Goal: Task Accomplishment & Management: Use online tool/utility

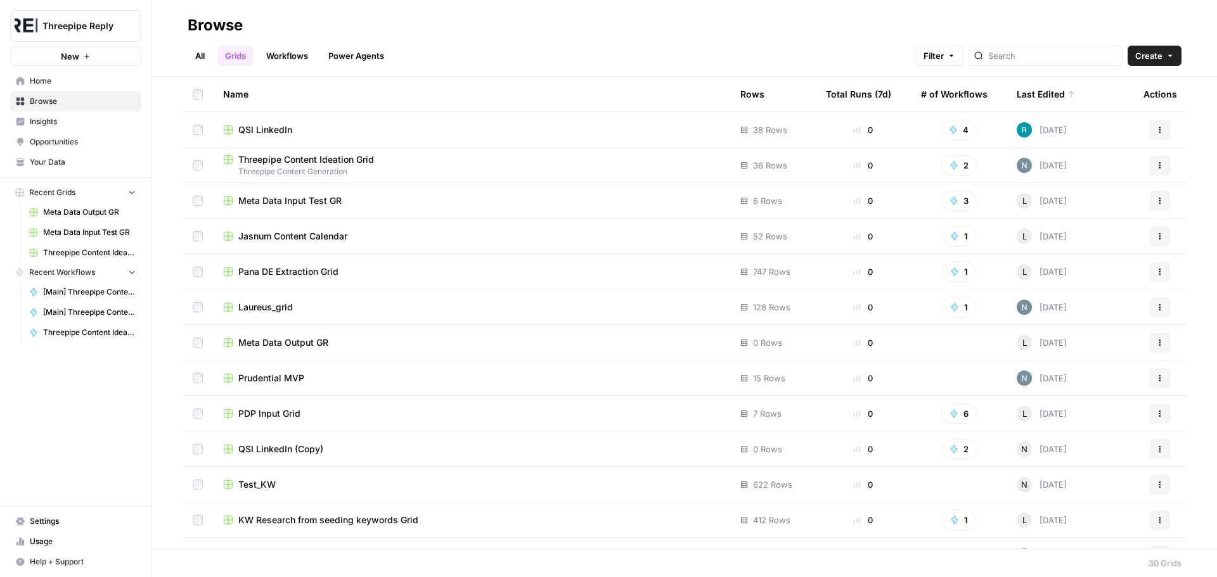
click at [80, 136] on link "Opportunities" at bounding box center [75, 142] width 131 height 20
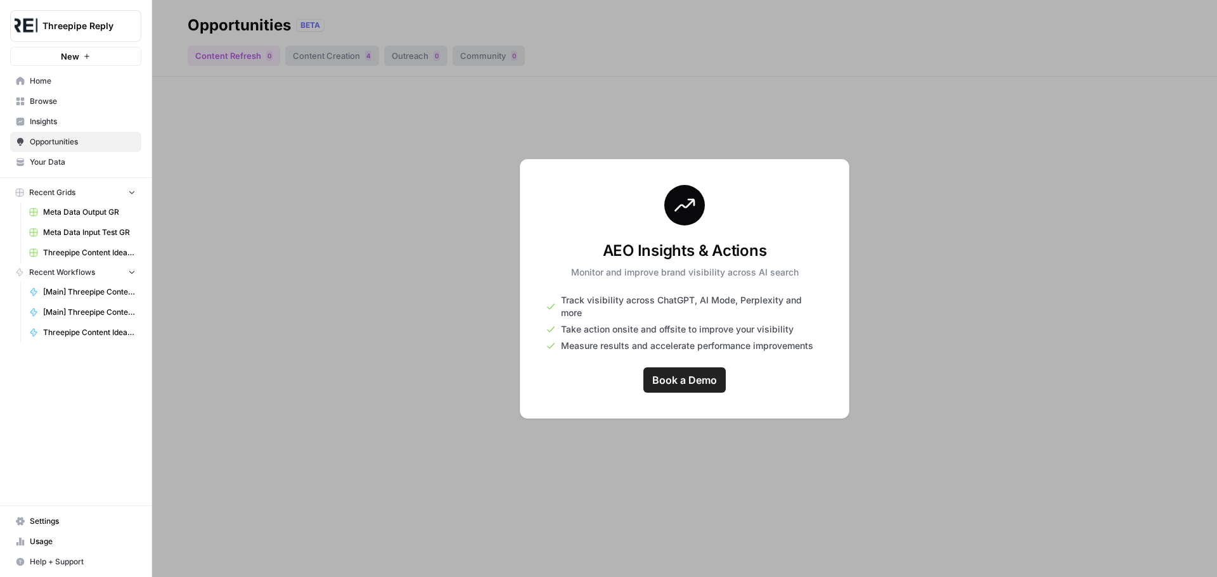
click at [77, 119] on span "Insights" at bounding box center [83, 121] width 106 height 11
click at [62, 85] on span "Home" at bounding box center [83, 80] width 106 height 11
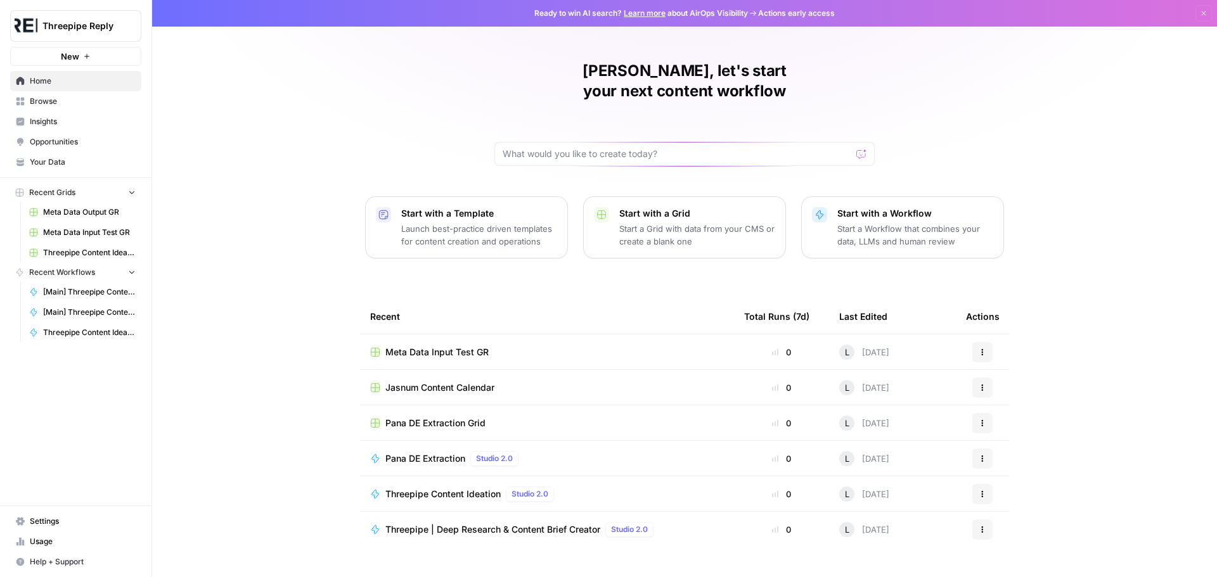
click at [56, 101] on span "Browse" at bounding box center [83, 101] width 106 height 11
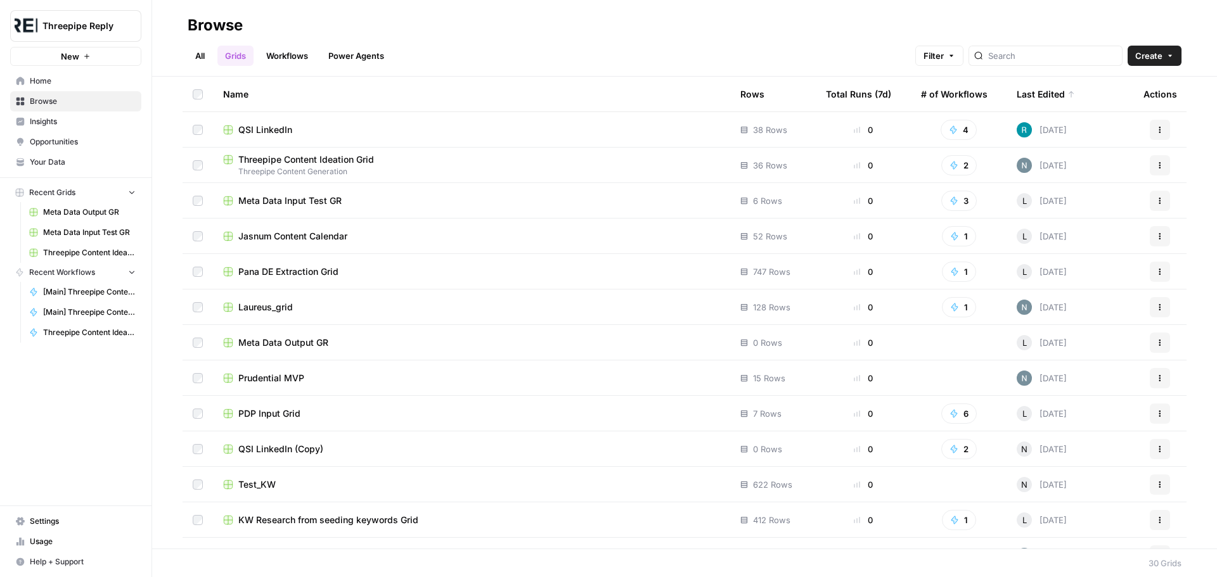
click at [290, 58] on link "Workflows" at bounding box center [287, 56] width 57 height 20
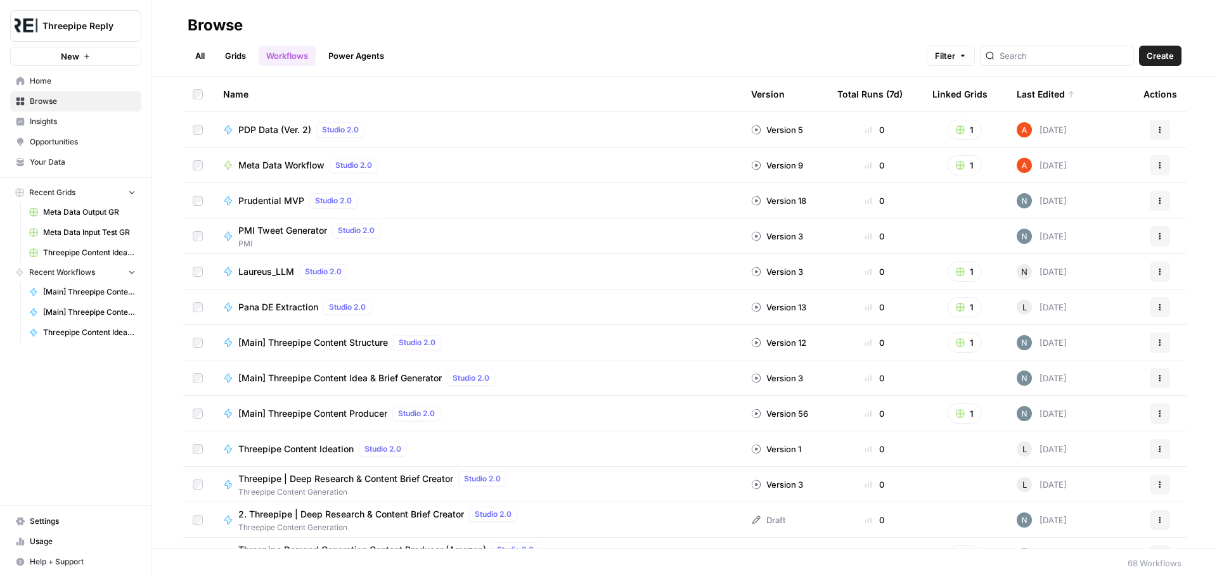
click at [1170, 49] on button "Create" at bounding box center [1160, 56] width 42 height 20
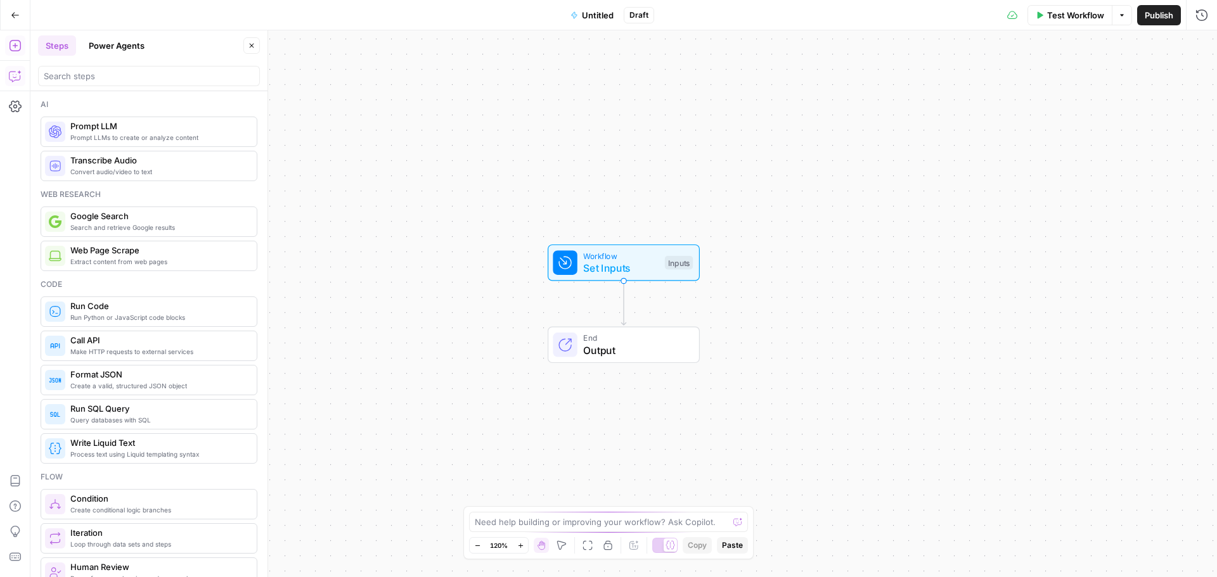
click at [8, 79] on button "Copilot" at bounding box center [15, 76] width 20 height 20
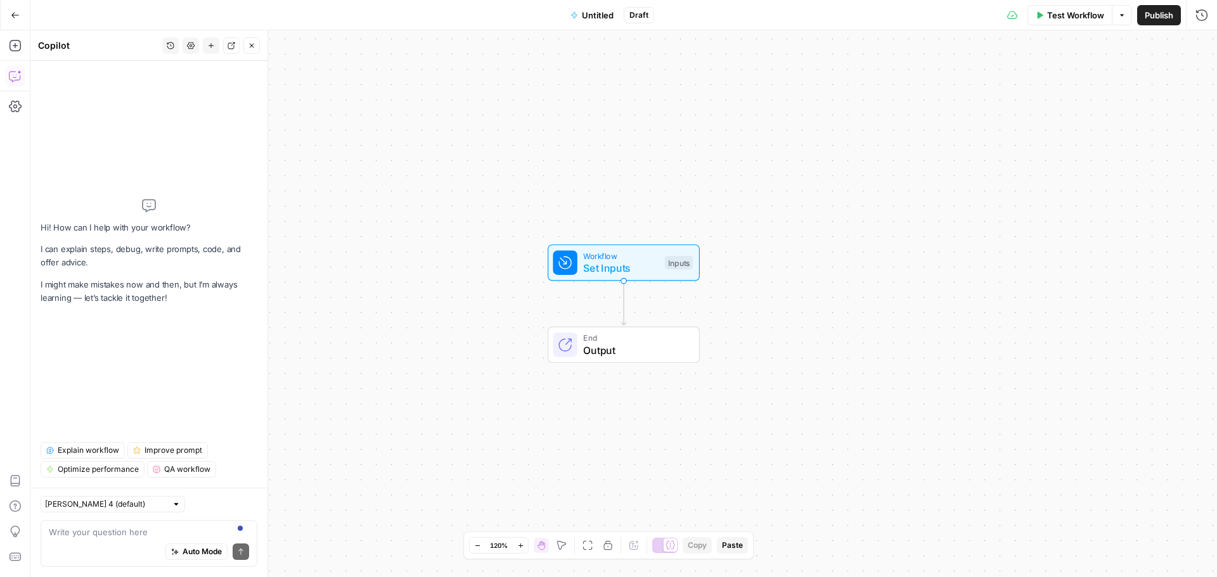
click at [126, 539] on div "Auto Mode Send" at bounding box center [149, 553] width 200 height 28
click at [170, 534] on textarea "need to categorise a list of" at bounding box center [149, 532] width 200 height 13
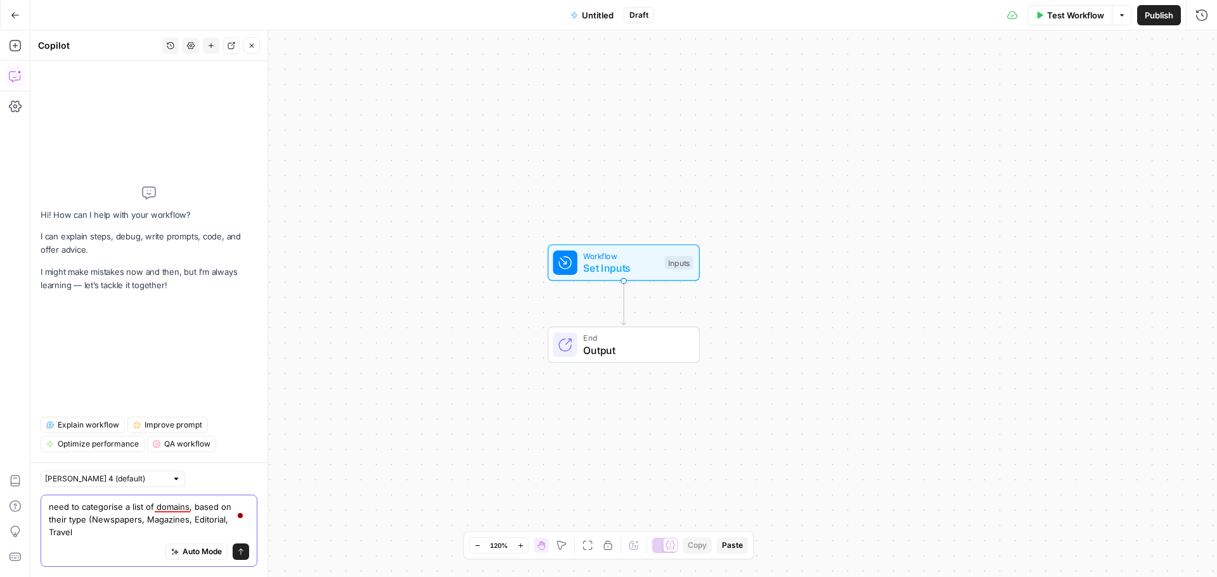
click at [221, 530] on textarea "need to categorise a list of domains, based on their type (Newspapers, Magazine…" at bounding box center [149, 520] width 200 height 38
type textarea "need to categorise a list of domains, based on their type (Newspapers, Magazine…"
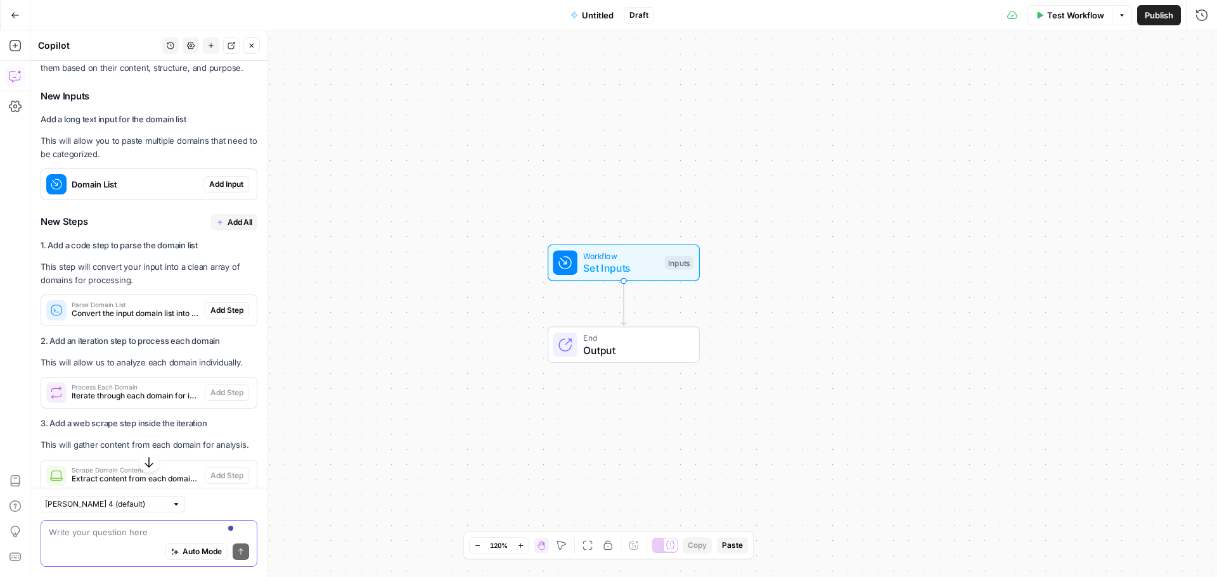
scroll to position [404, 0]
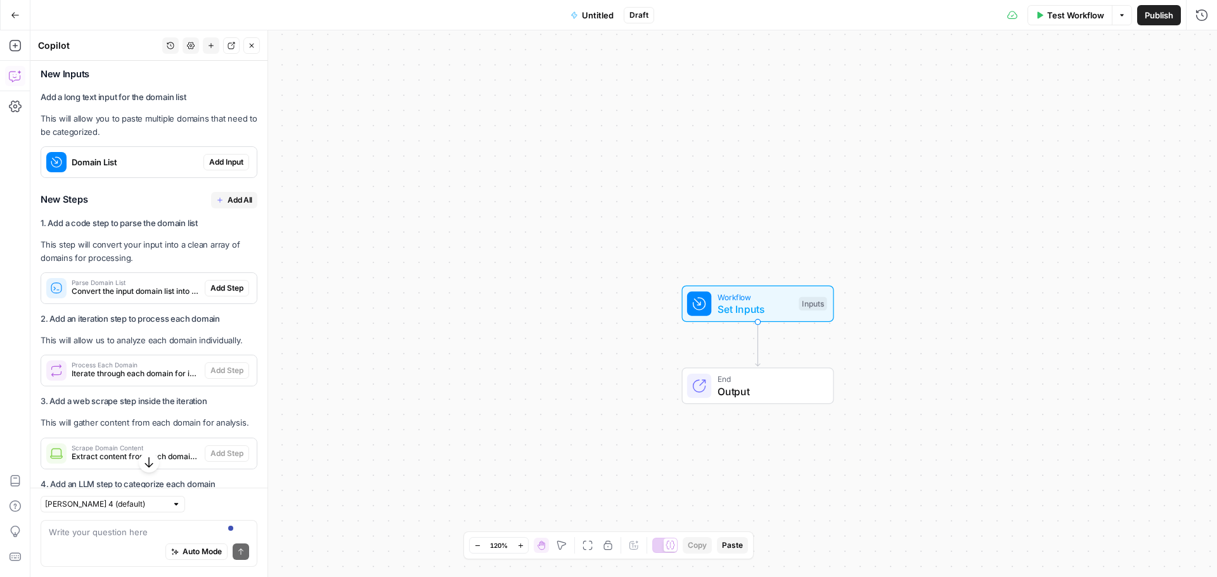
click at [228, 206] on span "Add All" at bounding box center [240, 200] width 25 height 11
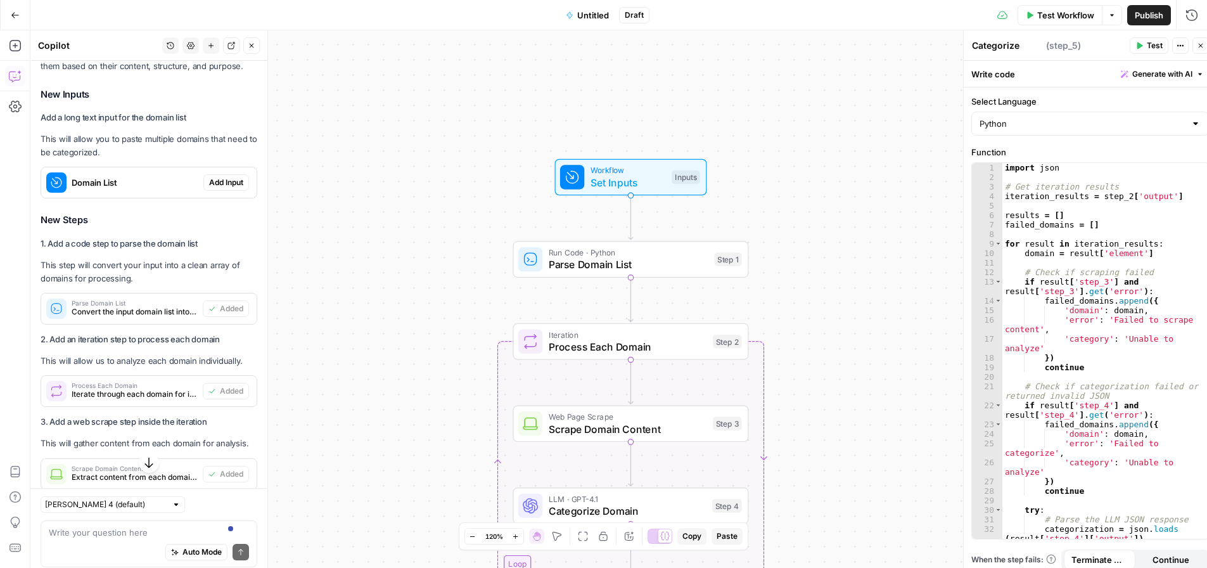
type textarea "Compile Results"
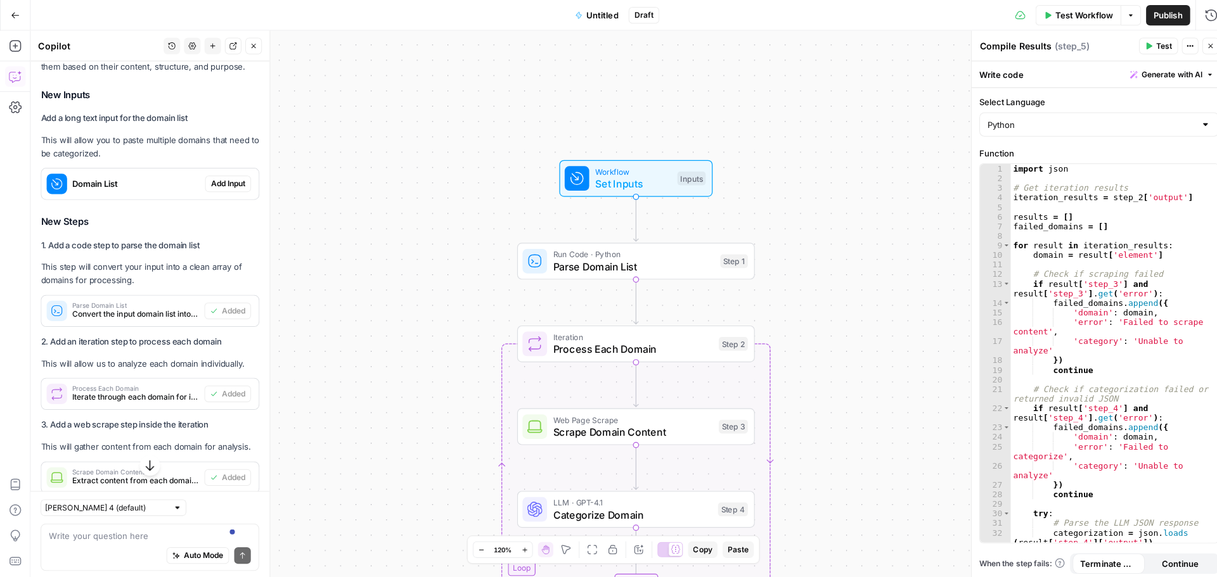
scroll to position [425, 0]
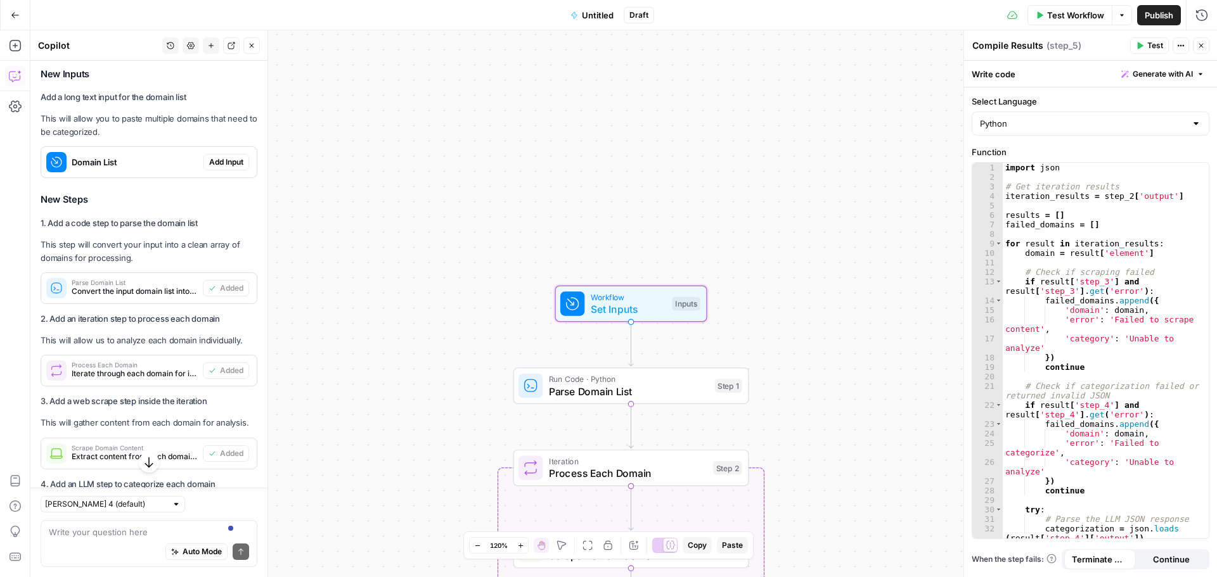
click at [217, 168] on span "Add Input" at bounding box center [226, 162] width 34 height 11
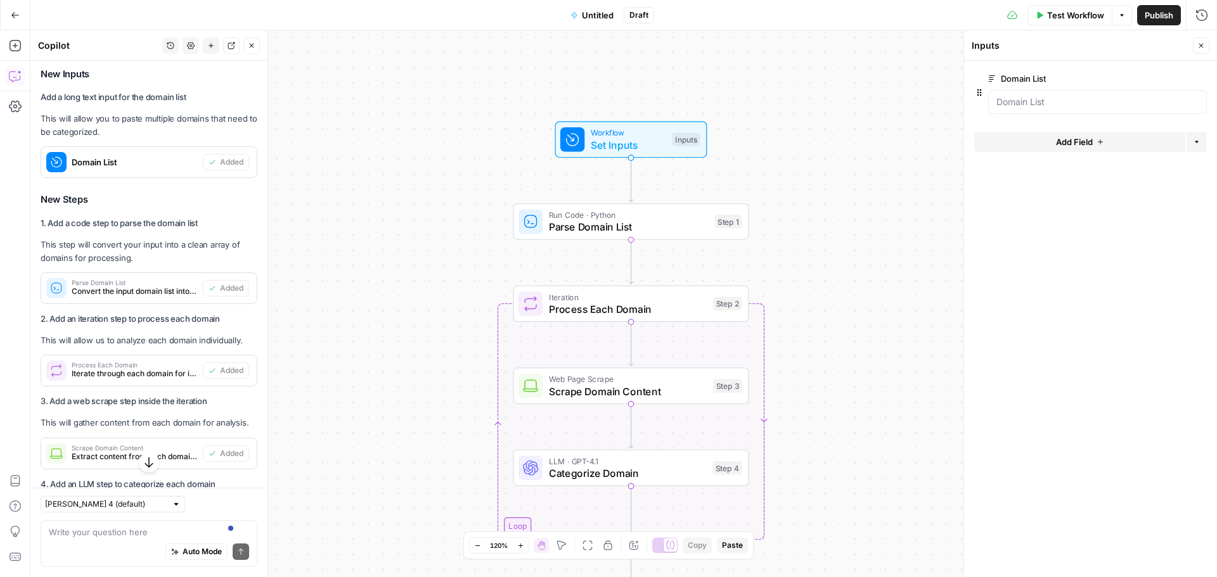
click at [112, 522] on div "Write your question here Auto Mode Send" at bounding box center [149, 543] width 217 height 47
type textarea "need the input to be a grid list"
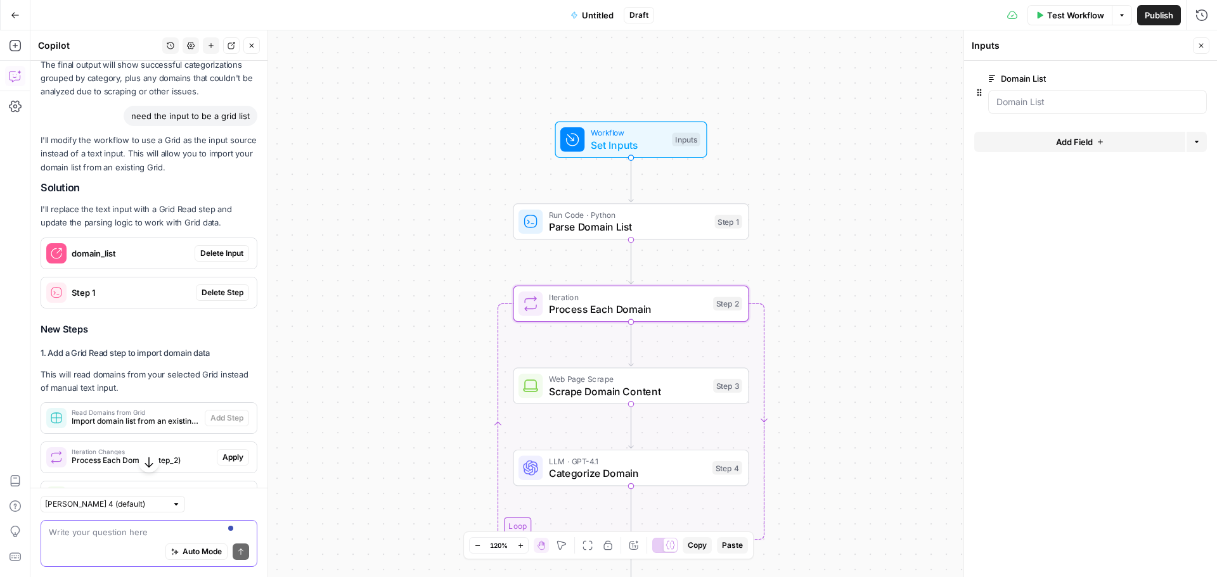
scroll to position [1185, 0]
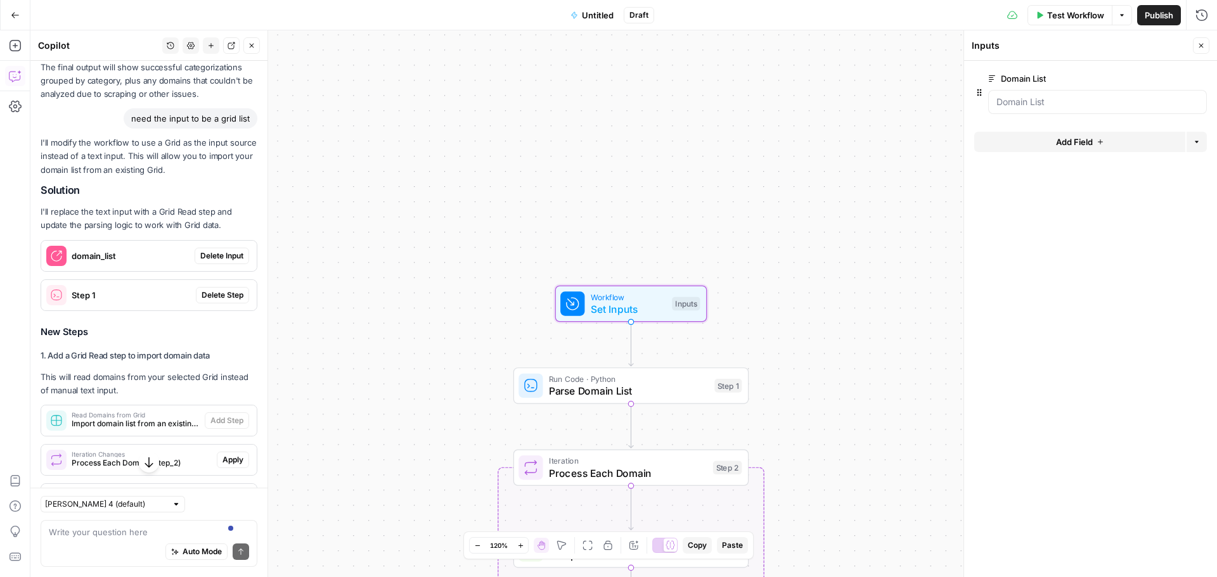
click at [222, 262] on span "Delete Input" at bounding box center [221, 255] width 43 height 11
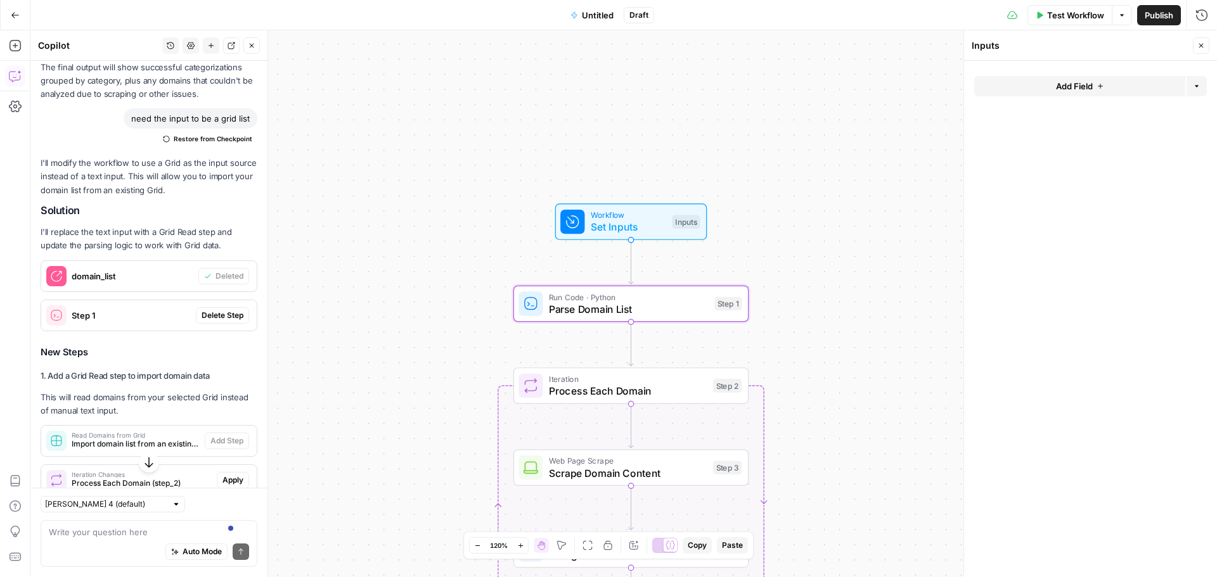
click at [212, 321] on span "Delete Step" at bounding box center [223, 315] width 42 height 11
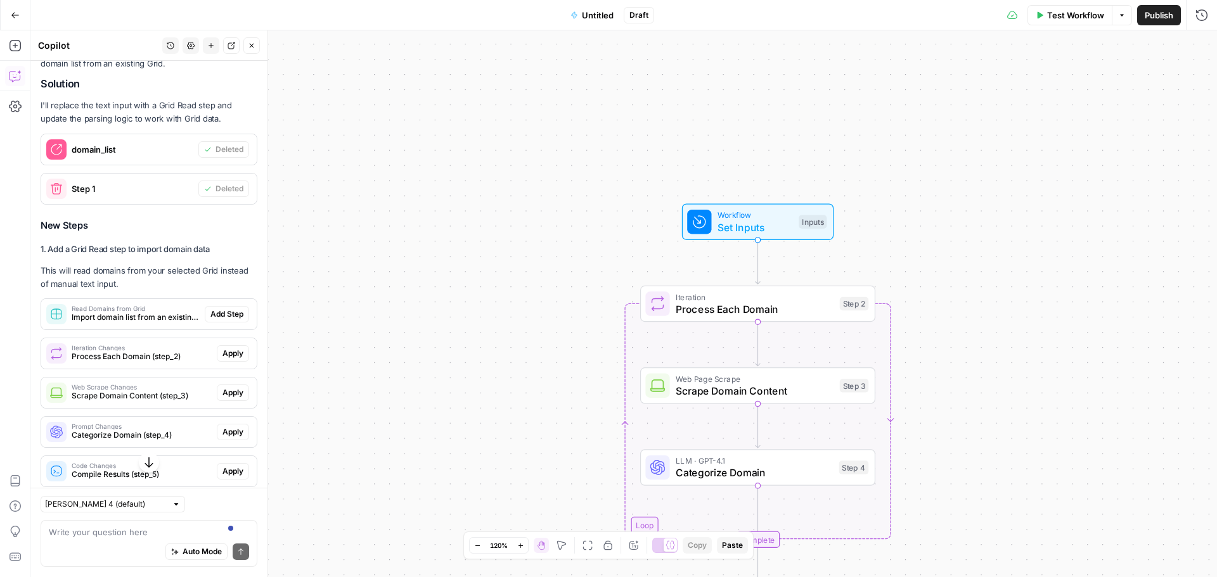
scroll to position [1439, 0]
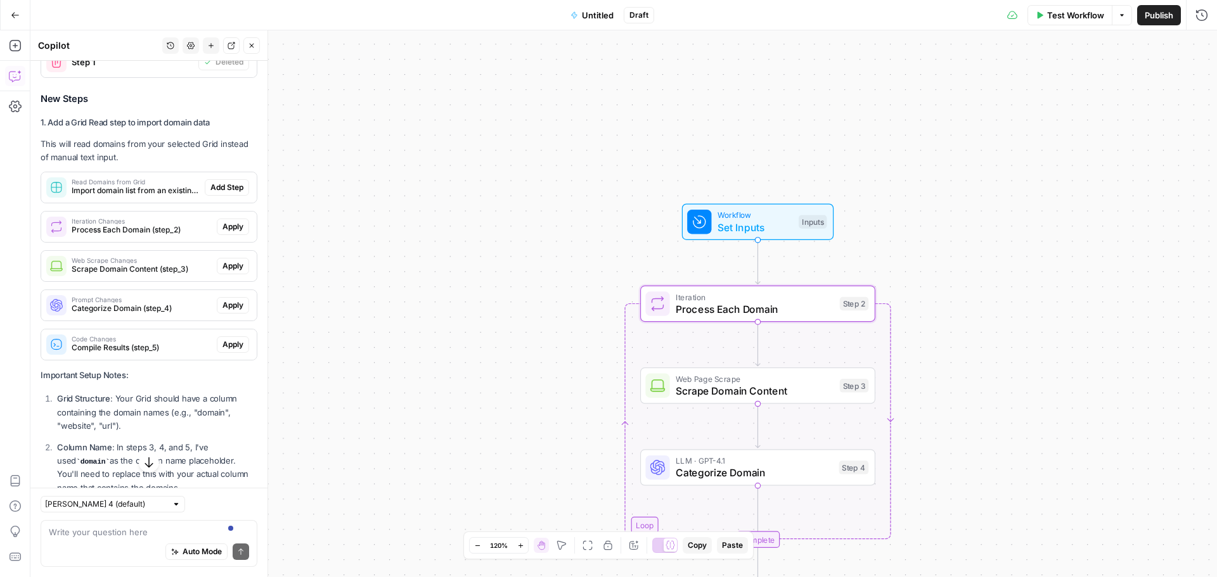
click at [222, 233] on span "Apply" at bounding box center [232, 226] width 21 height 11
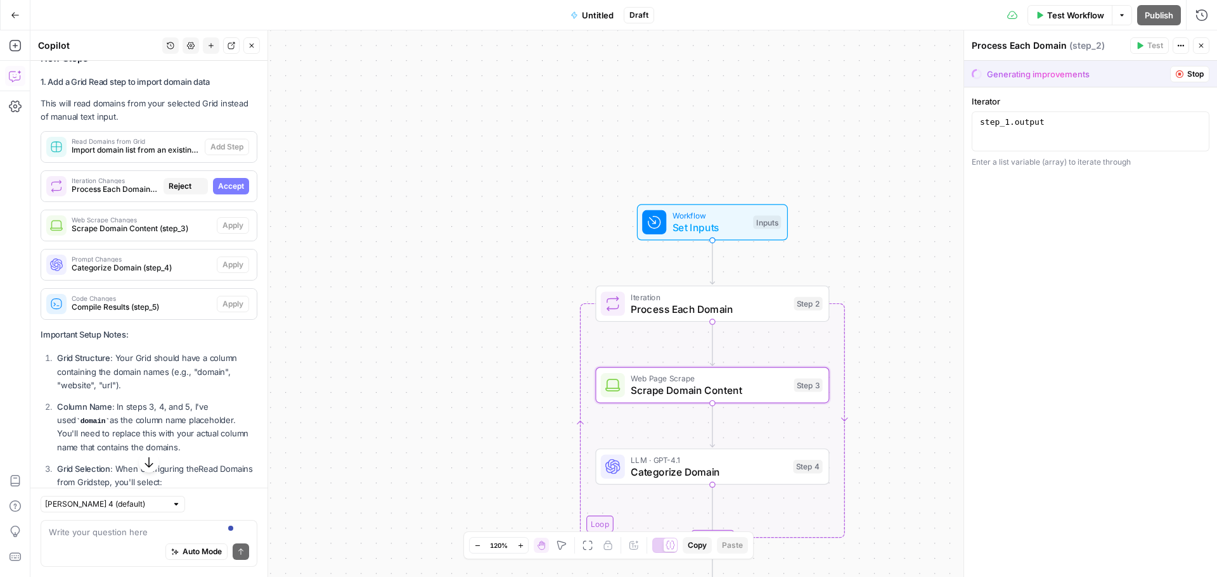
scroll to position [1398, 0]
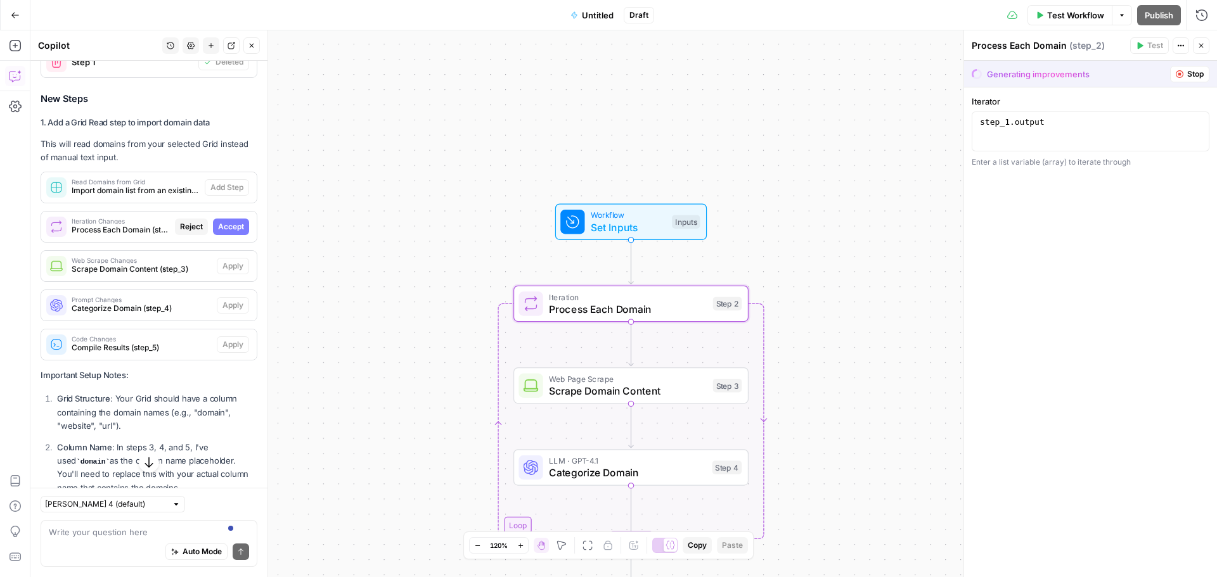
click at [224, 233] on span "Accept" at bounding box center [231, 226] width 26 height 11
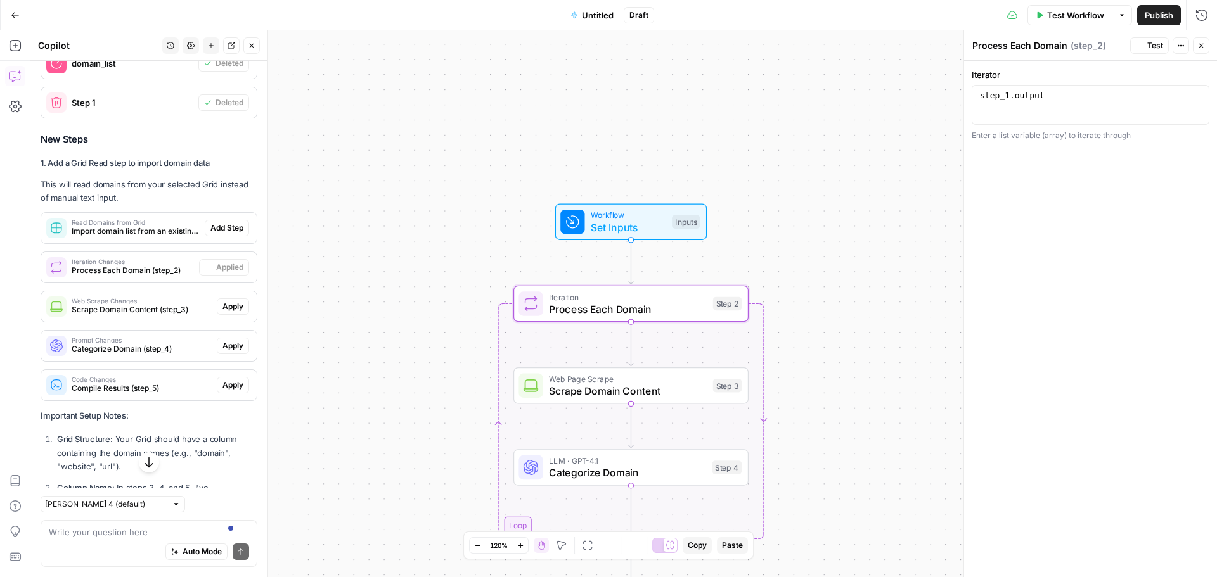
scroll to position [1439, 0]
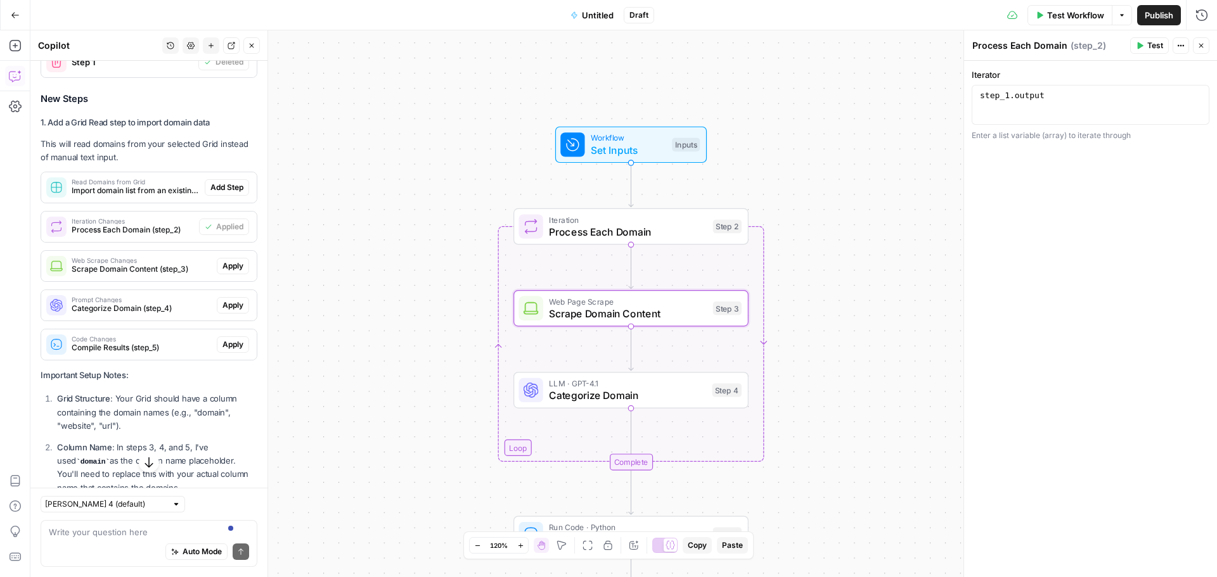
click at [222, 272] on span "Apply" at bounding box center [232, 265] width 21 height 11
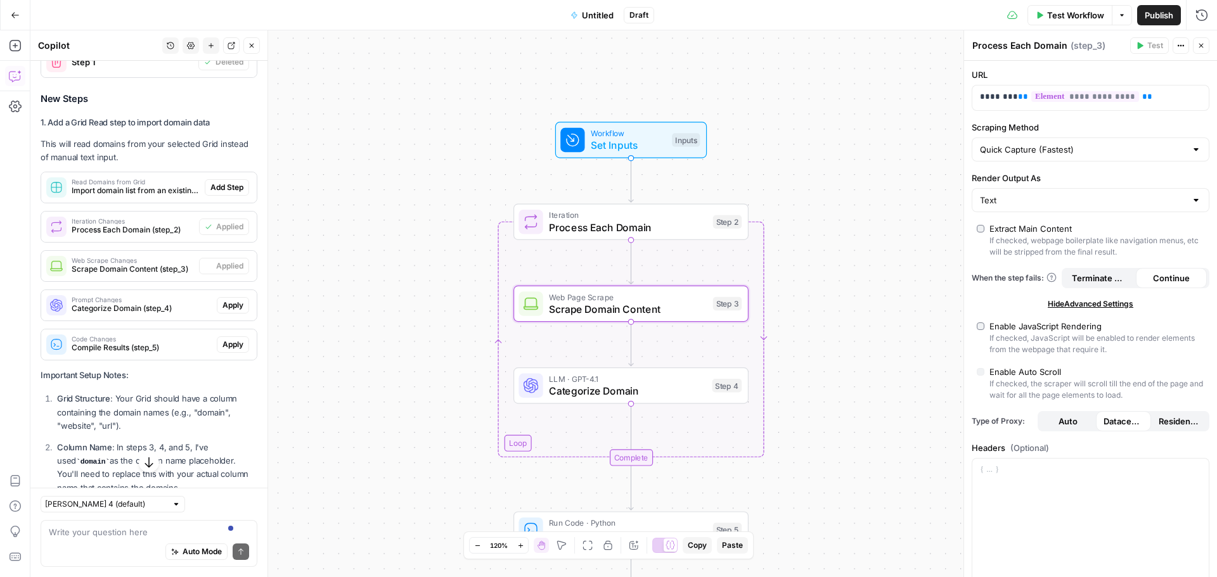
type textarea "Scrape Domain Content"
click at [226, 311] on span "Apply" at bounding box center [232, 305] width 21 height 11
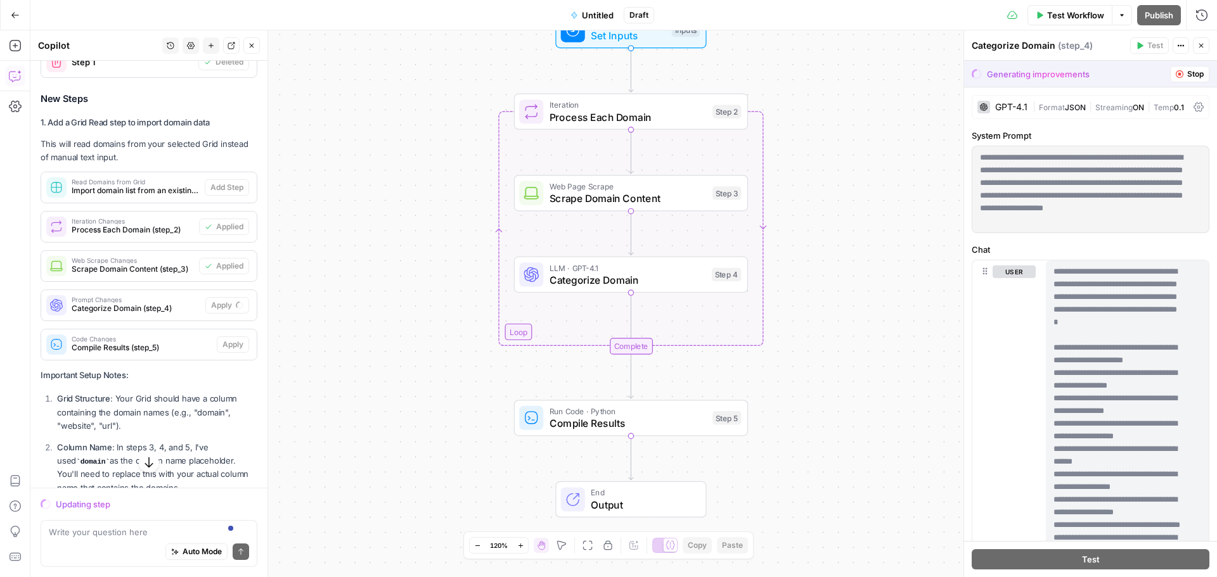
scroll to position [1652, 0]
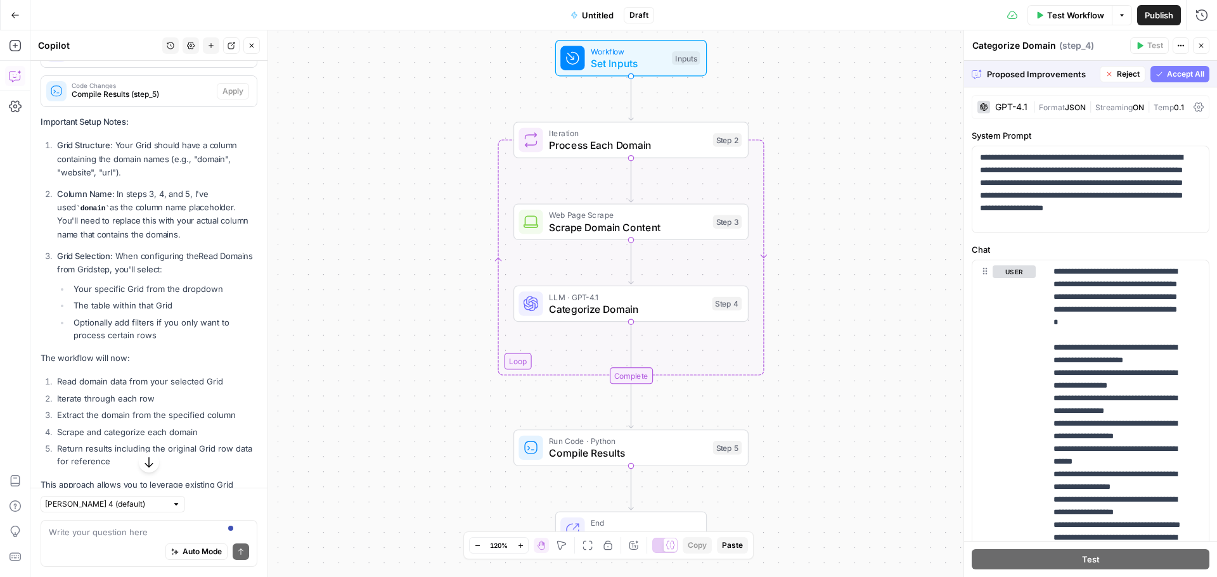
click at [1176, 70] on span "Accept All" at bounding box center [1185, 73] width 37 height 11
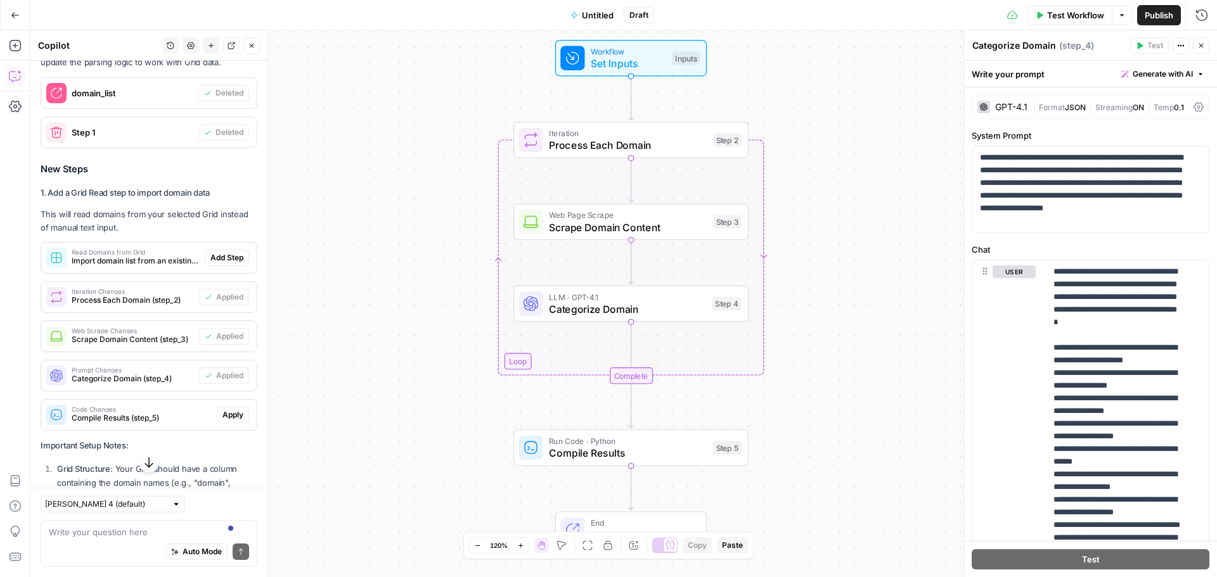
scroll to position [1412, 0]
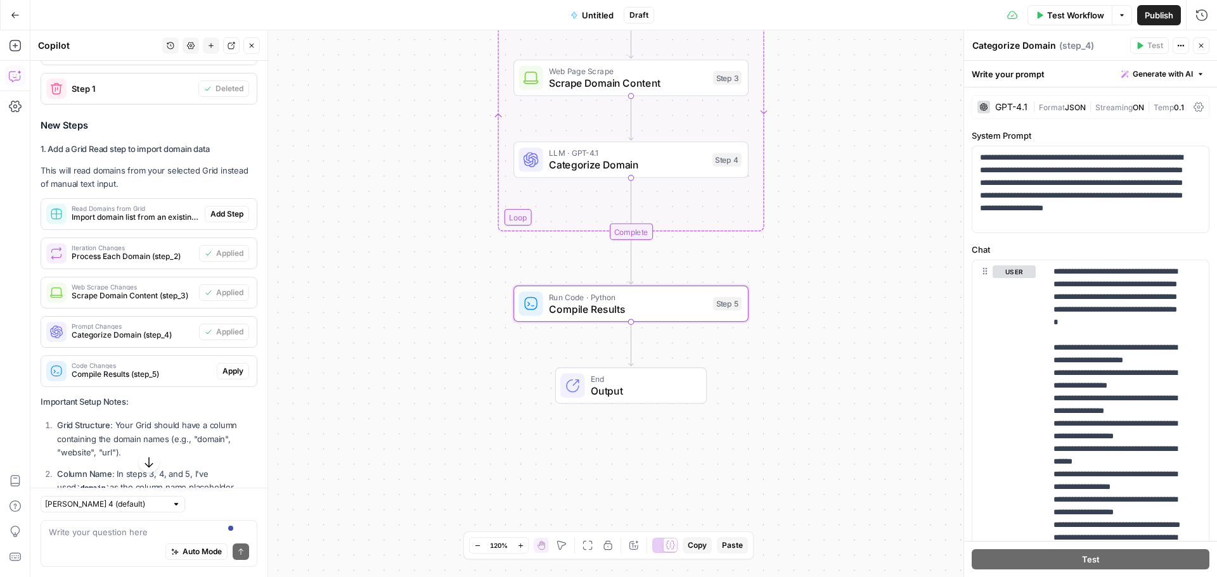
click at [227, 377] on span "Apply" at bounding box center [232, 371] width 21 height 11
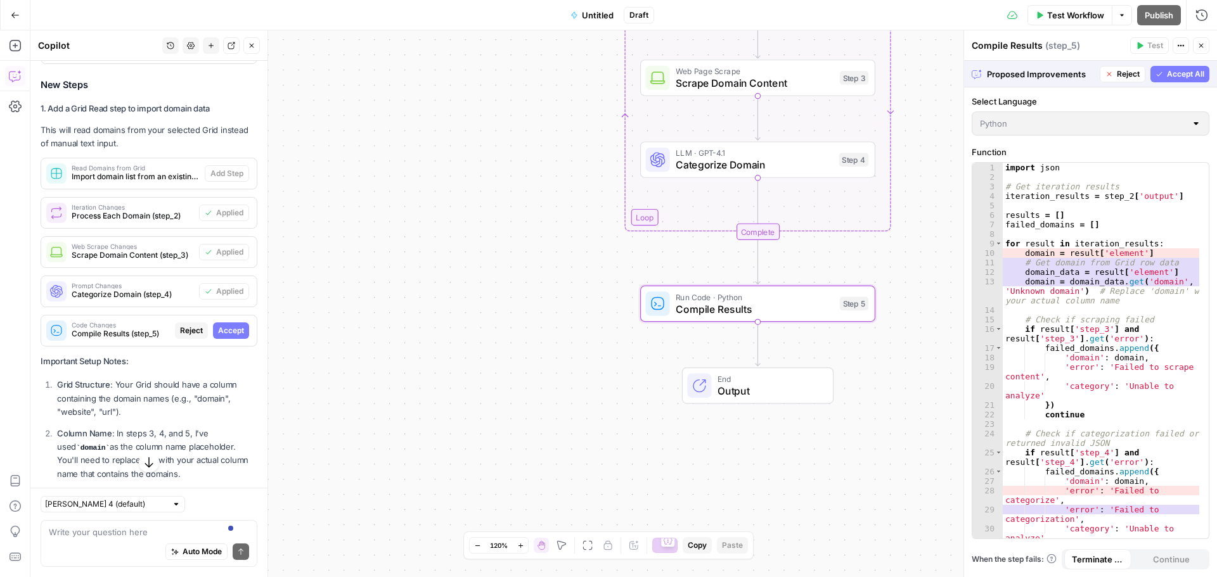
scroll to position [1371, 0]
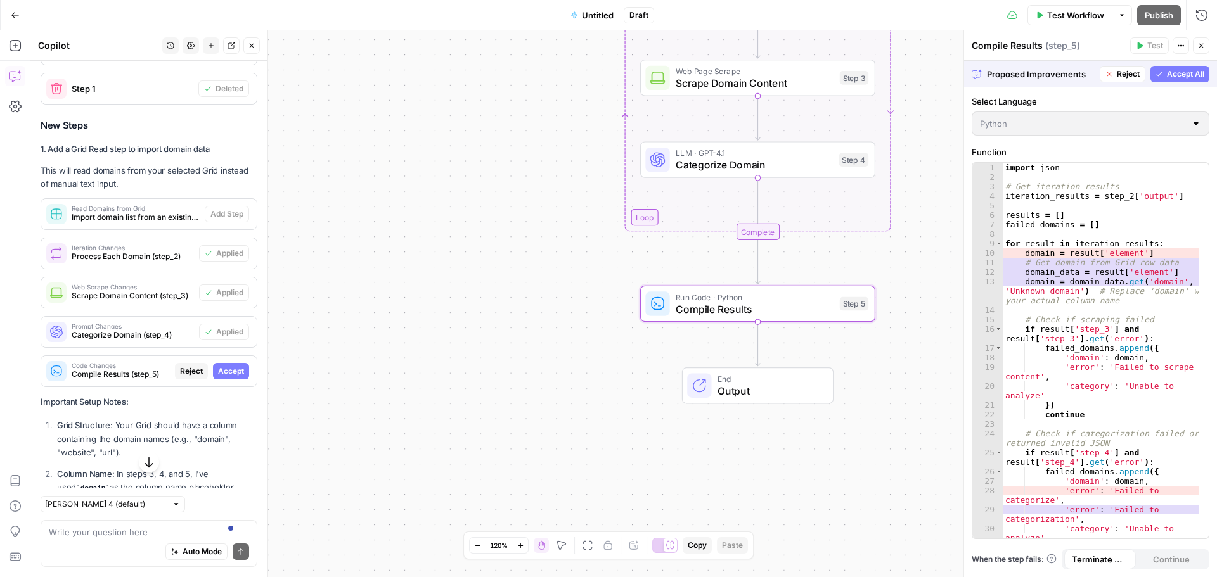
click at [224, 377] on span "Accept" at bounding box center [231, 371] width 26 height 11
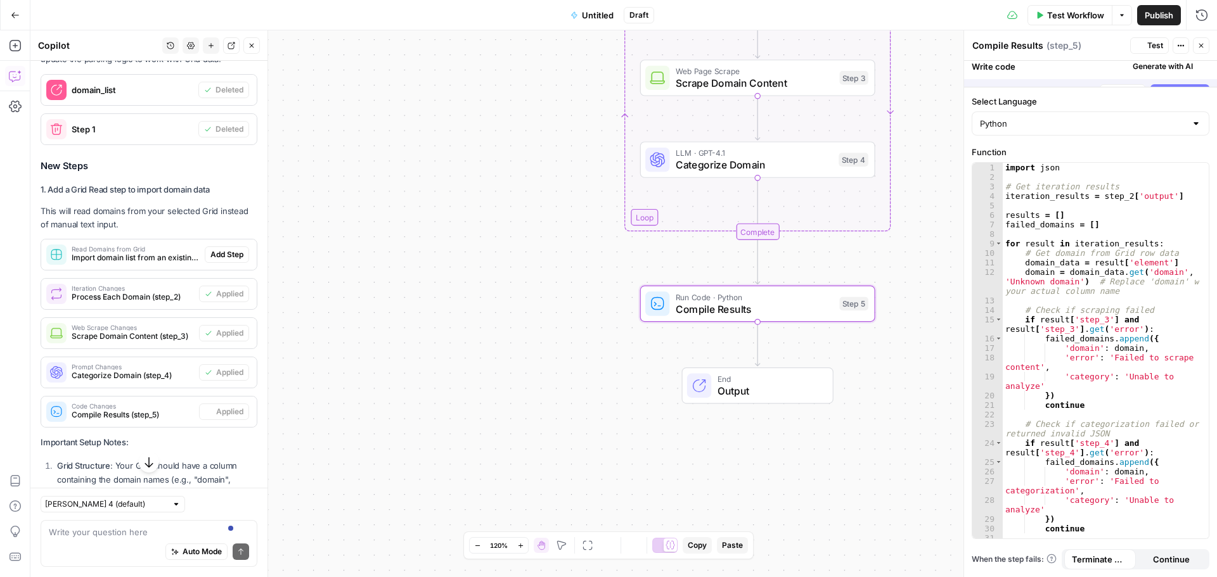
scroll to position [1412, 0]
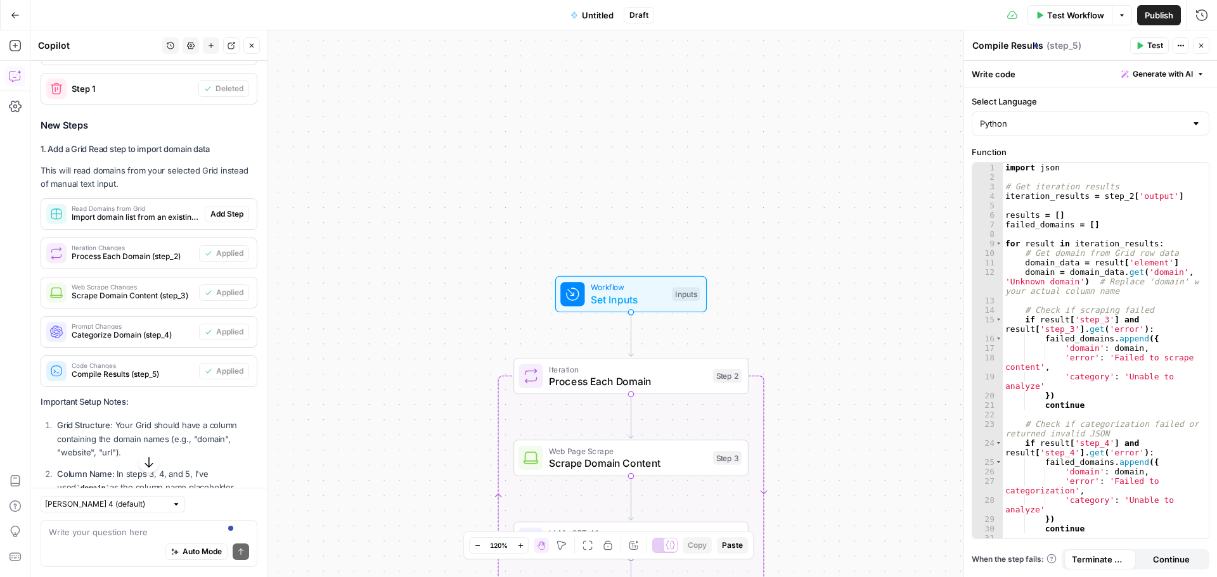
click at [590, 13] on span "Untitled" at bounding box center [598, 15] width 32 height 13
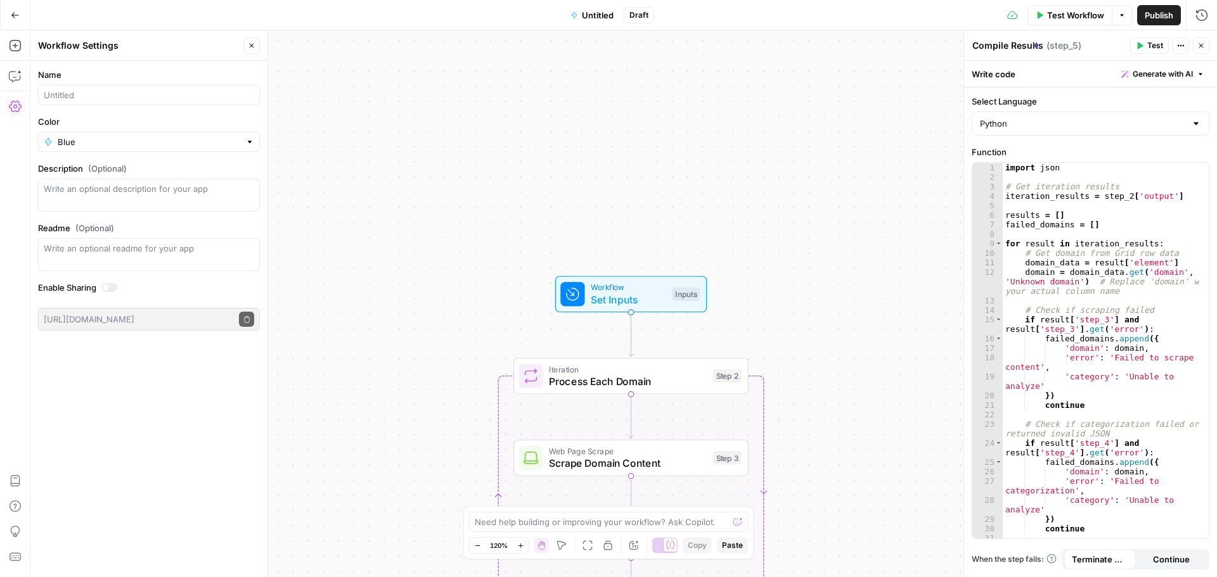
click at [597, 12] on span "Untitled" at bounding box center [598, 15] width 32 height 13
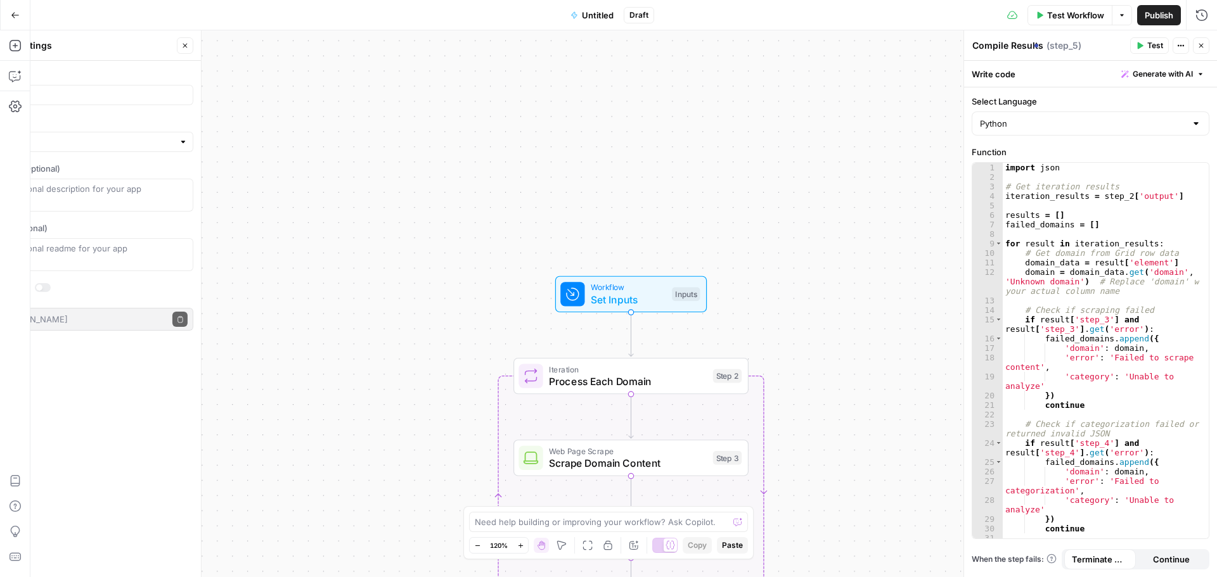
click at [597, 12] on span "Untitled" at bounding box center [598, 15] width 32 height 13
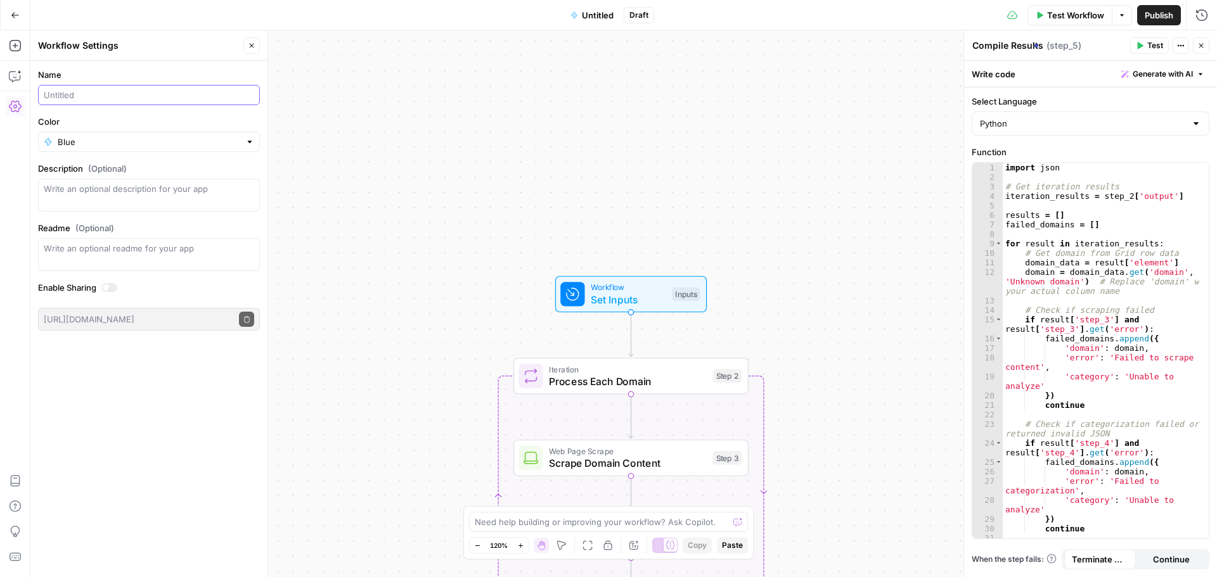
click at [61, 94] on input "Name" at bounding box center [149, 95] width 210 height 13
type input "Website Classification"
click at [358, 146] on div "Workflow Set Inputs Inputs Loop Iteration Process Each Domain Step 2 Web Page S…" at bounding box center [623, 303] width 1186 height 547
click at [1158, 11] on span "Publish" at bounding box center [1159, 15] width 29 height 13
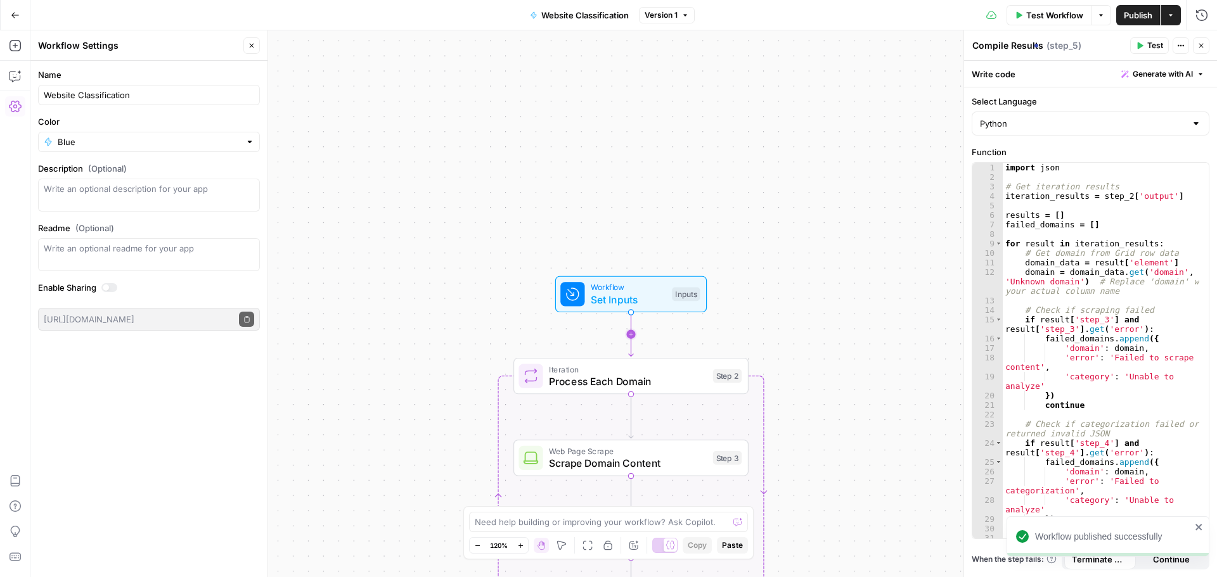
click at [624, 292] on span "Set Inputs" at bounding box center [628, 299] width 75 height 15
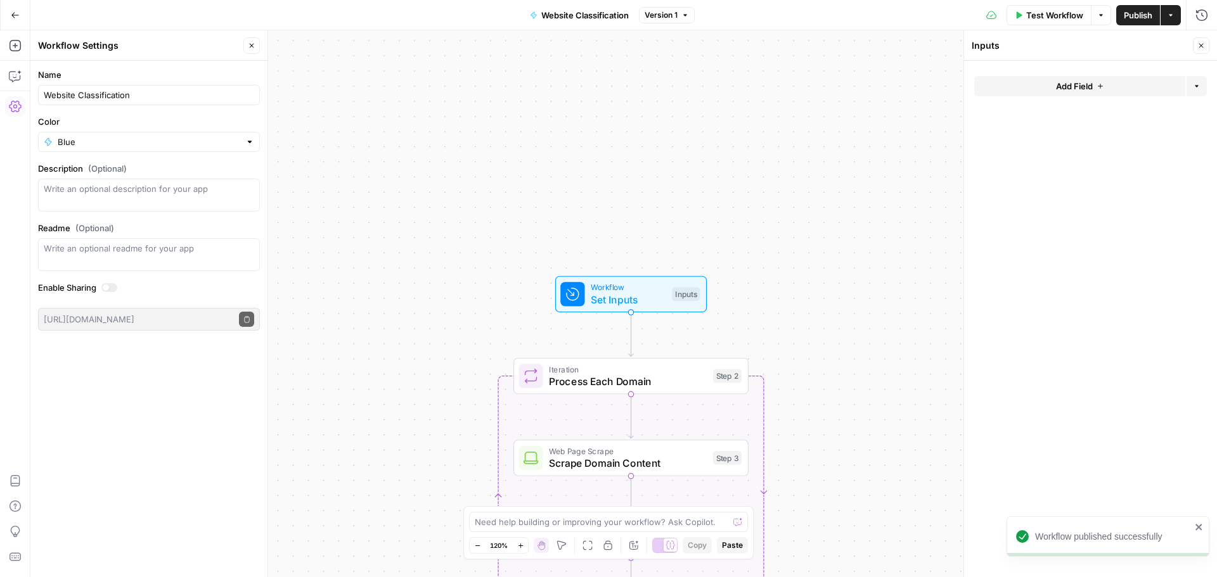
click at [1059, 80] on span "Add Field" at bounding box center [1074, 86] width 37 height 13
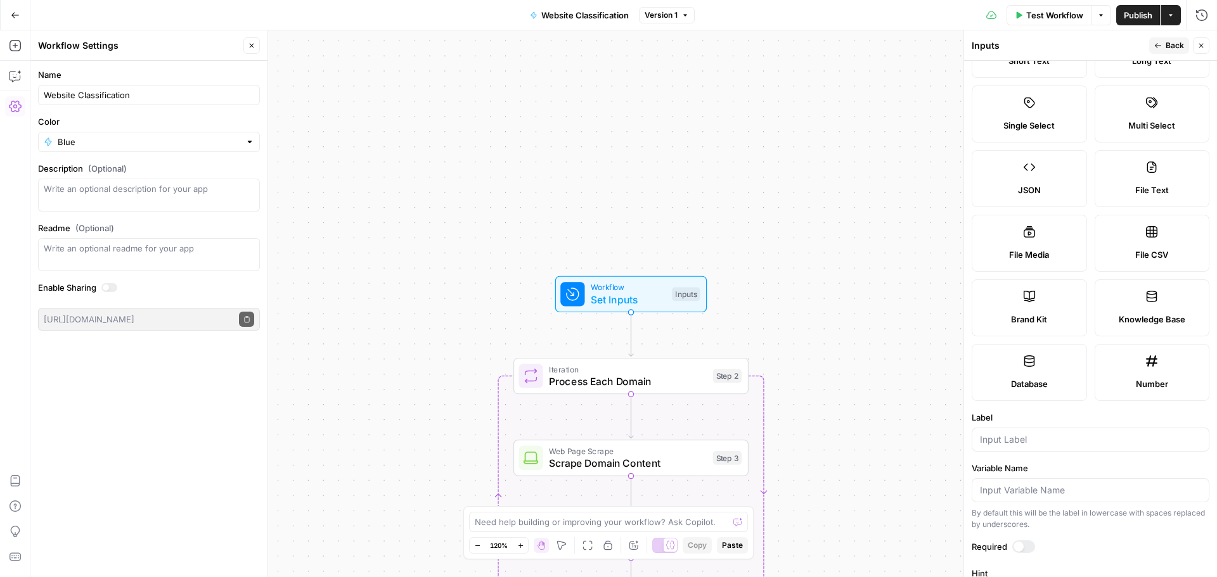
scroll to position [1, 0]
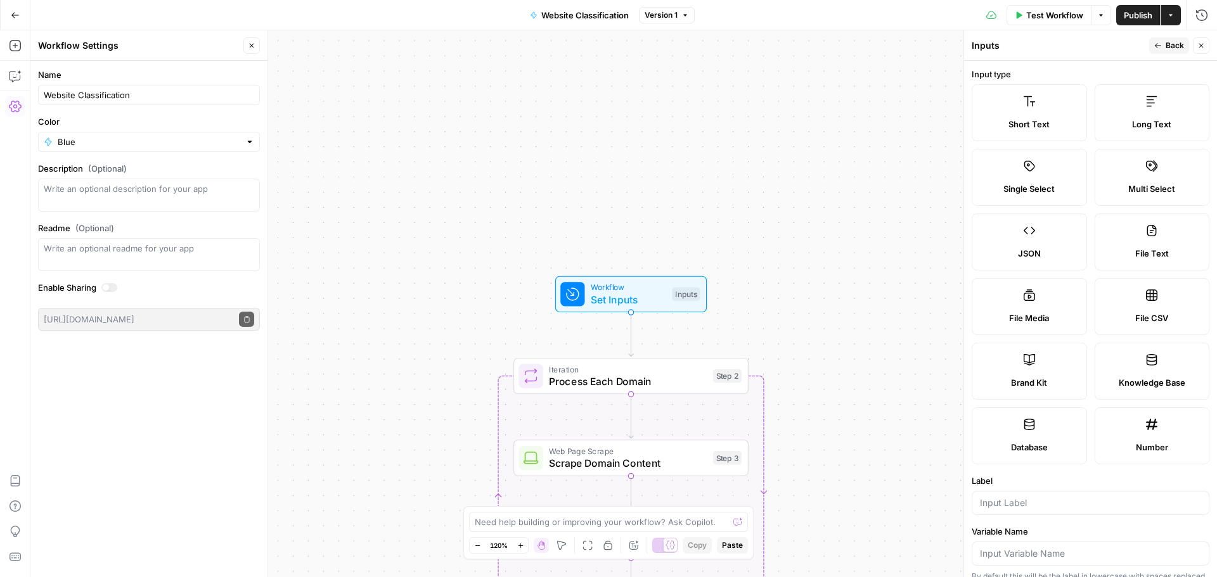
click at [1024, 103] on icon at bounding box center [1029, 101] width 13 height 13
click at [1012, 508] on input "Label" at bounding box center [1090, 503] width 221 height 13
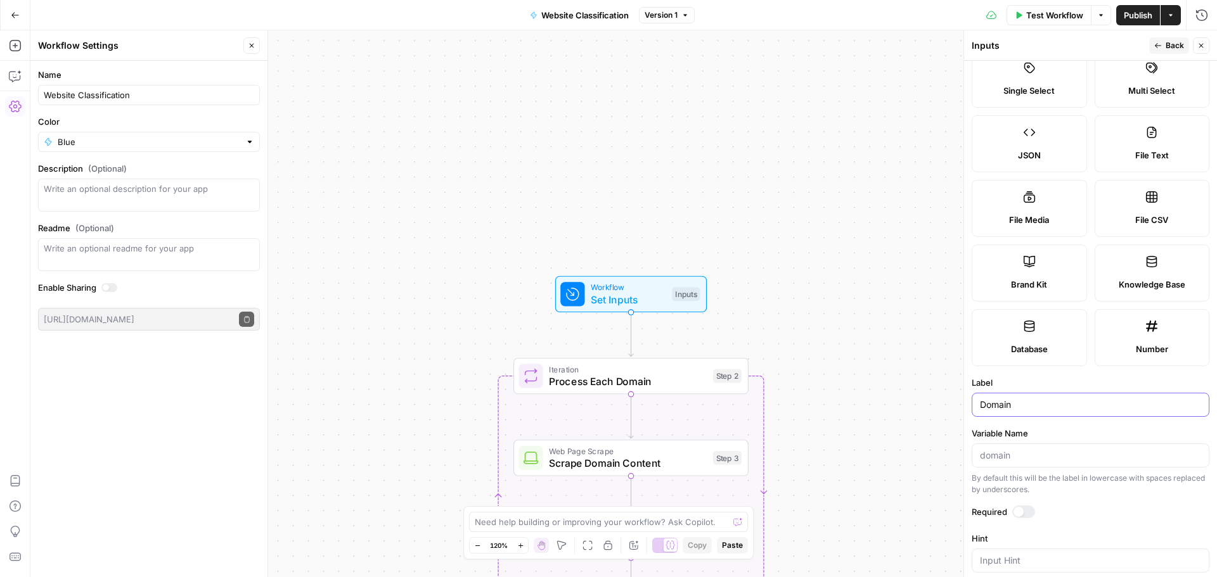
scroll to position [127, 0]
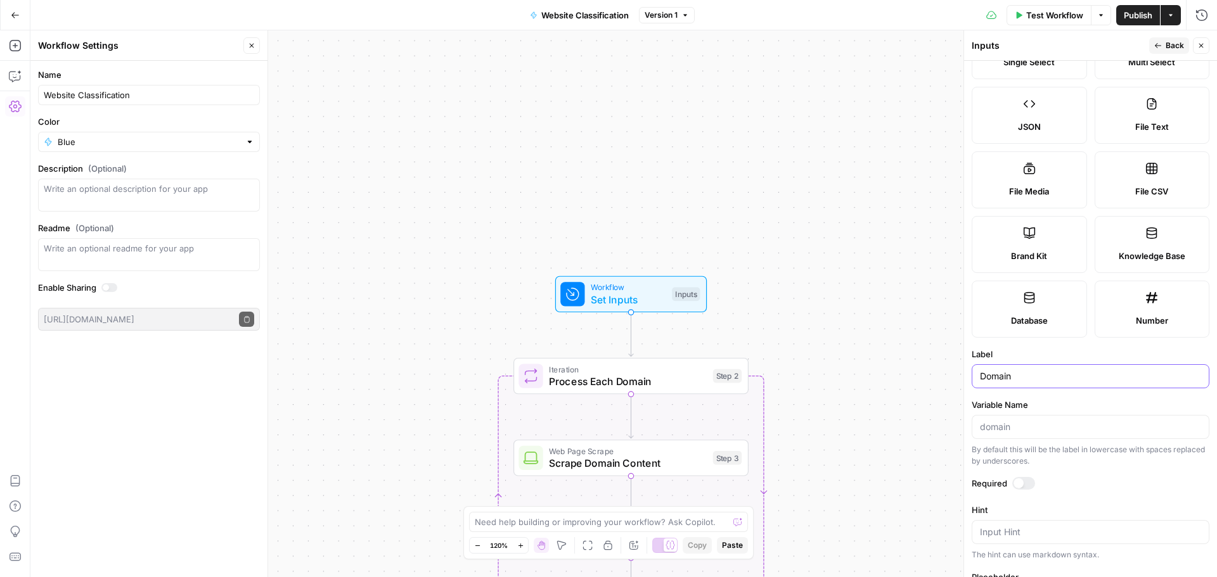
type input "Domain"
click at [1004, 428] on input "Variable Name" at bounding box center [1090, 427] width 221 height 13
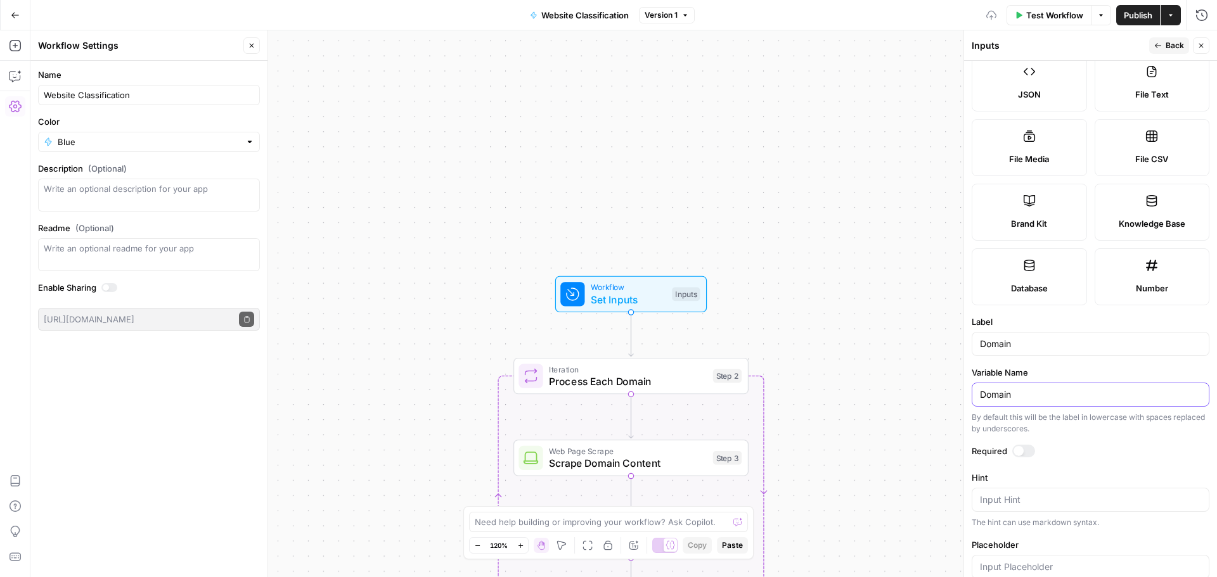
scroll to position [191, 0]
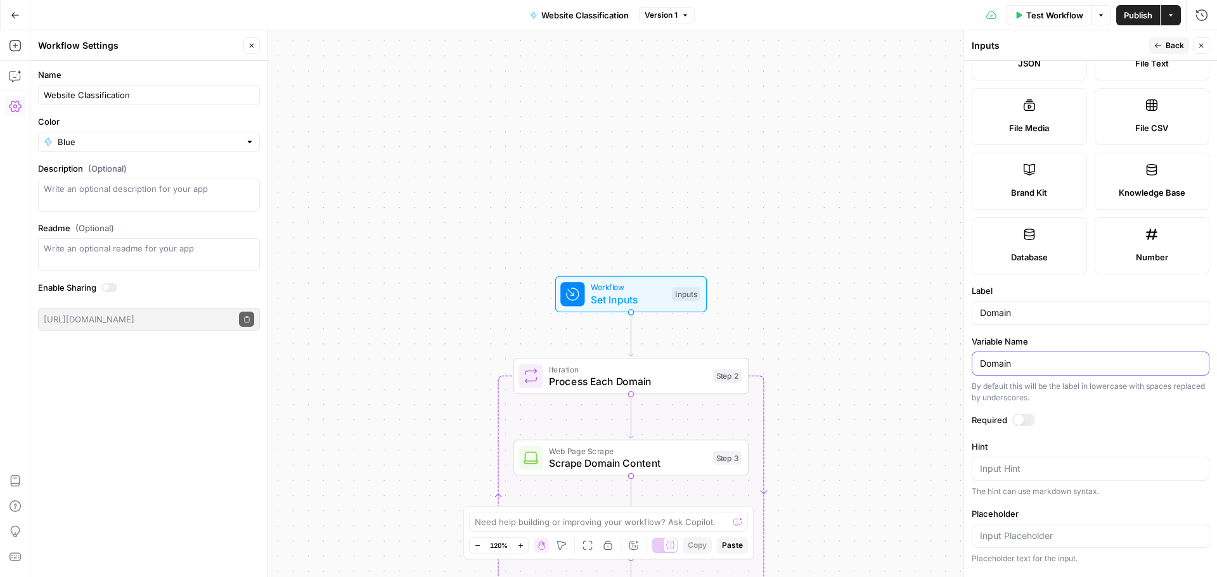
type input "Domain"
click at [1026, 418] on div at bounding box center [1023, 420] width 23 height 13
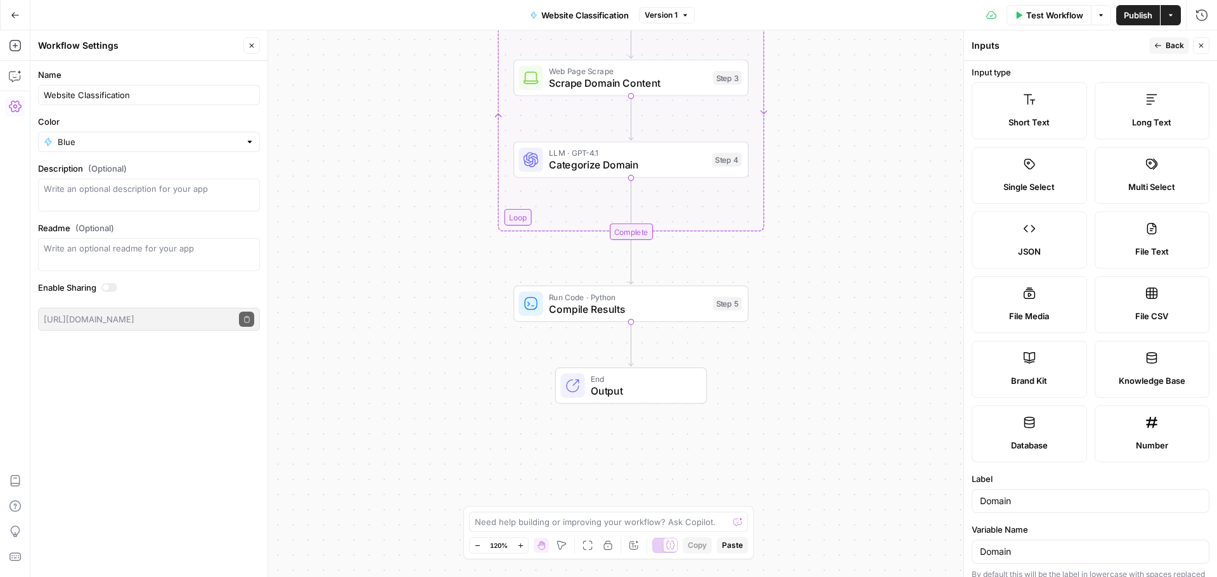
scroll to position [0, 0]
click at [1127, 15] on span "Publish" at bounding box center [1138, 15] width 29 height 13
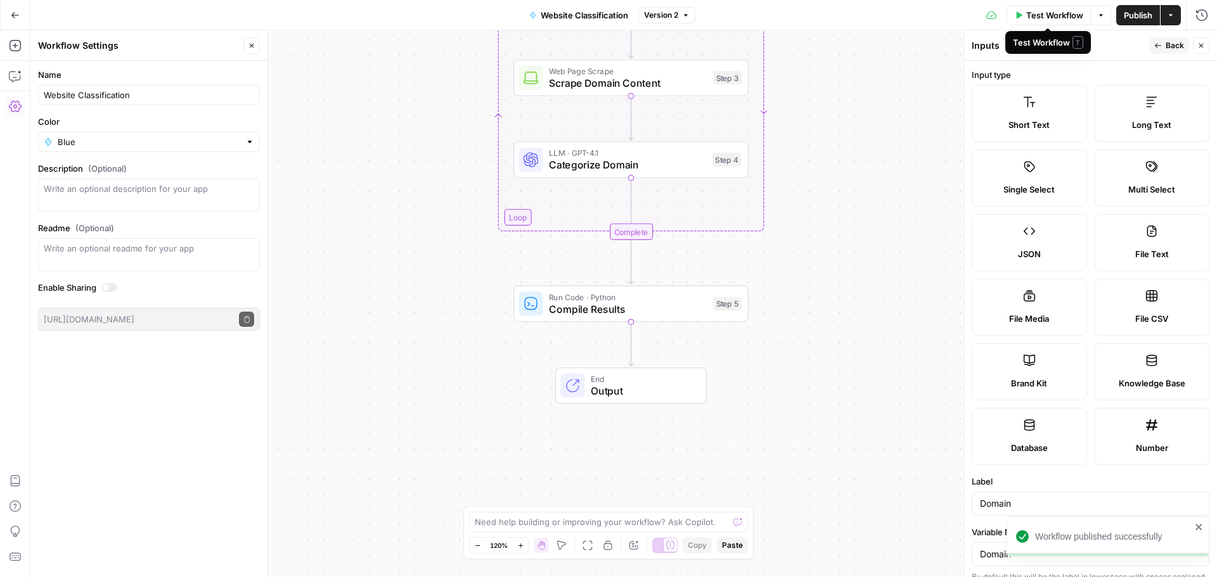
click at [1051, 19] on span "Test Workflow" at bounding box center [1054, 15] width 57 height 13
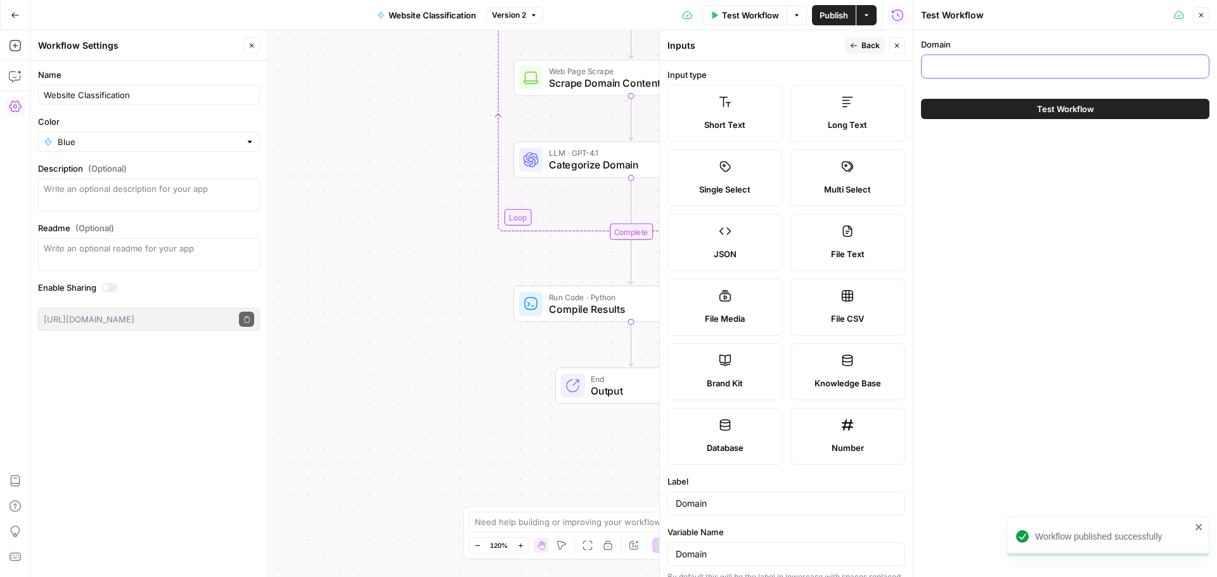
click at [1019, 63] on input "Domain" at bounding box center [1065, 66] width 272 height 13
click at [982, 68] on input "Domain" at bounding box center [1065, 66] width 272 height 13
paste input "[DOMAIN_NAME]"
type input "[DOMAIN_NAME]"
click at [1056, 108] on span "Test Workflow" at bounding box center [1065, 109] width 57 height 13
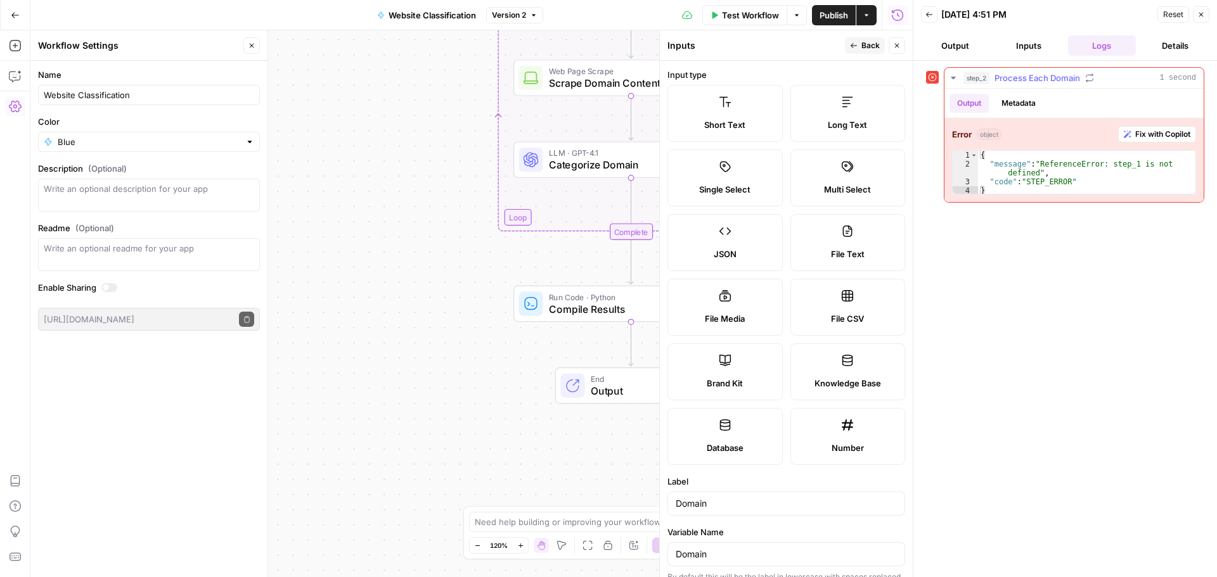
click at [1154, 134] on span "Fix with Copilot" at bounding box center [1162, 134] width 55 height 11
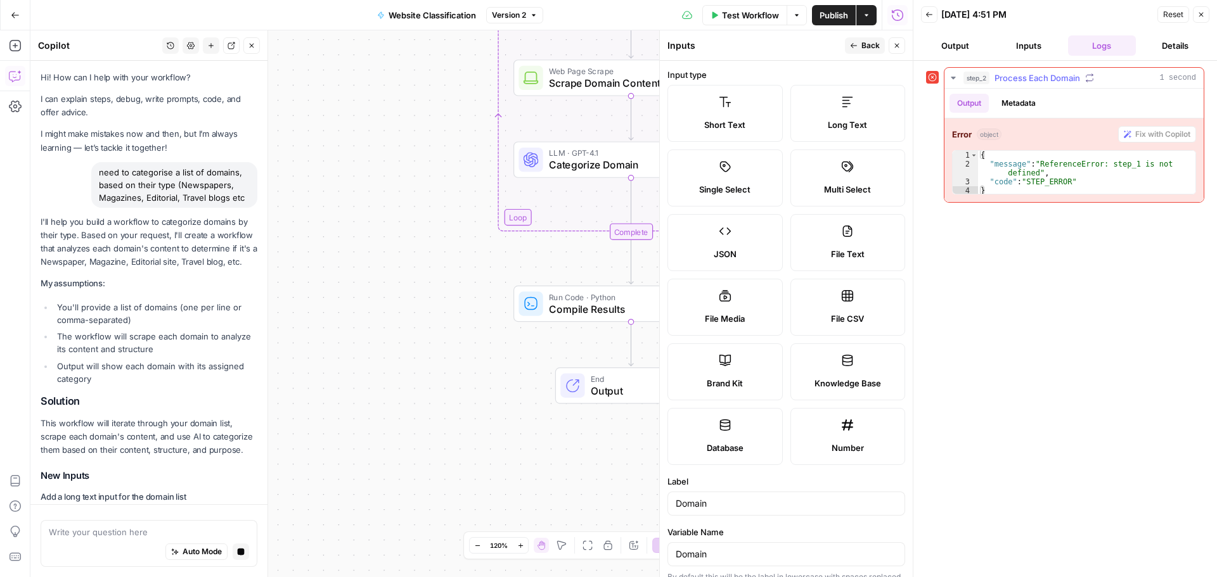
scroll to position [1749, 0]
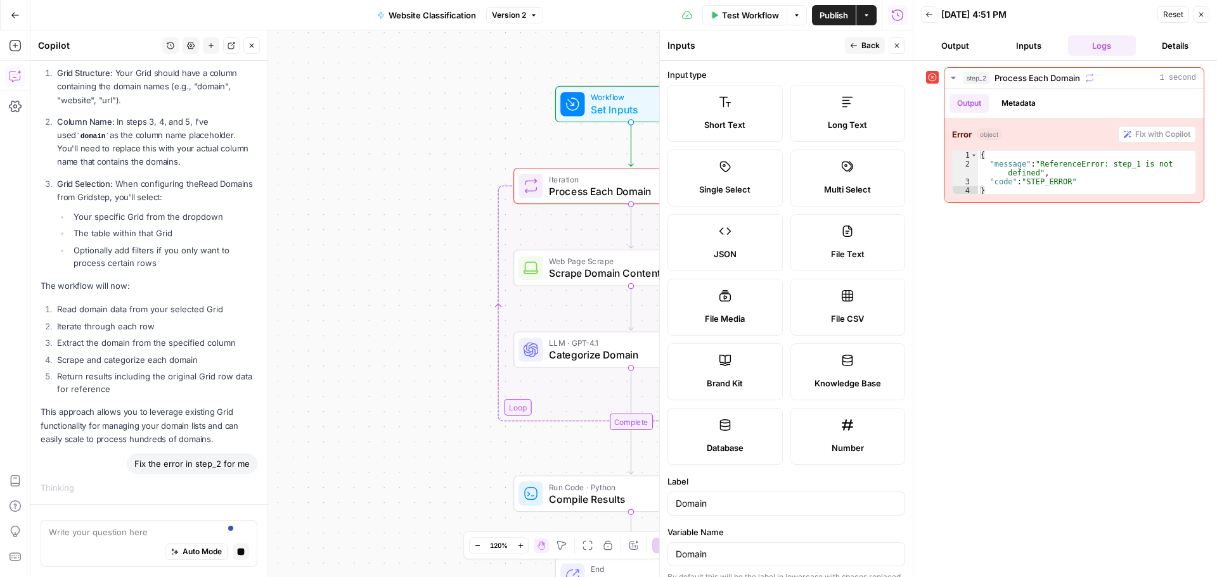
click at [899, 43] on icon "button" at bounding box center [897, 46] width 8 height 8
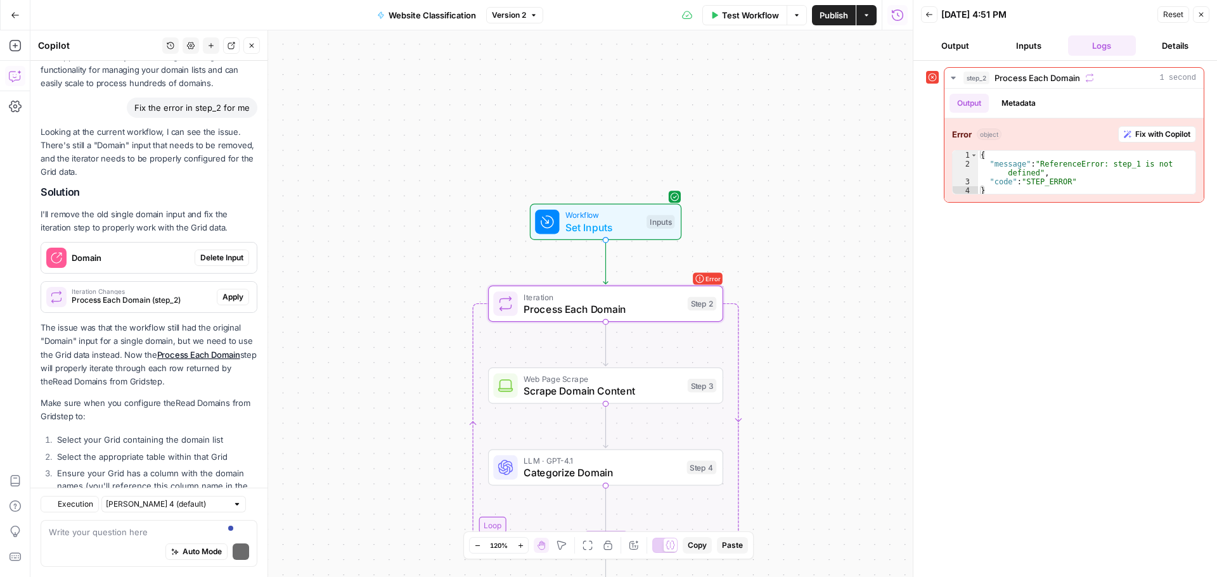
scroll to position [2212, 0]
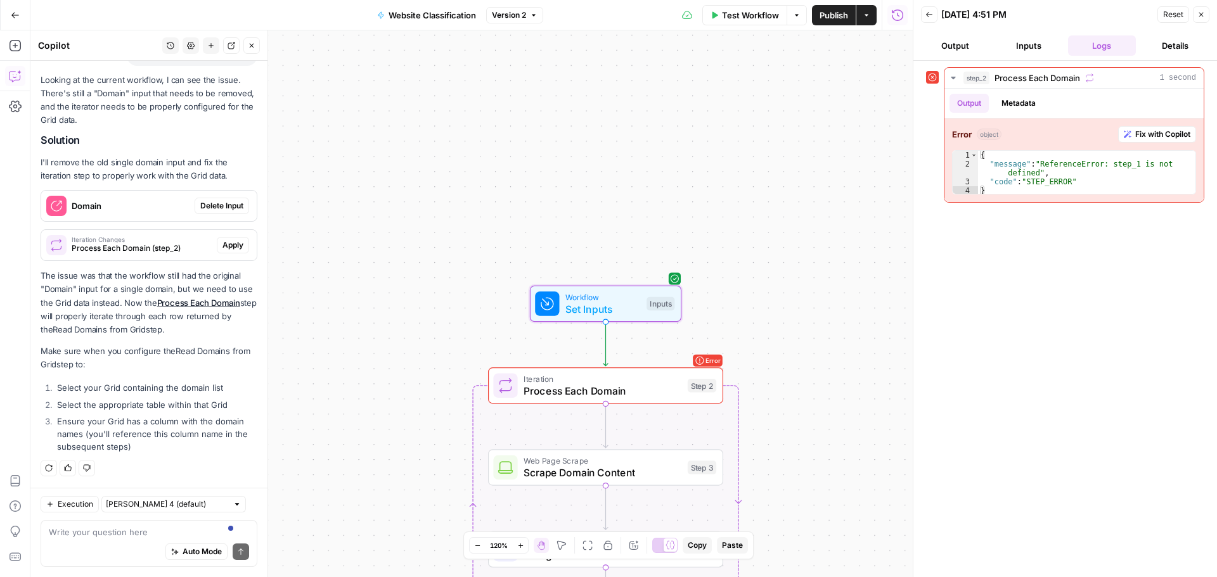
click at [224, 203] on span "Delete Input" at bounding box center [221, 205] width 43 height 11
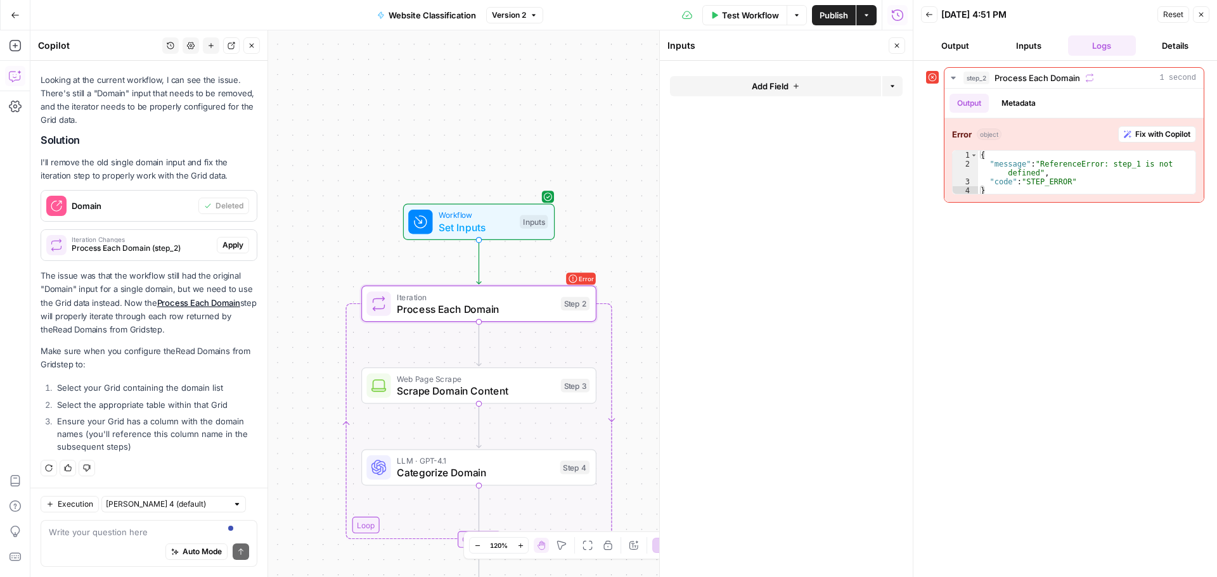
click at [225, 244] on span "Apply" at bounding box center [232, 245] width 21 height 11
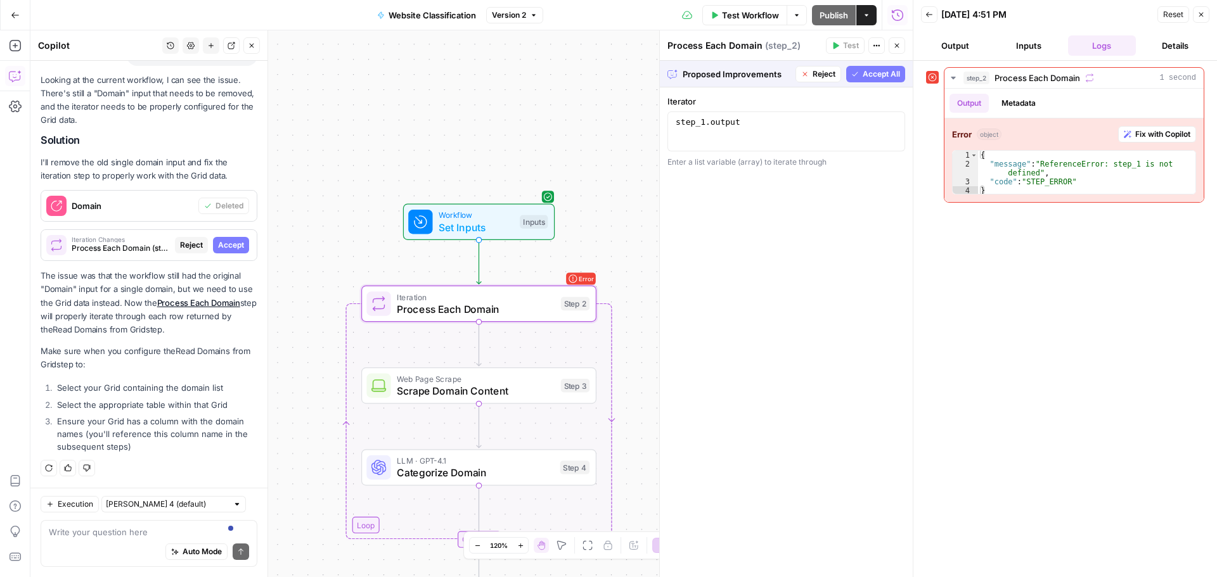
click at [225, 244] on span "Accept" at bounding box center [231, 245] width 26 height 11
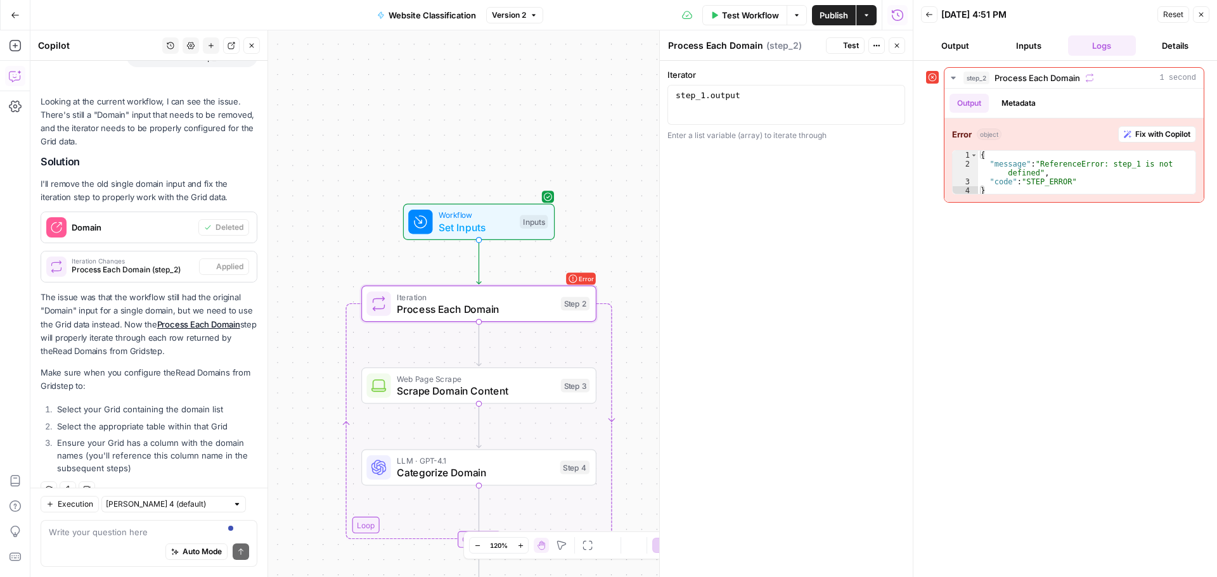
scroll to position [2232, 0]
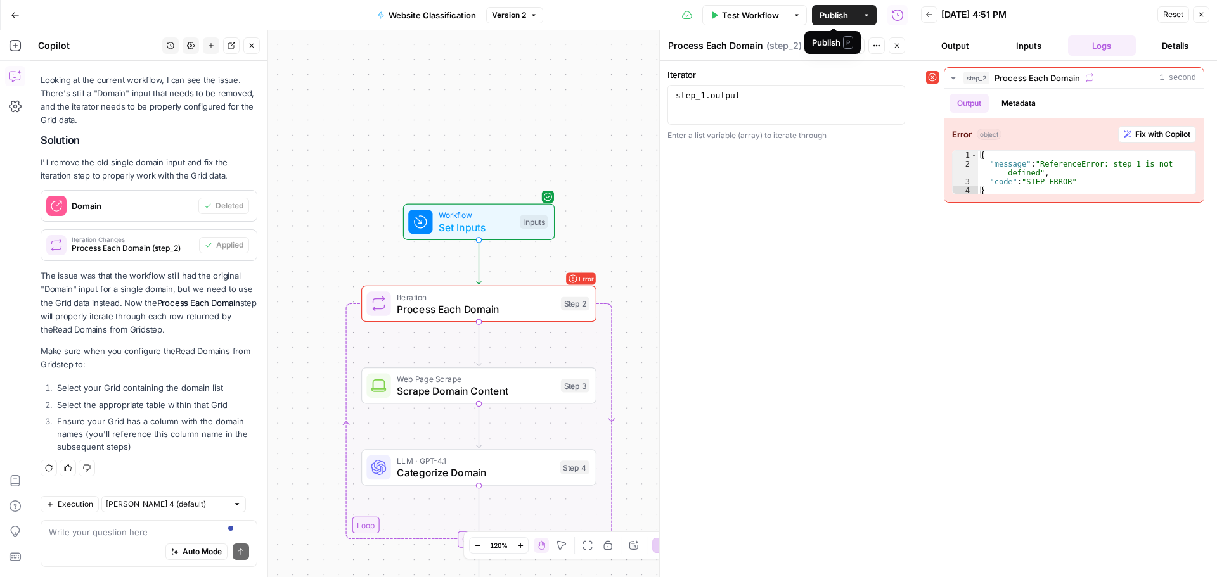
click at [744, 17] on span "Test Workflow" at bounding box center [750, 15] width 57 height 13
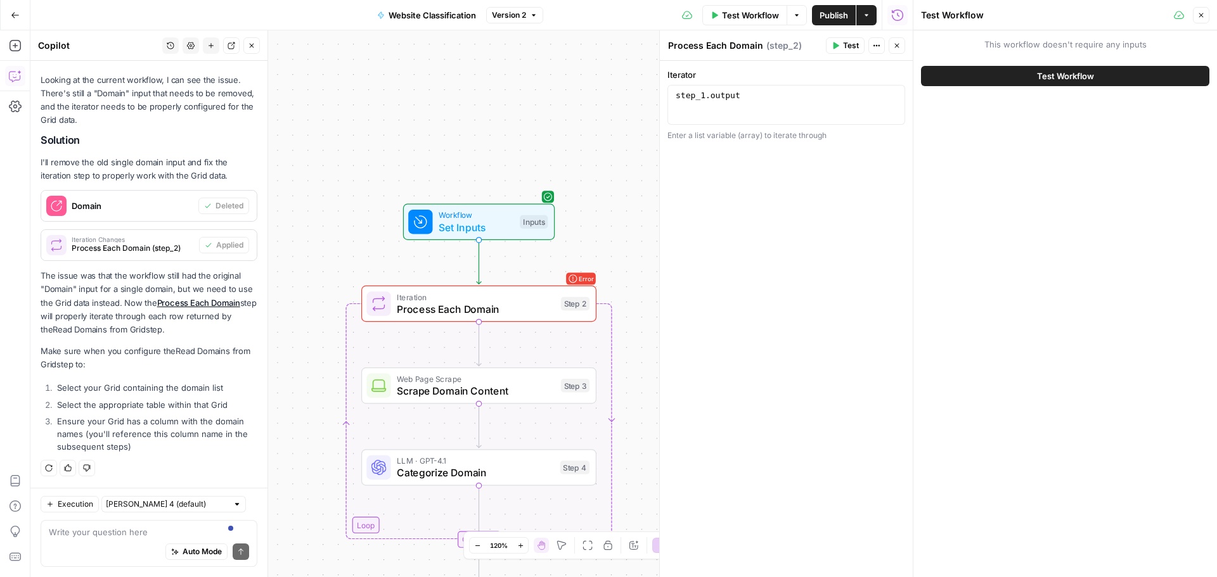
click at [1054, 77] on span "Test Workflow" at bounding box center [1065, 76] width 57 height 13
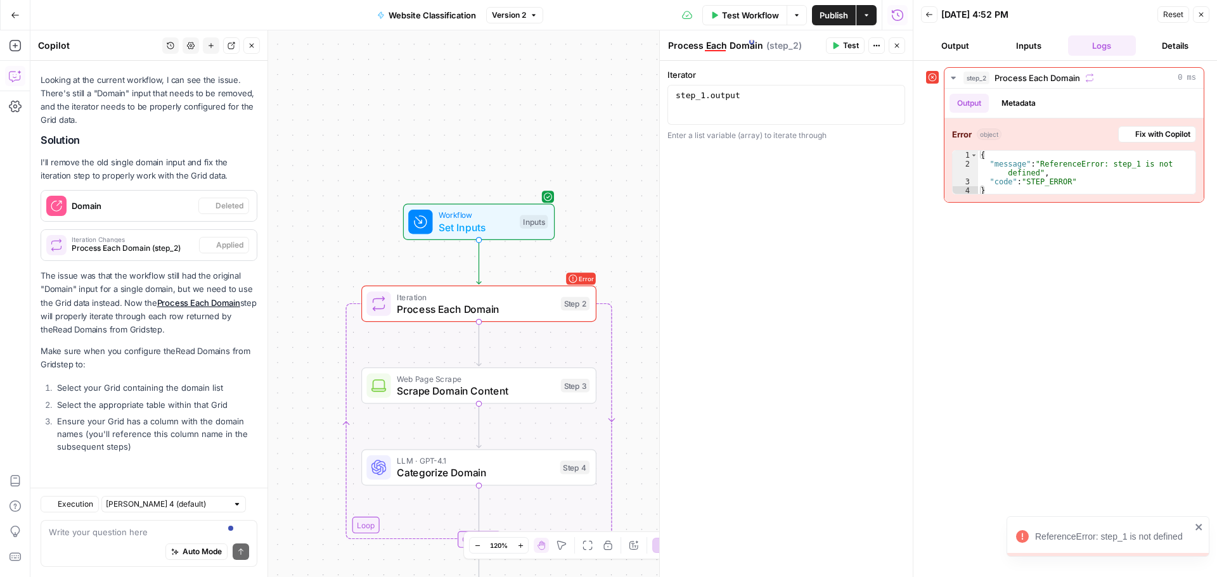
scroll to position [2232, 0]
click at [1162, 137] on span "Fix with Copilot" at bounding box center [1162, 134] width 55 height 11
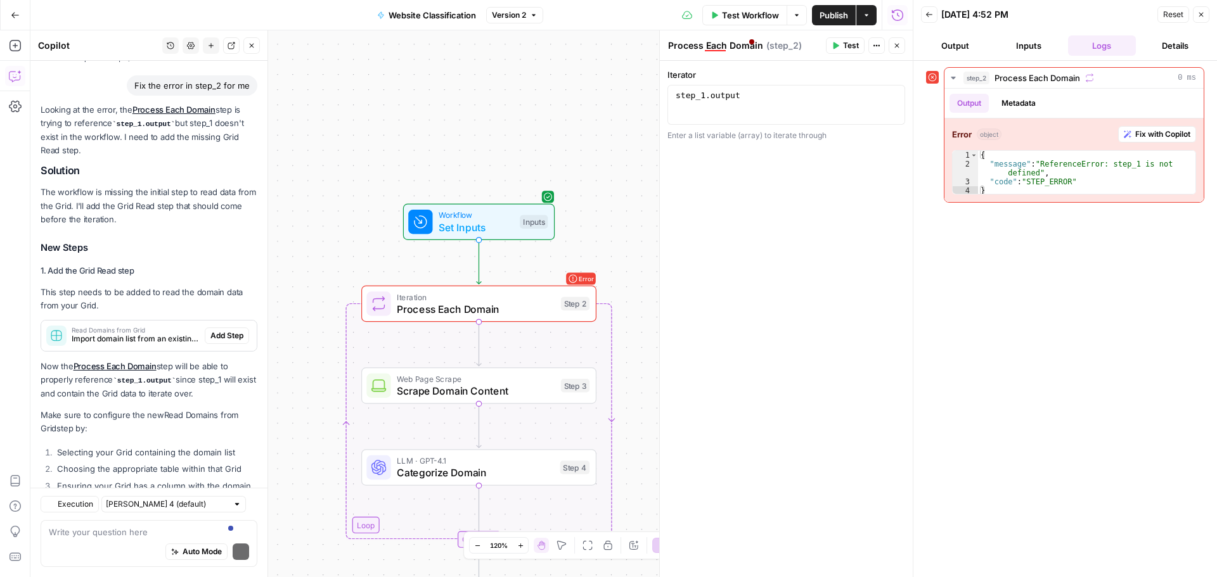
scroll to position [2699, 0]
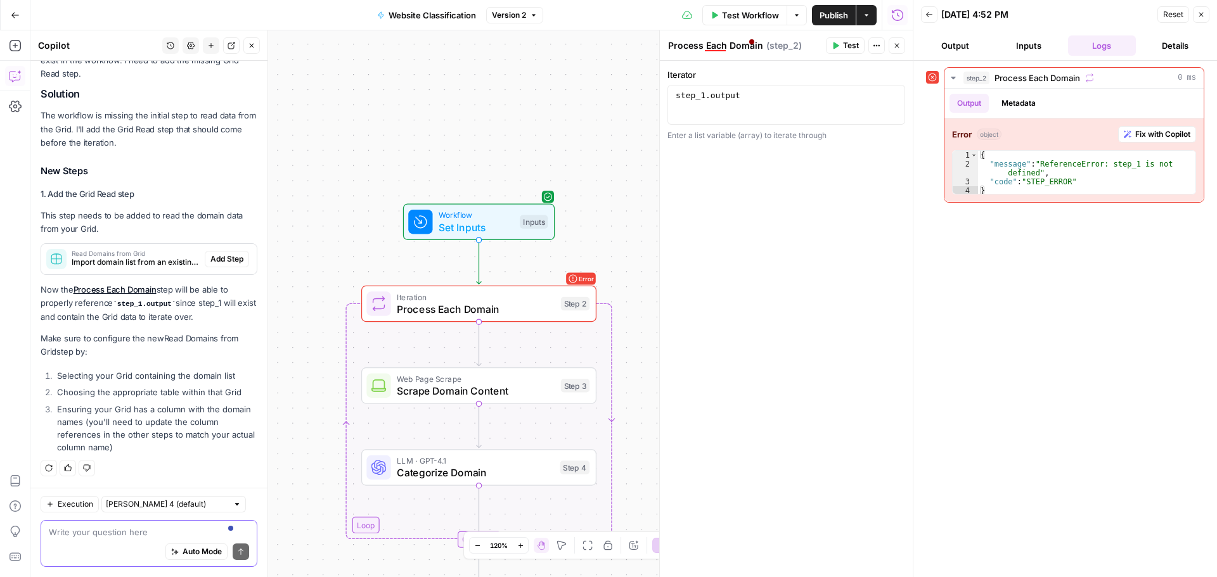
click at [90, 538] on textarea at bounding box center [149, 532] width 200 height 13
click at [112, 541] on div "Auto Mode Send" at bounding box center [149, 553] width 200 height 28
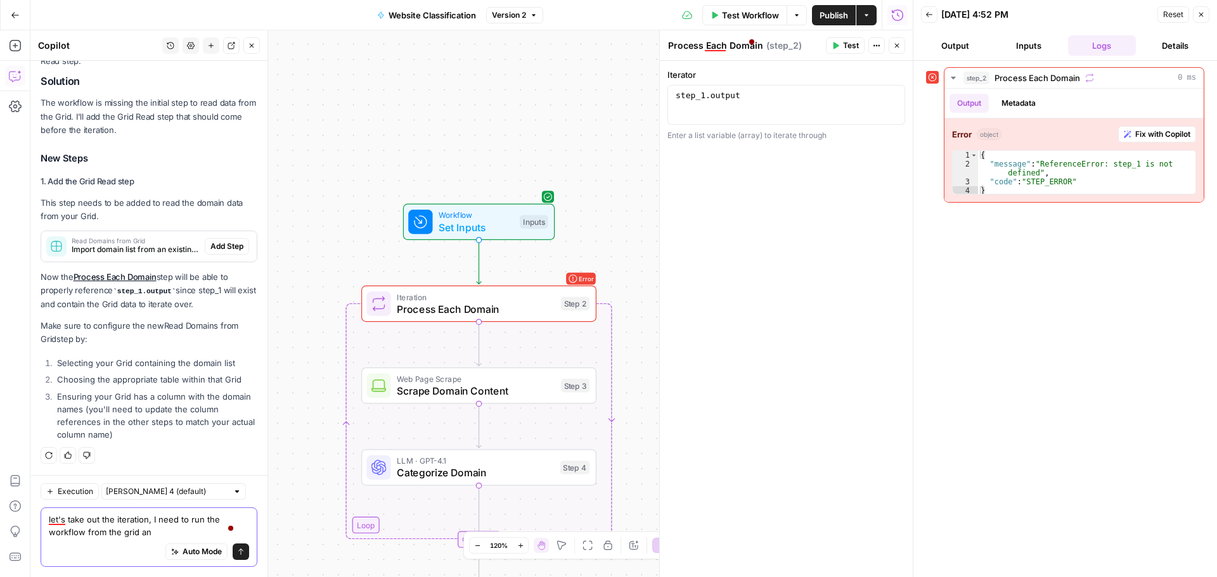
click at [155, 533] on textarea "let's take out the iteration, I need to run the workflow from the grid an" at bounding box center [149, 525] width 200 height 25
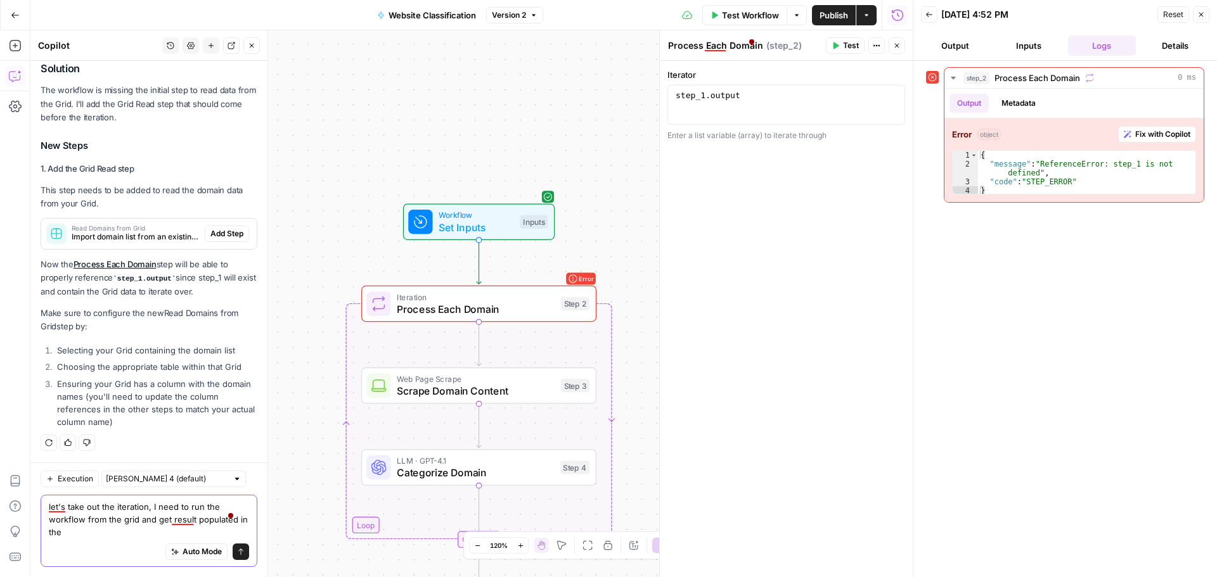
scroll to position [2724, 0]
type textarea "let's take out the iteration, I need to run the workflow from the grid and get …"
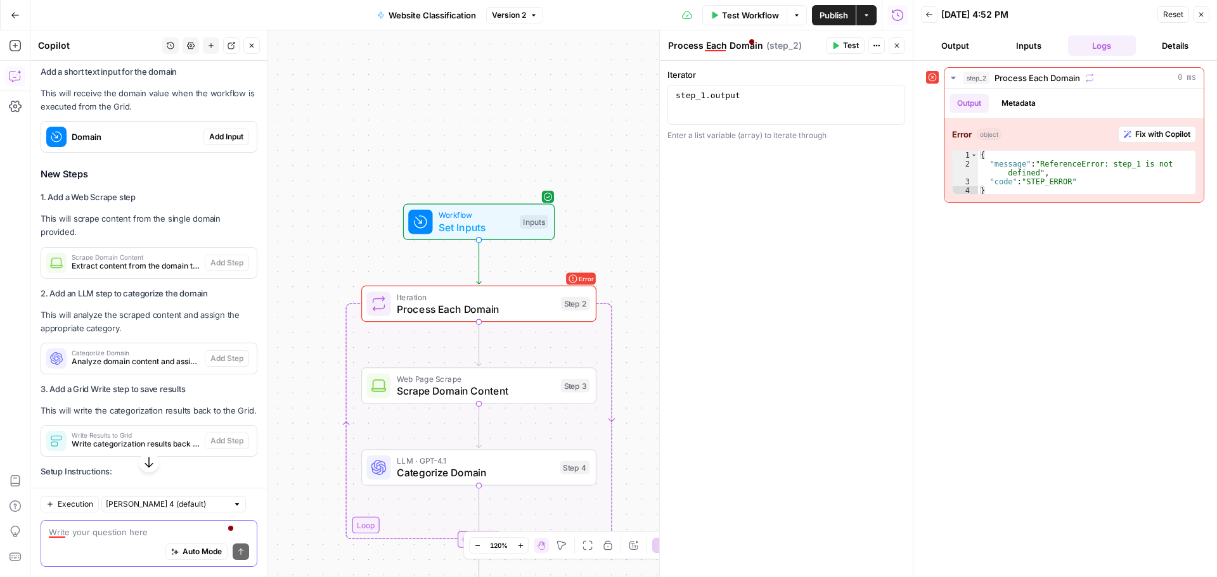
scroll to position [3338, 0]
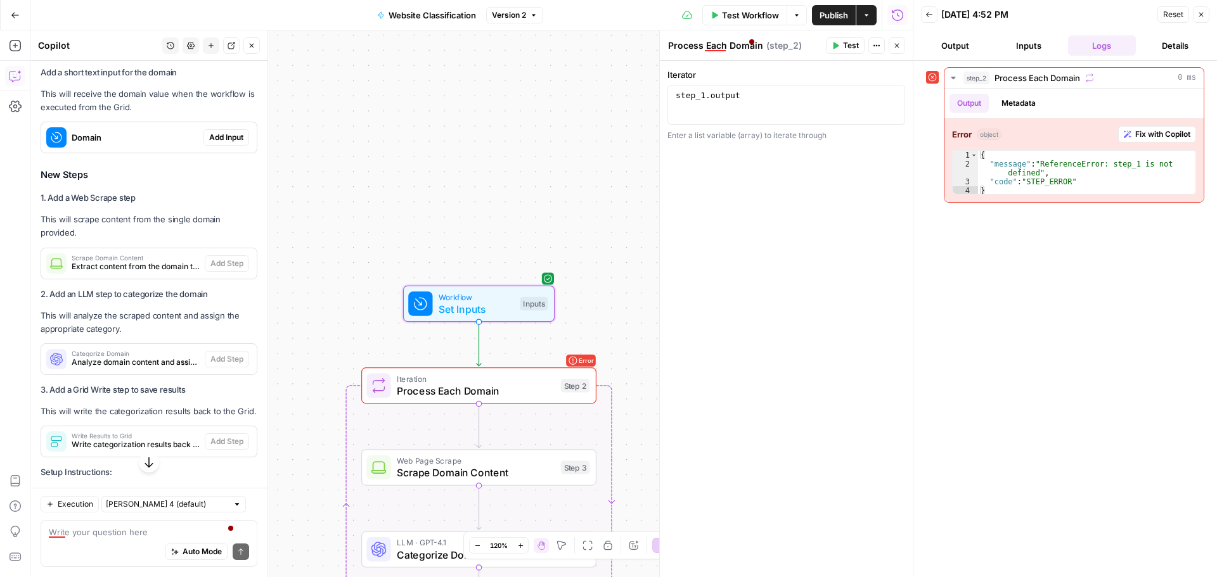
click at [232, 143] on span "Add Input" at bounding box center [226, 137] width 34 height 11
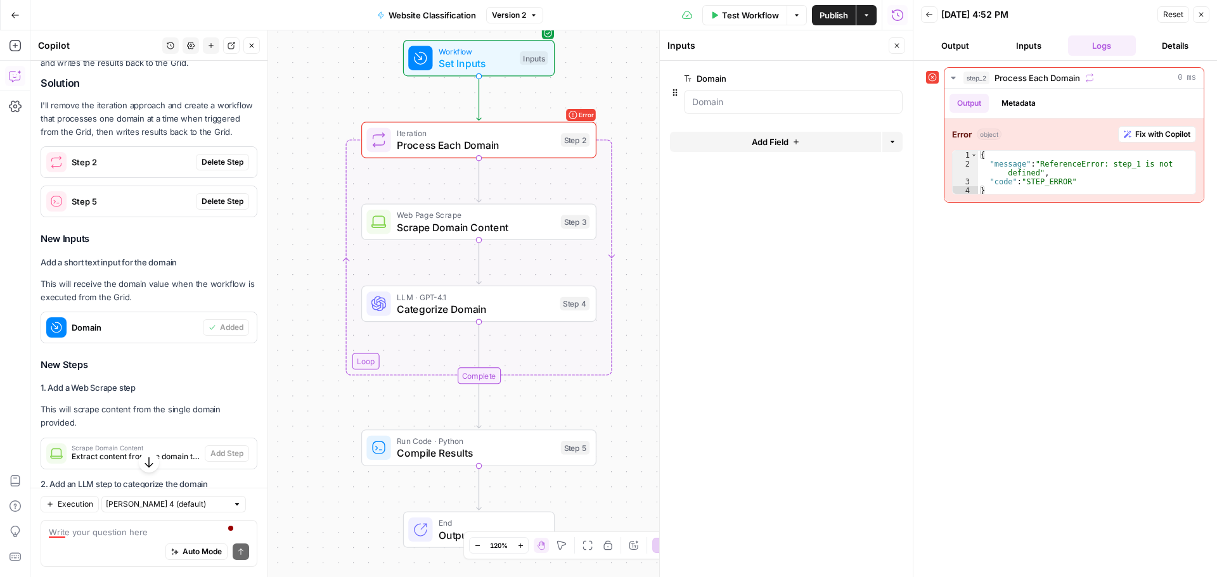
scroll to position [3125, 0]
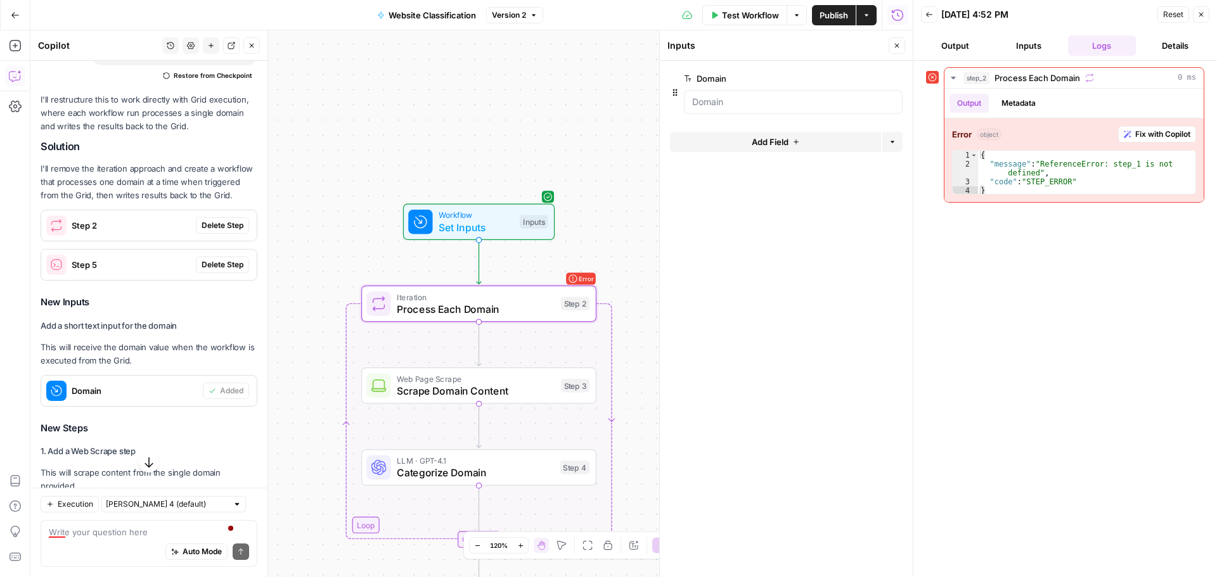
click at [225, 234] on button "Delete Step" at bounding box center [222, 225] width 53 height 16
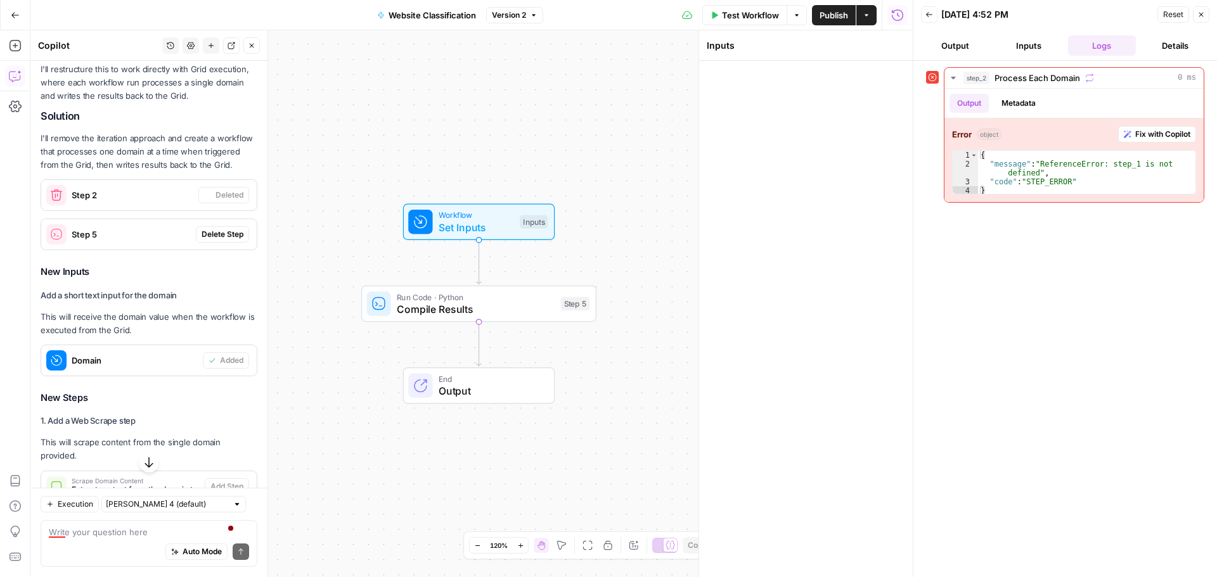
scroll to position [3095, 0]
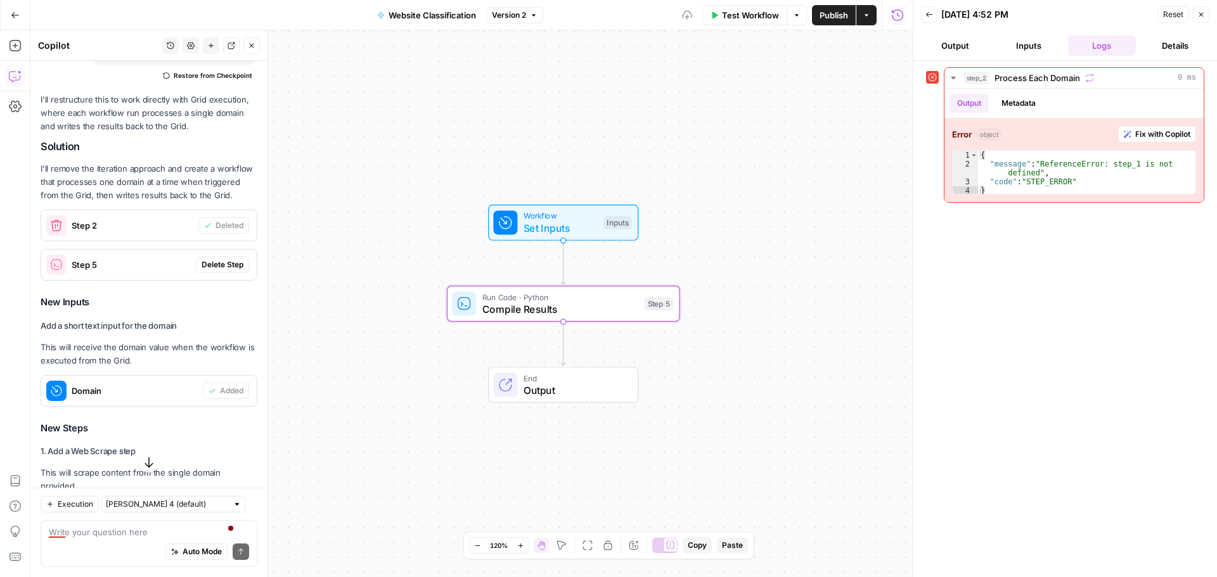
click at [216, 271] on span "Delete Step" at bounding box center [223, 264] width 42 height 11
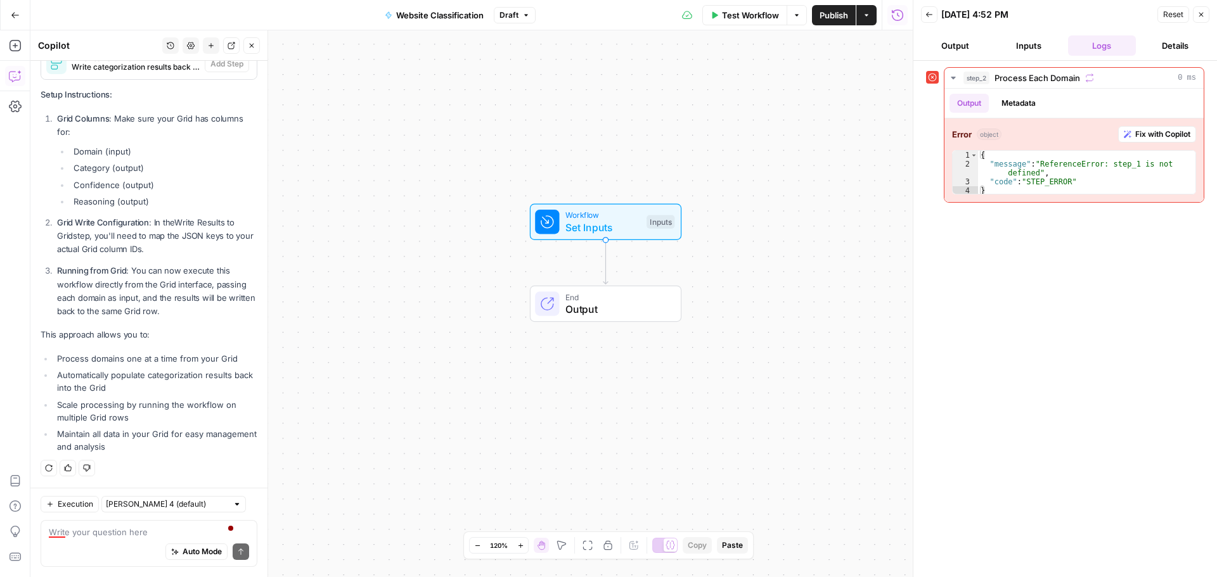
scroll to position [3341, 0]
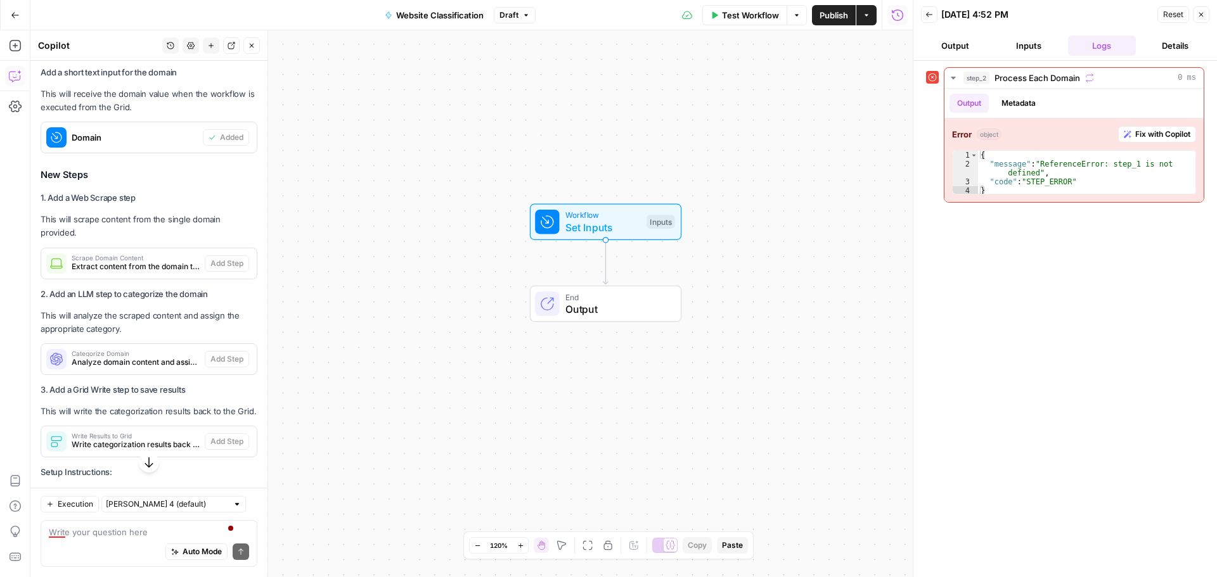
click at [119, 540] on div "Auto Mode Send" at bounding box center [149, 553] width 200 height 28
type textarea "can you let me add the steps?"
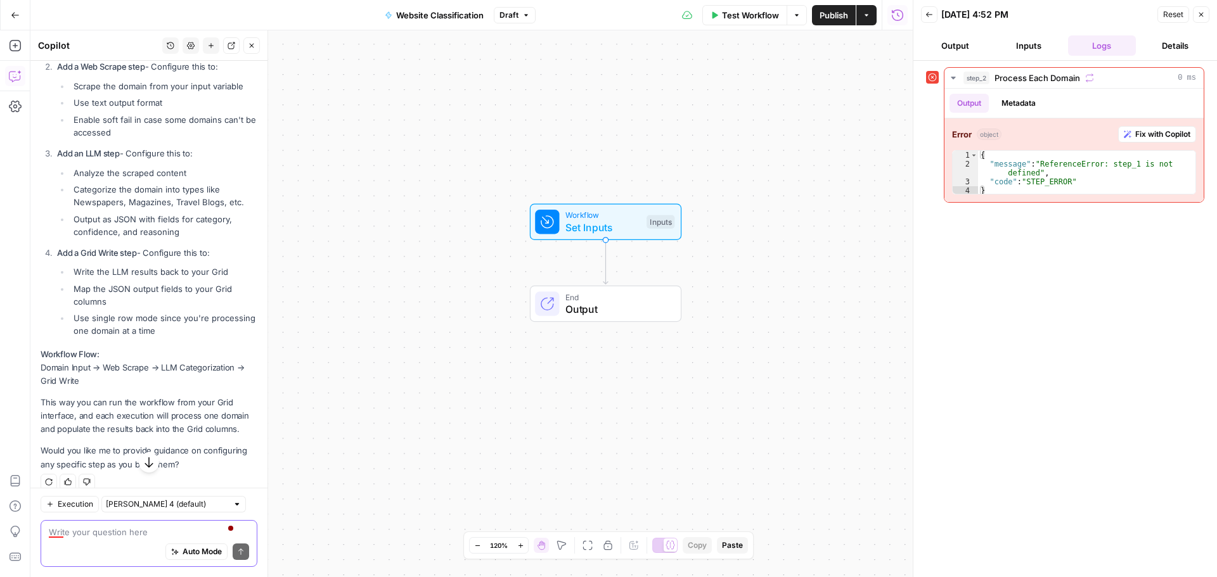
scroll to position [4442, 0]
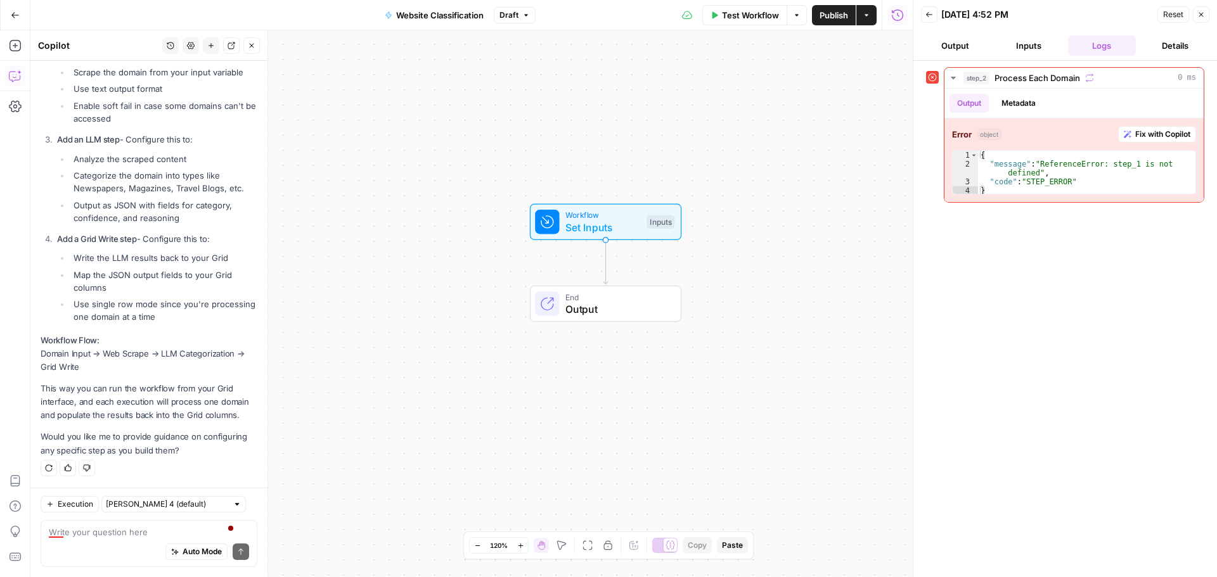
click at [104, 541] on div "Auto Mode Send" at bounding box center [149, 553] width 200 height 28
type textarea "give me the steps to add so I can add directly"
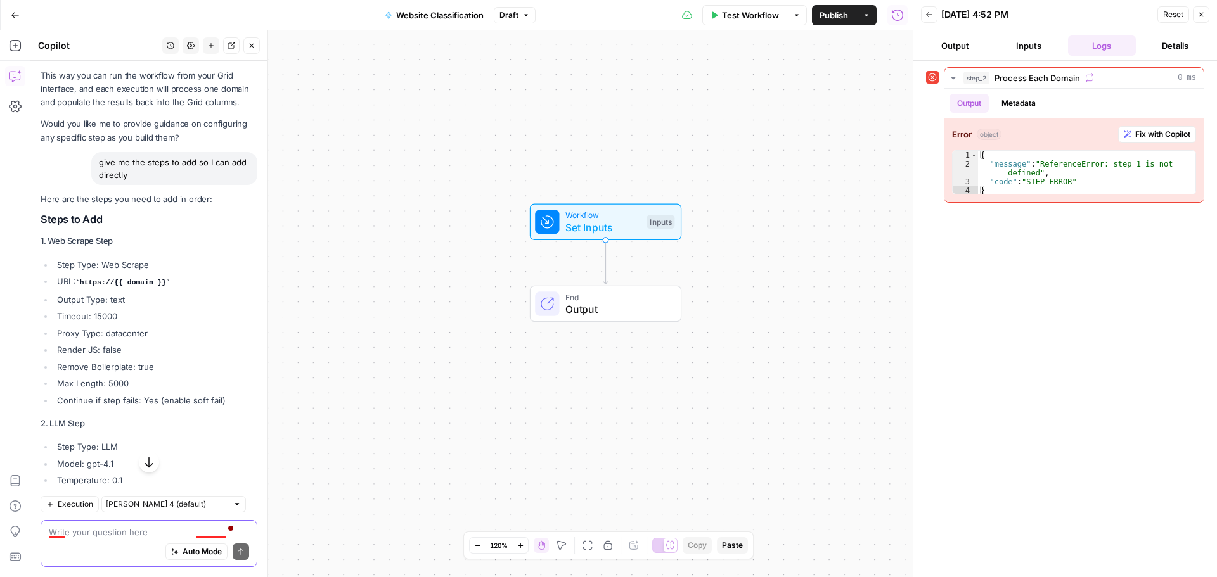
scroll to position [4816, 0]
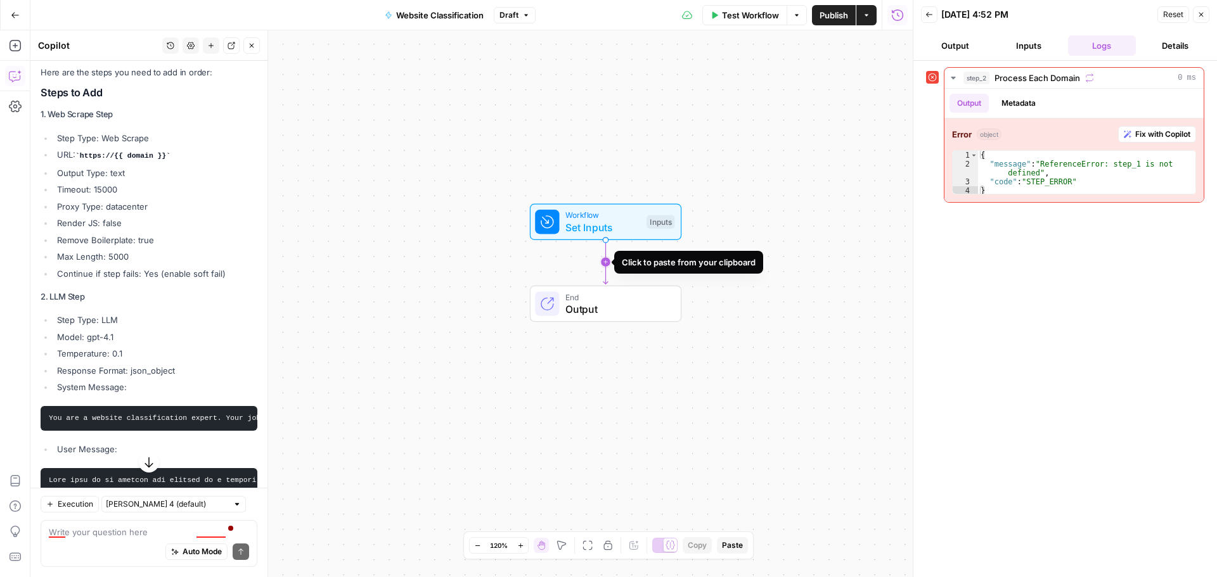
click at [606, 259] on icon "Edge from start to end" at bounding box center [605, 262] width 4 height 44
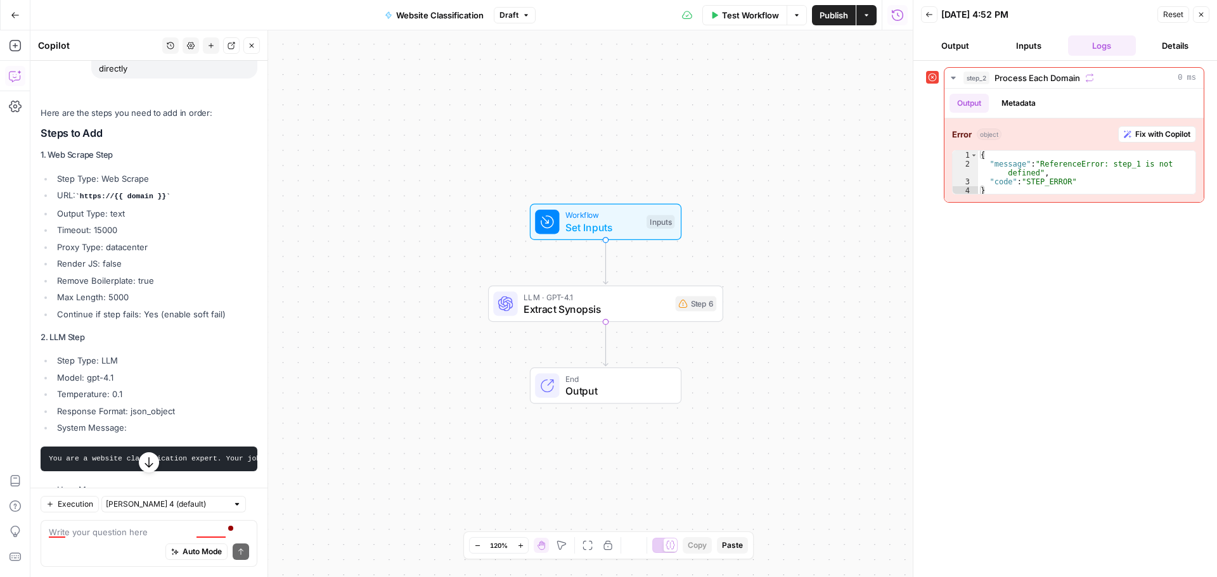
scroll to position [4836, 0]
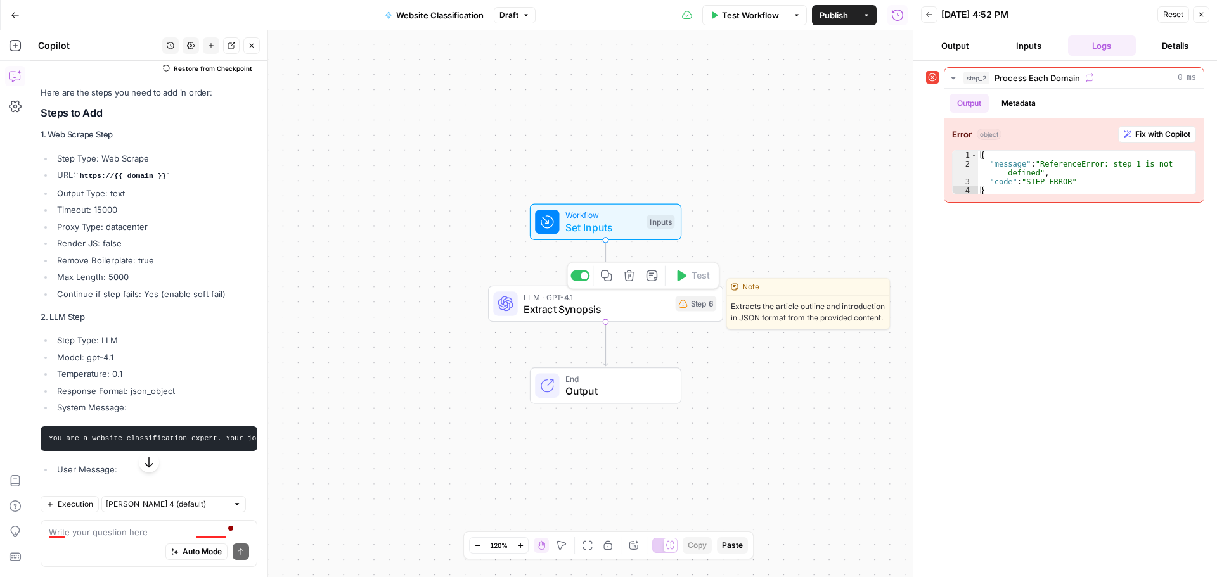
click at [579, 302] on span "Extract Synopsis" at bounding box center [596, 309] width 146 height 15
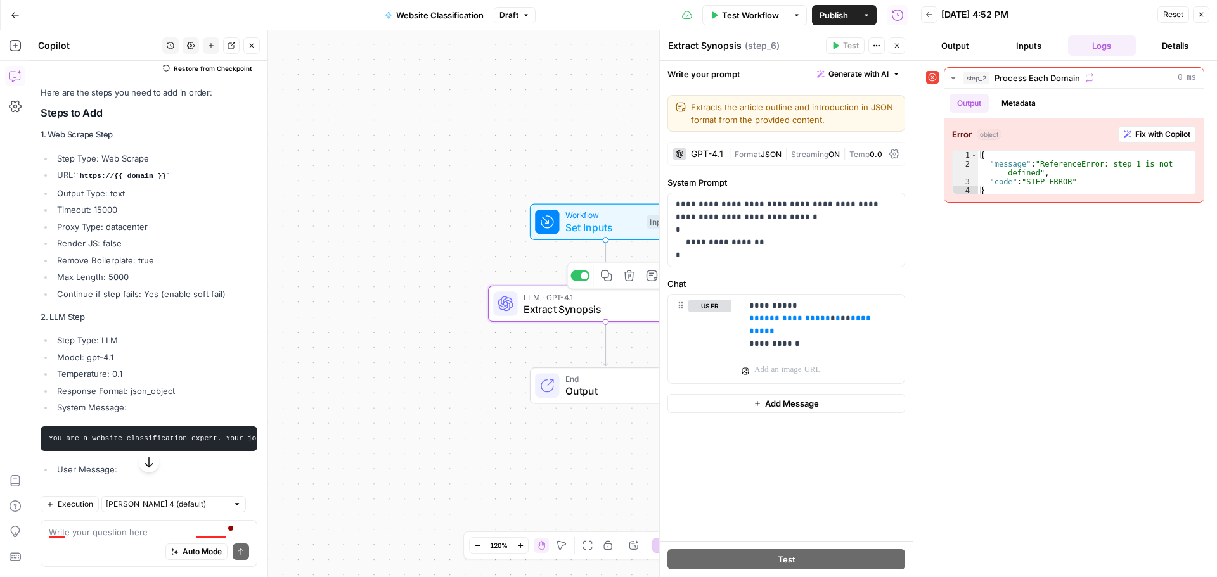
click at [628, 274] on icon "button" at bounding box center [629, 276] width 12 height 12
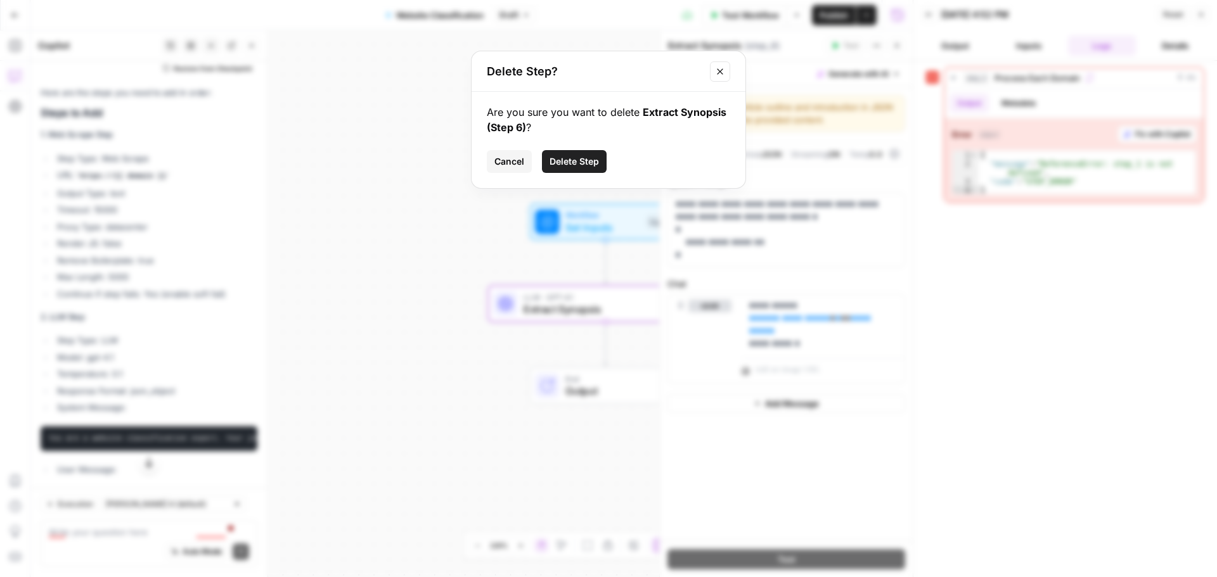
click at [572, 157] on span "Delete Step" at bounding box center [573, 161] width 49 height 13
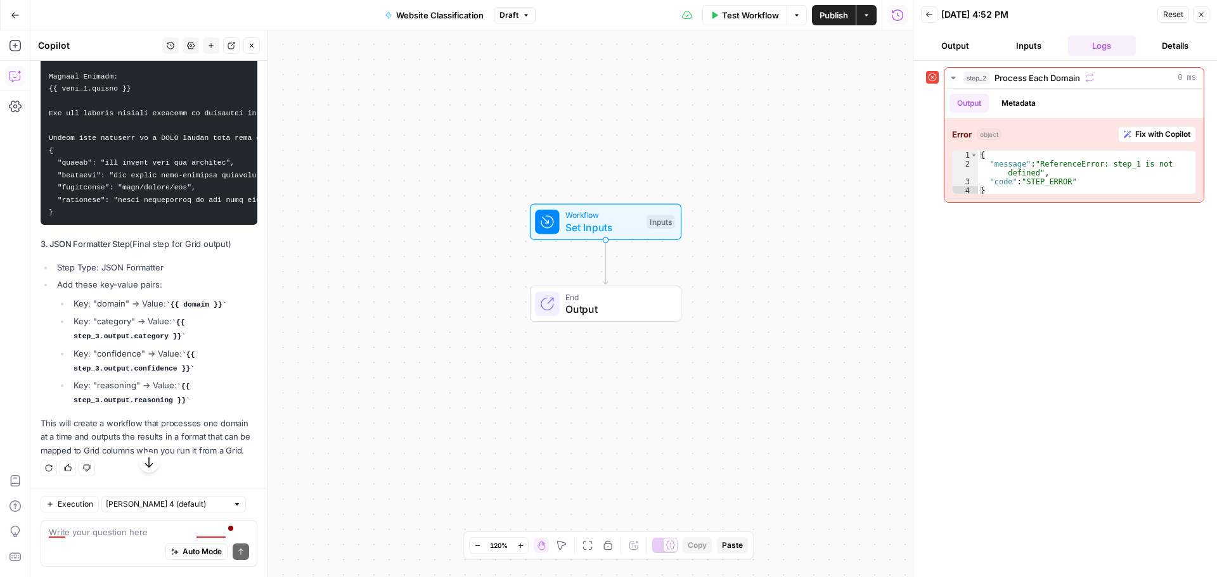
scroll to position [5576, 0]
click at [111, 530] on textarea at bounding box center [149, 532] width 200 height 13
type textarea "I need you to add the "add step" into the chat"
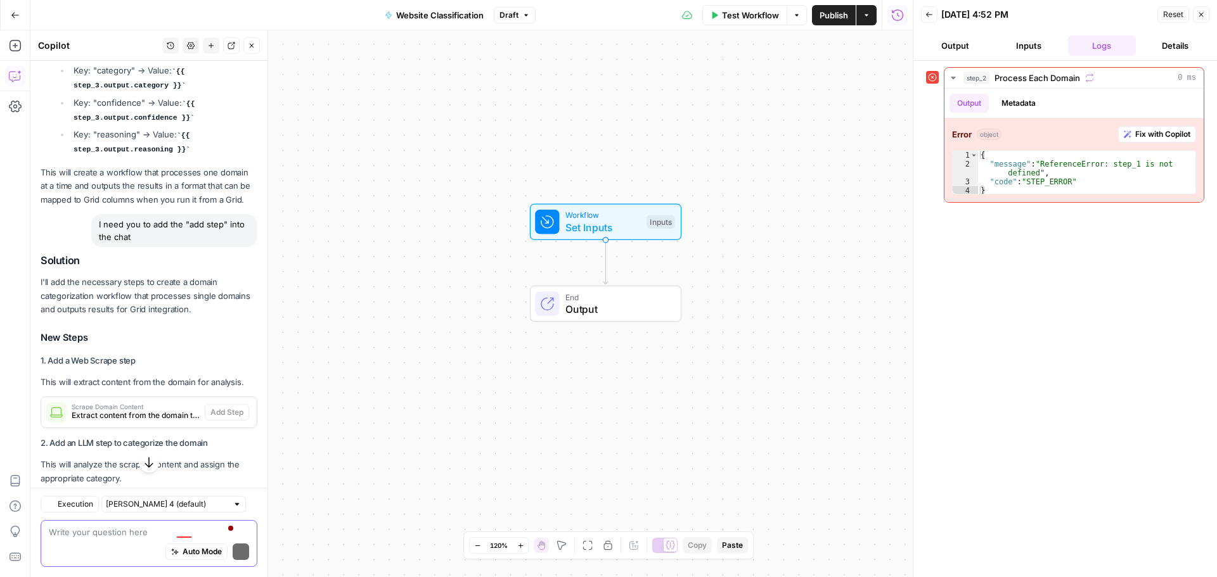
scroll to position [5872, 0]
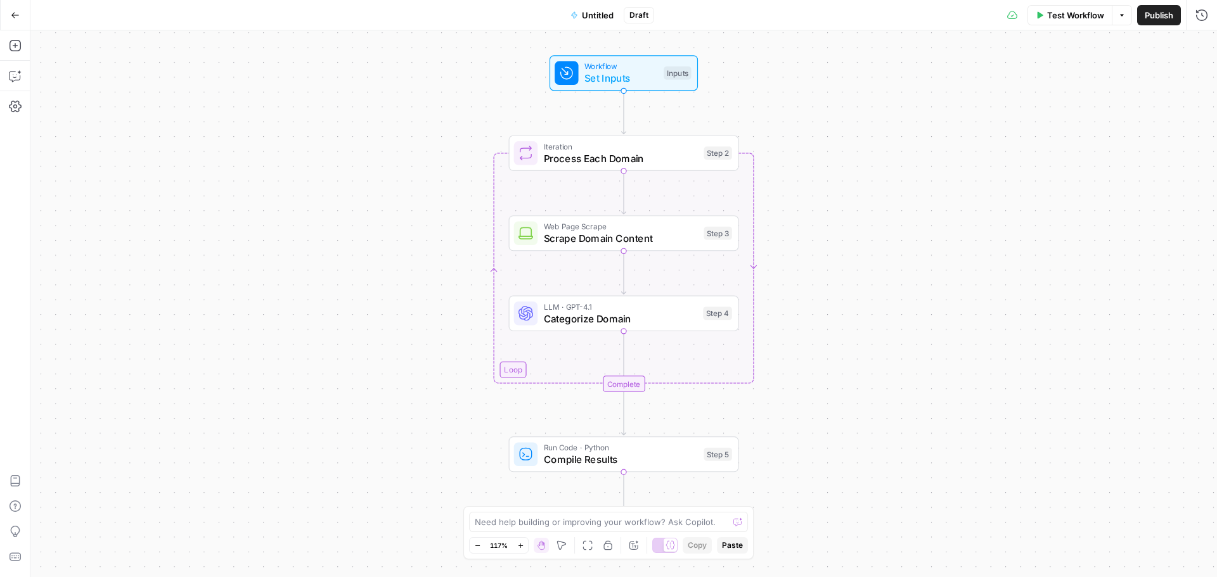
click at [15, 18] on icon "button" at bounding box center [15, 15] width 9 height 9
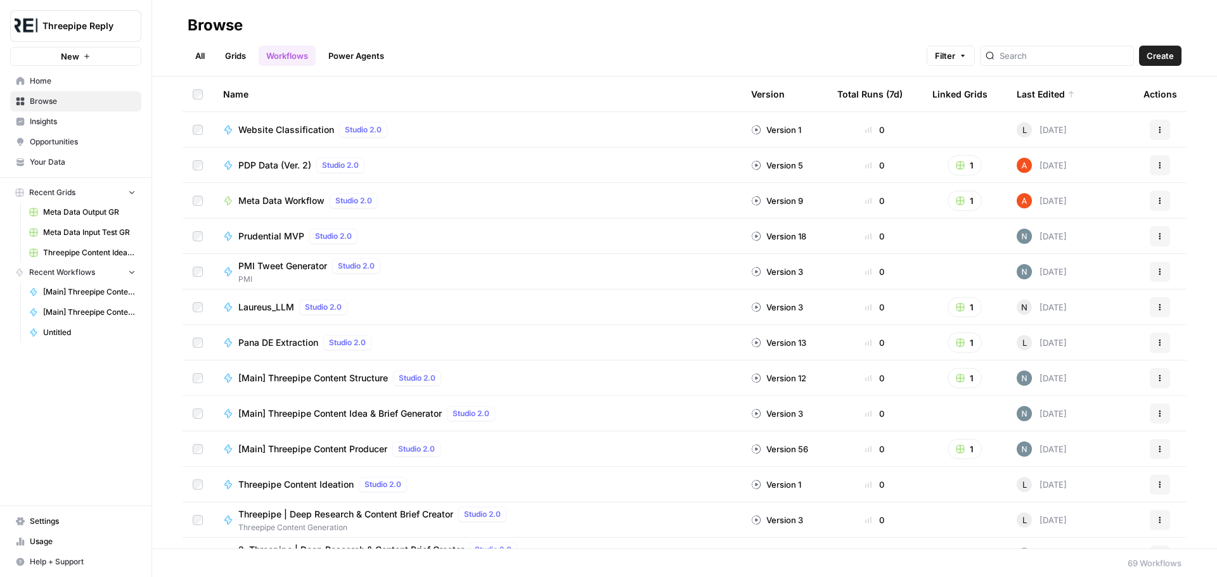
click at [240, 56] on link "Grids" at bounding box center [235, 56] width 36 height 20
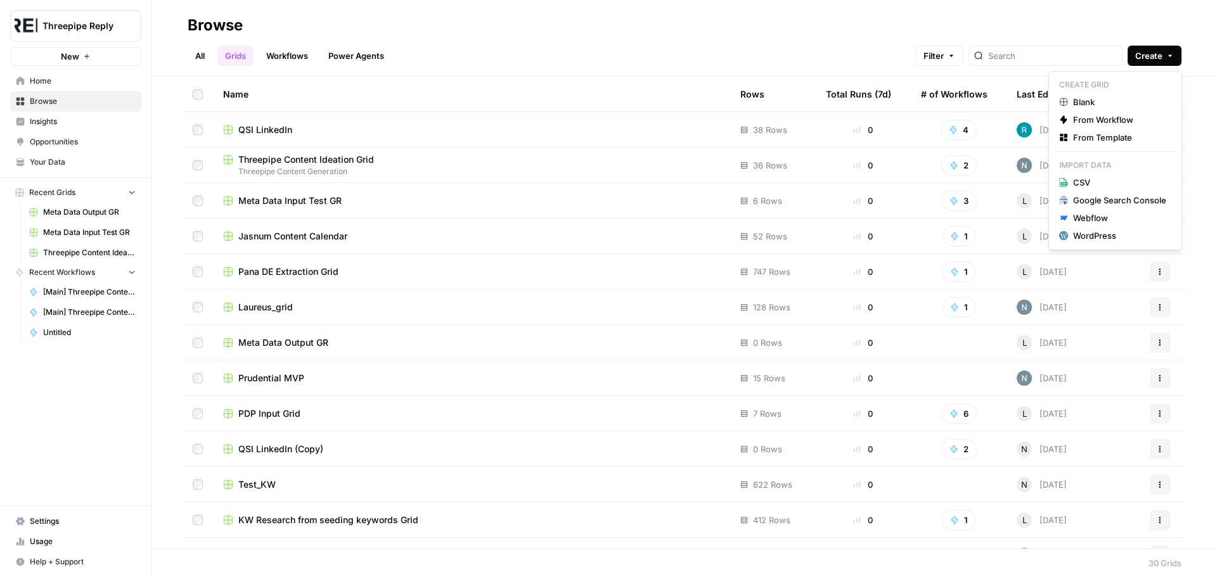
click at [1144, 58] on span "Create" at bounding box center [1148, 55] width 27 height 13
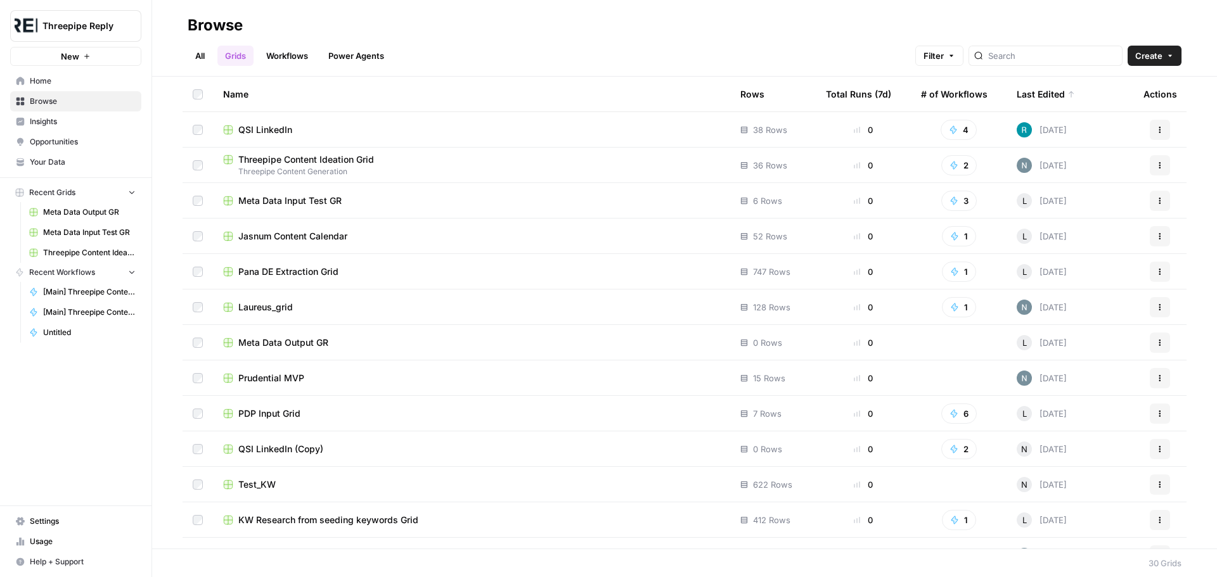
click at [1144, 58] on span "Create" at bounding box center [1148, 55] width 27 height 13
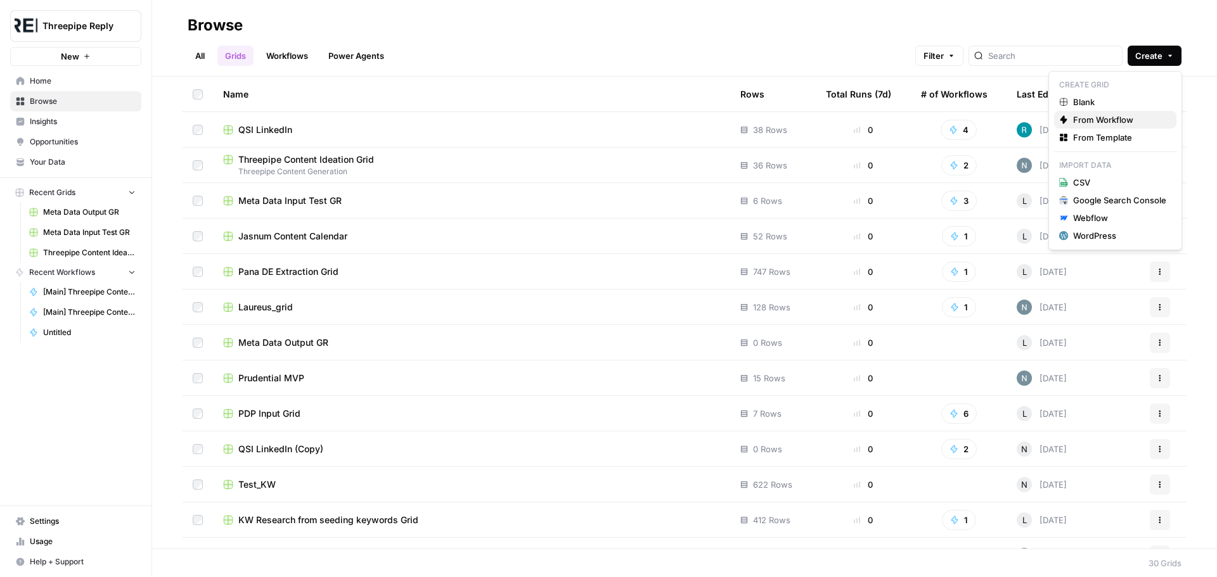
click at [1115, 119] on span "From Workflow" at bounding box center [1119, 119] width 93 height 13
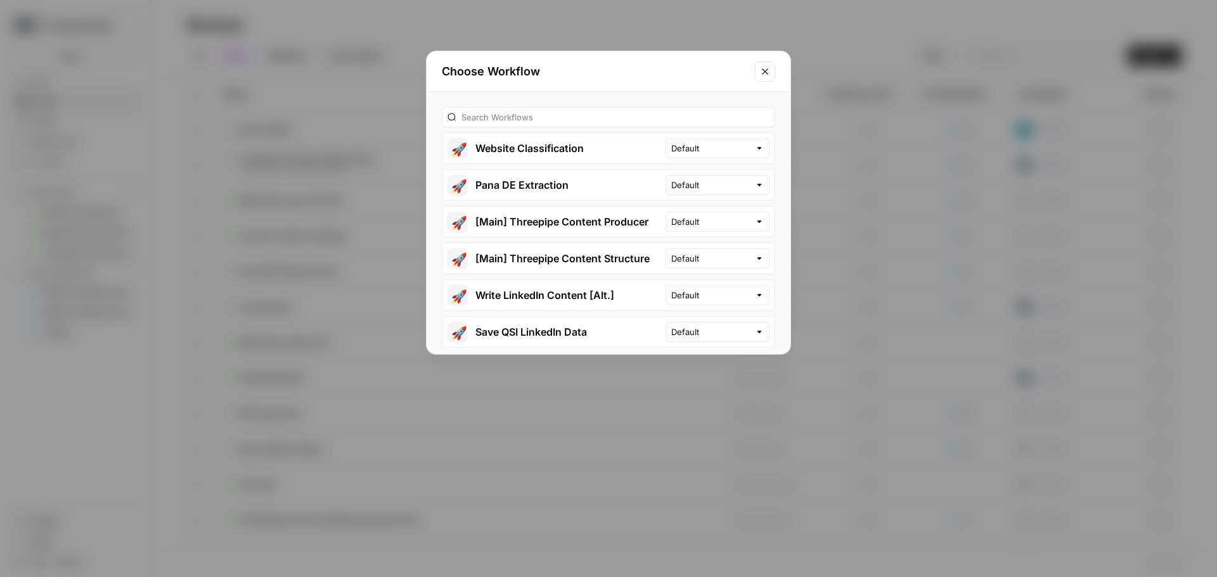
click at [601, 150] on button "🚀 Website Classification" at bounding box center [553, 148] width 223 height 30
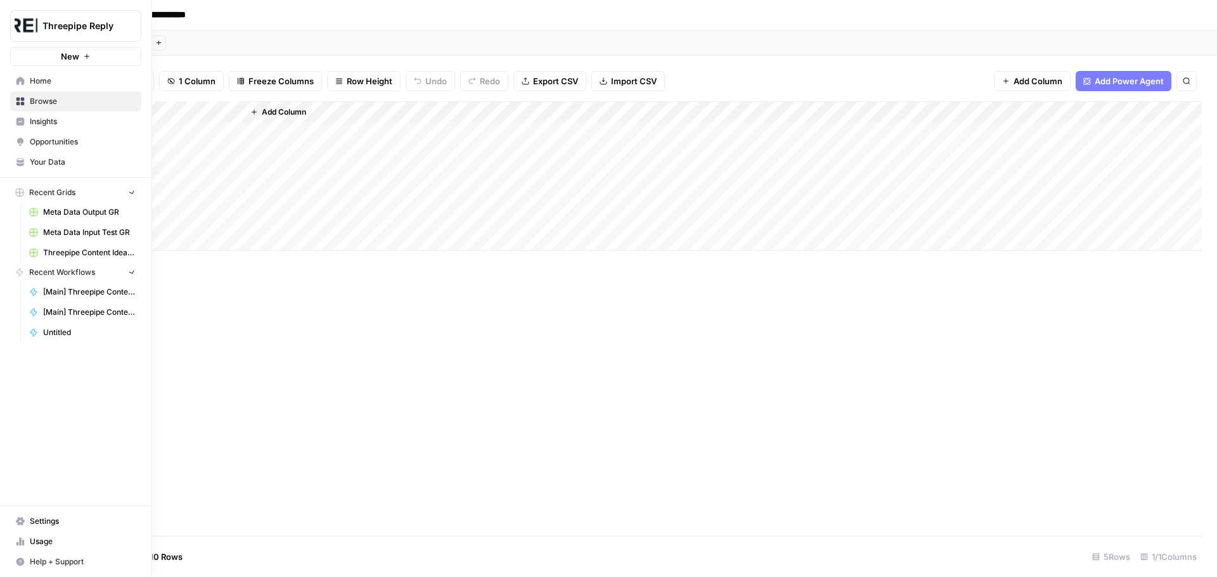
drag, startPoint x: 124, startPoint y: 358, endPoint x: 0, endPoint y: 278, distance: 147.1
click at [0, 278] on div "**********" at bounding box center [608, 288] width 1217 height 577
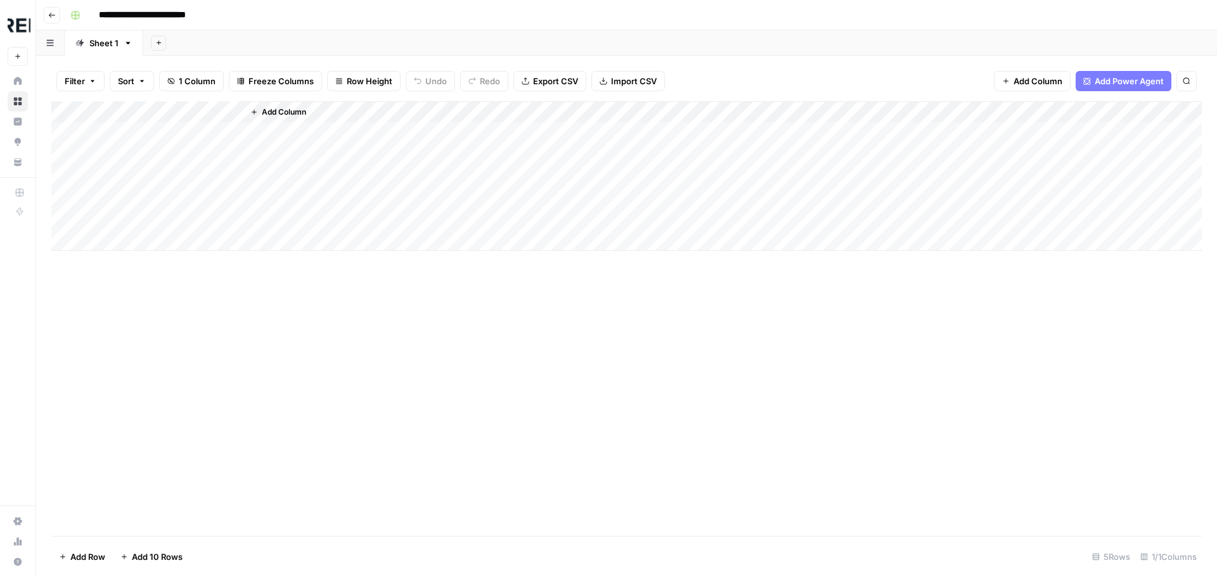
click at [353, 115] on div "Add Column" at bounding box center [722, 176] width 958 height 150
click at [281, 112] on span "Add Column" at bounding box center [284, 111] width 44 height 11
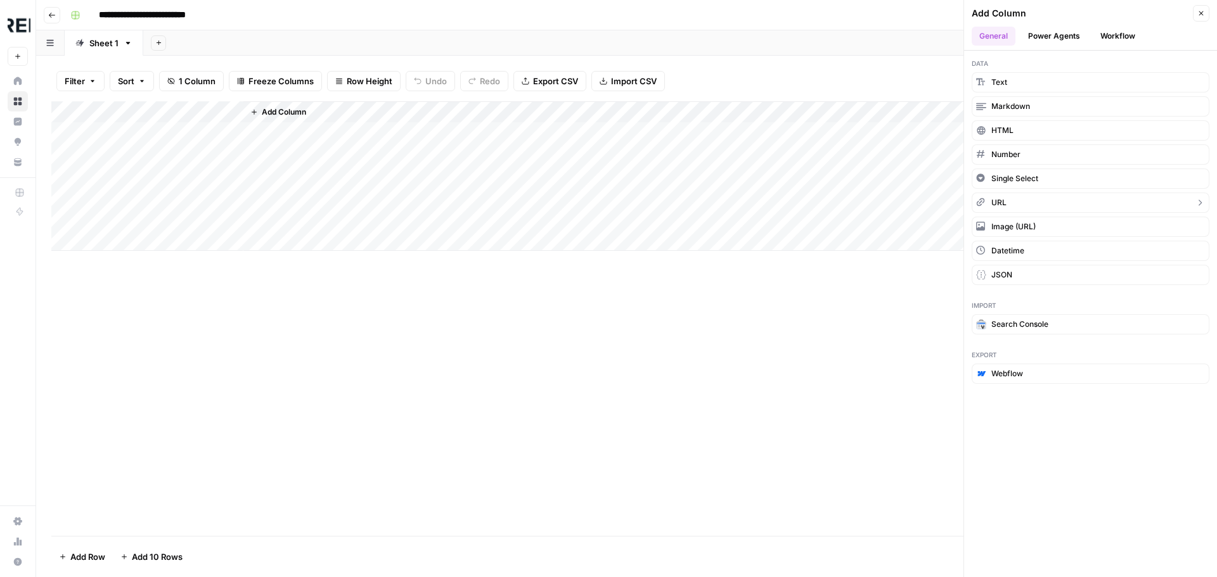
click at [1009, 203] on button "URL" at bounding box center [1091, 203] width 238 height 20
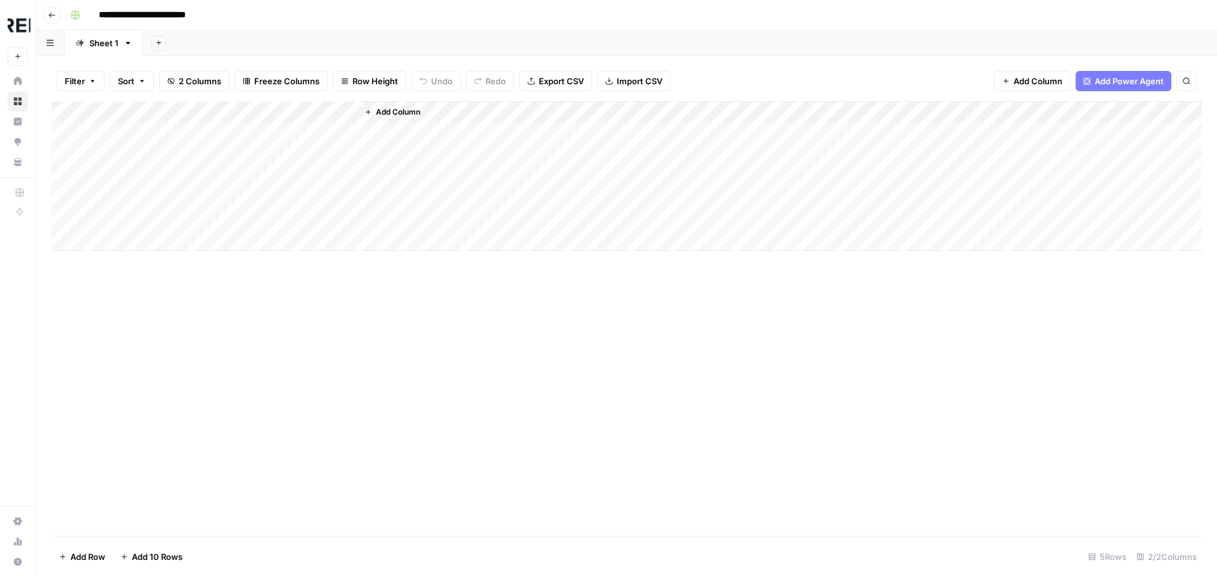
click at [297, 108] on div "Add Column" at bounding box center [626, 176] width 1150 height 150
click at [297, 141] on input "New Column" at bounding box center [318, 142] width 129 height 13
type input "Domains"
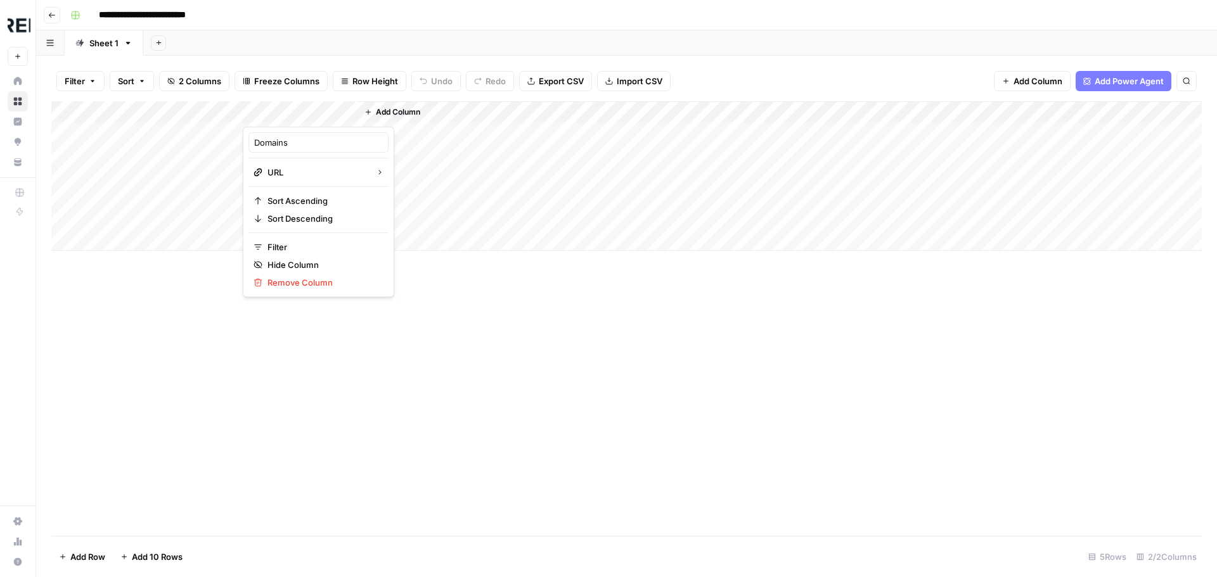
click at [453, 209] on div "Add Column" at bounding box center [779, 176] width 844 height 150
drag, startPoint x: 305, startPoint y: 108, endPoint x: 129, endPoint y: 112, distance: 175.6
click at [129, 112] on div "Add Column" at bounding box center [626, 176] width 1150 height 150
click at [151, 117] on div "Add Column" at bounding box center [626, 176] width 1150 height 150
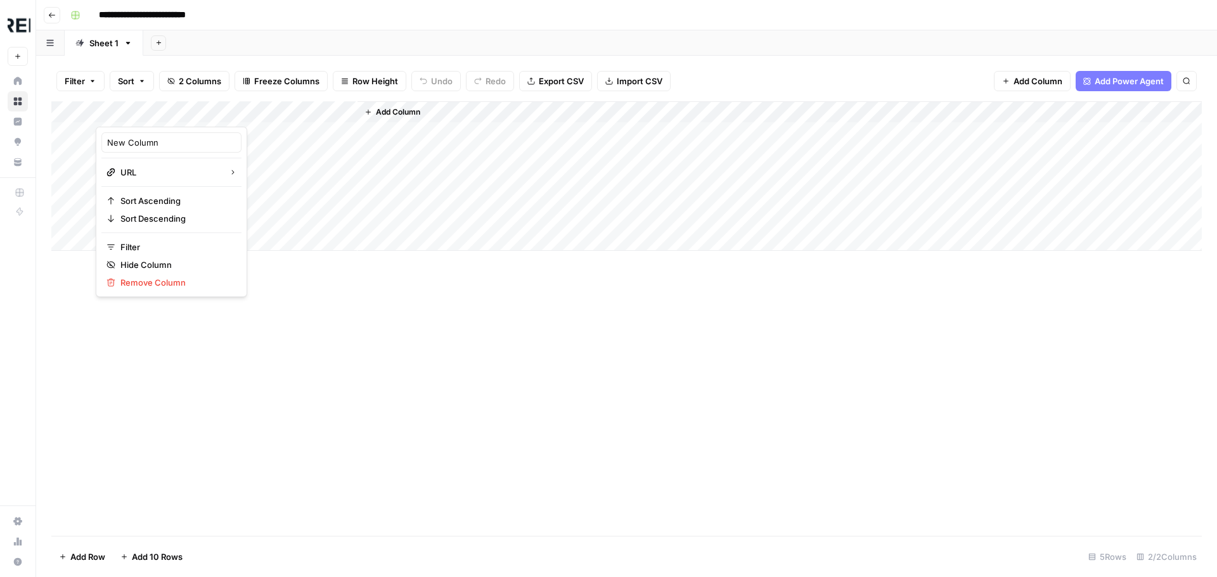
click at [146, 150] on div "New Column" at bounding box center [171, 142] width 140 height 20
click at [150, 112] on div "Add Column" at bounding box center [626, 176] width 1150 height 150
click at [141, 136] on div "New Column" at bounding box center [171, 142] width 140 height 20
click at [141, 136] on div "Add Column" at bounding box center [626, 176] width 1150 height 150
click at [149, 112] on div "Add Column" at bounding box center [626, 176] width 1150 height 150
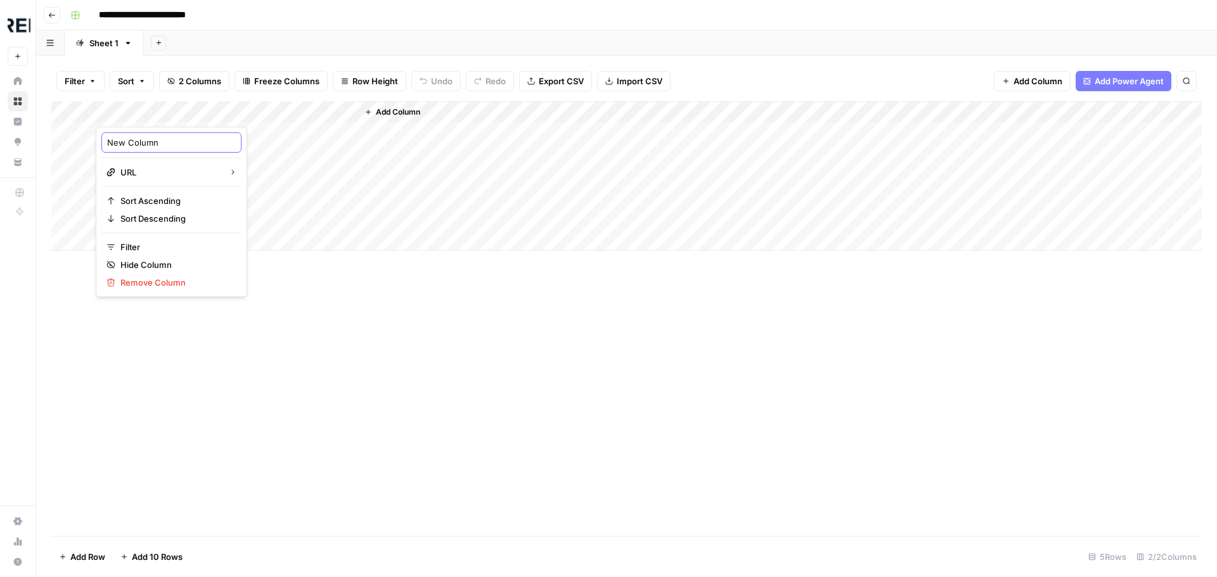
click at [143, 140] on input "New Column" at bounding box center [171, 142] width 129 height 13
type input "Domain"
click at [625, 82] on span "Import CSV" at bounding box center [640, 81] width 46 height 13
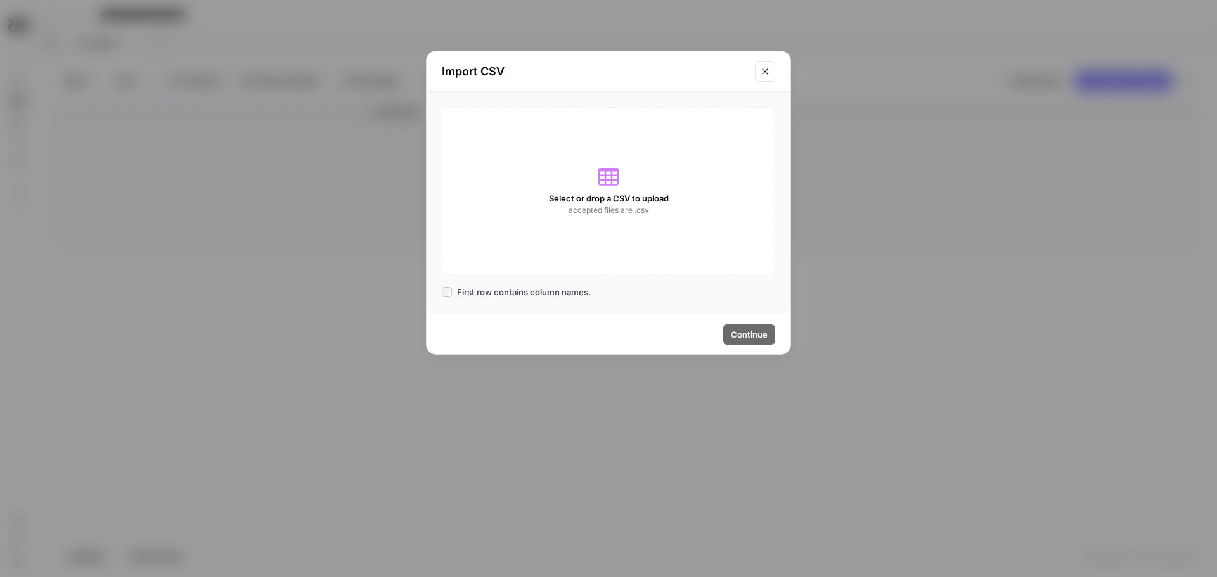
click at [614, 177] on icon at bounding box center [608, 177] width 20 height 20
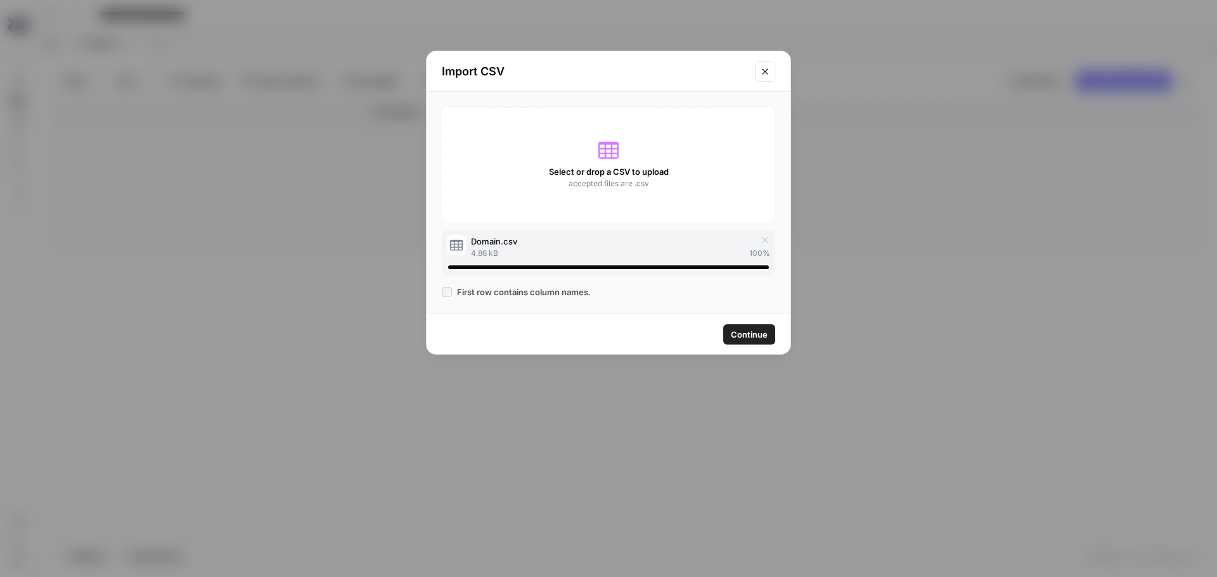
click at [755, 335] on span "Continue" at bounding box center [749, 334] width 37 height 13
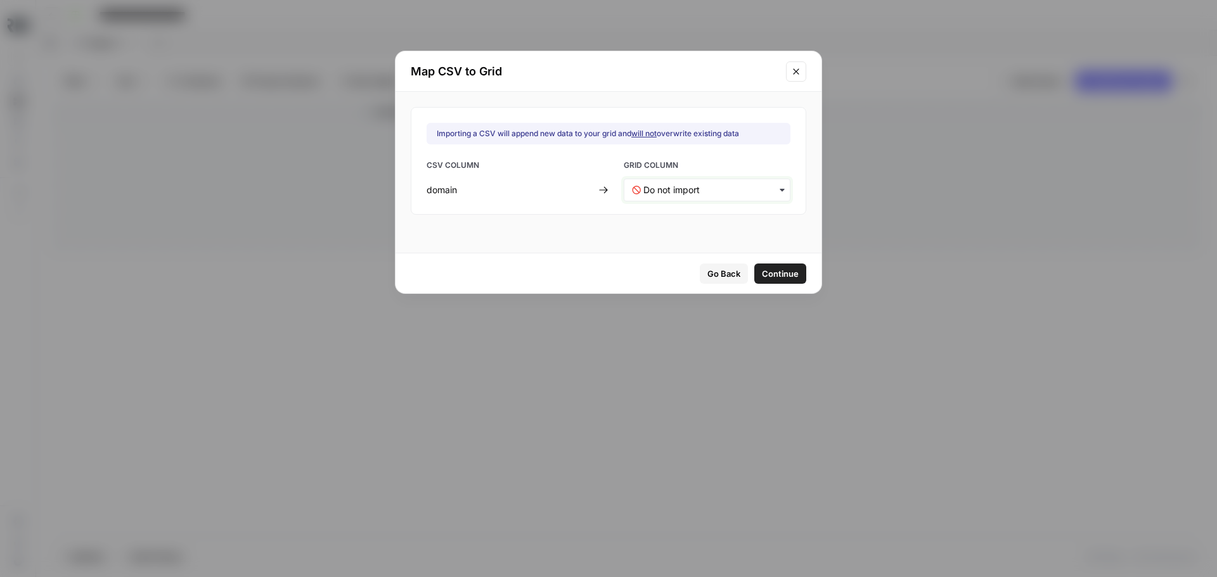
click at [733, 195] on input "text" at bounding box center [712, 190] width 139 height 13
click at [688, 222] on div "Domain" at bounding box center [698, 223] width 149 height 23
click at [771, 276] on span "Continue" at bounding box center [780, 273] width 37 height 13
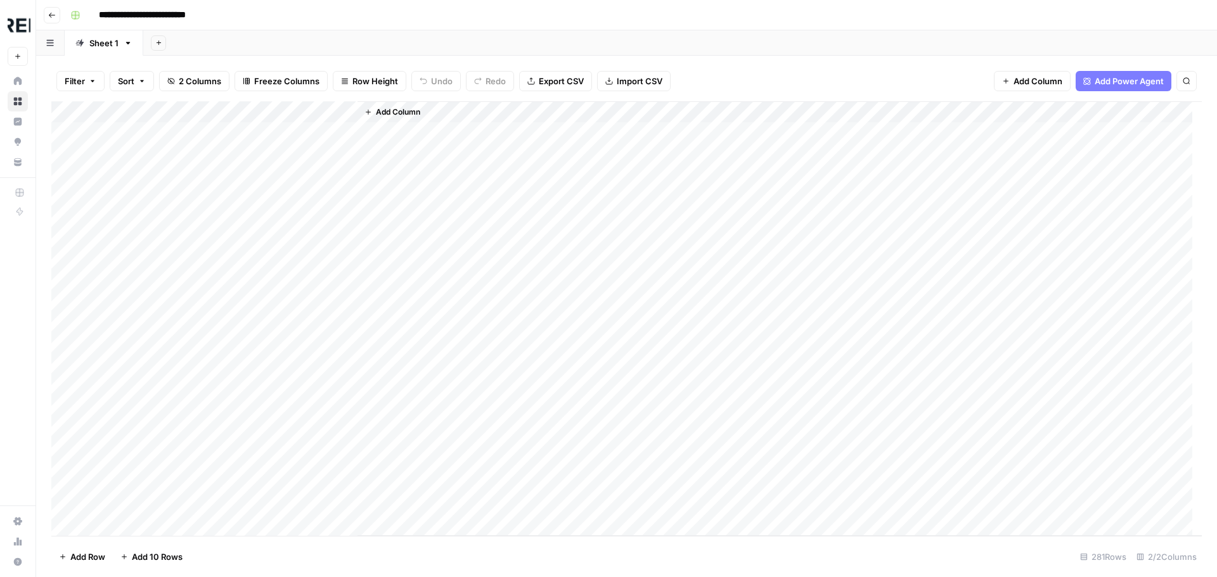
click at [61, 220] on div "Add Column" at bounding box center [626, 318] width 1150 height 435
click at [65, 196] on div "Add Column" at bounding box center [626, 318] width 1150 height 435
click at [70, 172] on div "Add Column" at bounding box center [626, 318] width 1150 height 435
click at [70, 154] on div "Add Column" at bounding box center [626, 318] width 1150 height 435
click at [69, 130] on div "Add Column" at bounding box center [626, 318] width 1150 height 435
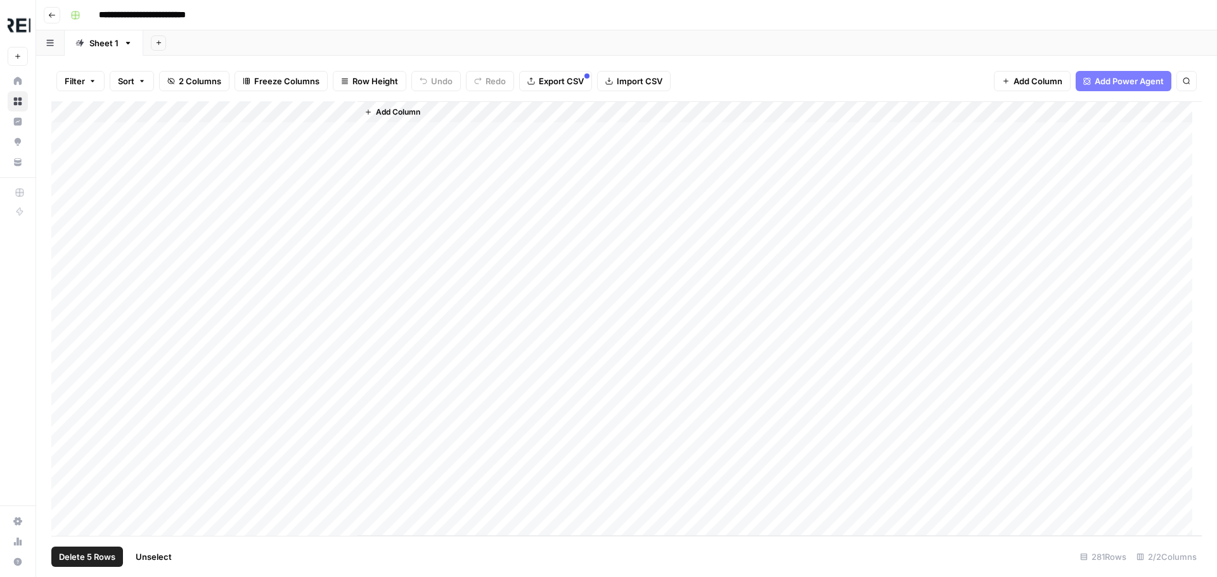
click at [77, 558] on span "Delete 5 Rows" at bounding box center [87, 557] width 56 height 13
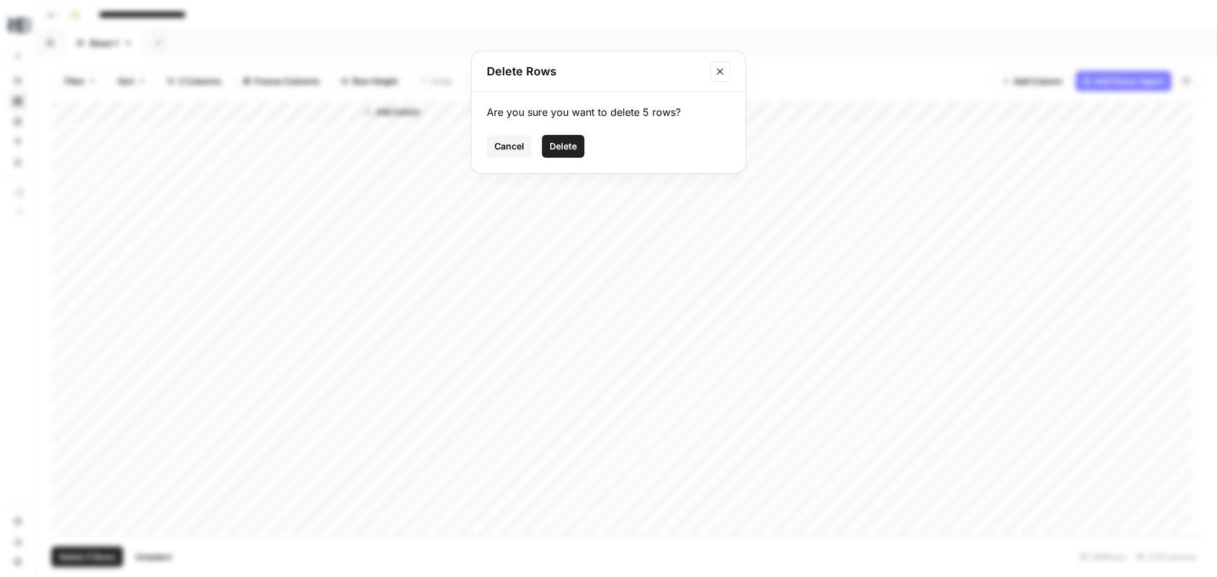
click at [575, 142] on span "Delete" at bounding box center [562, 146] width 27 height 13
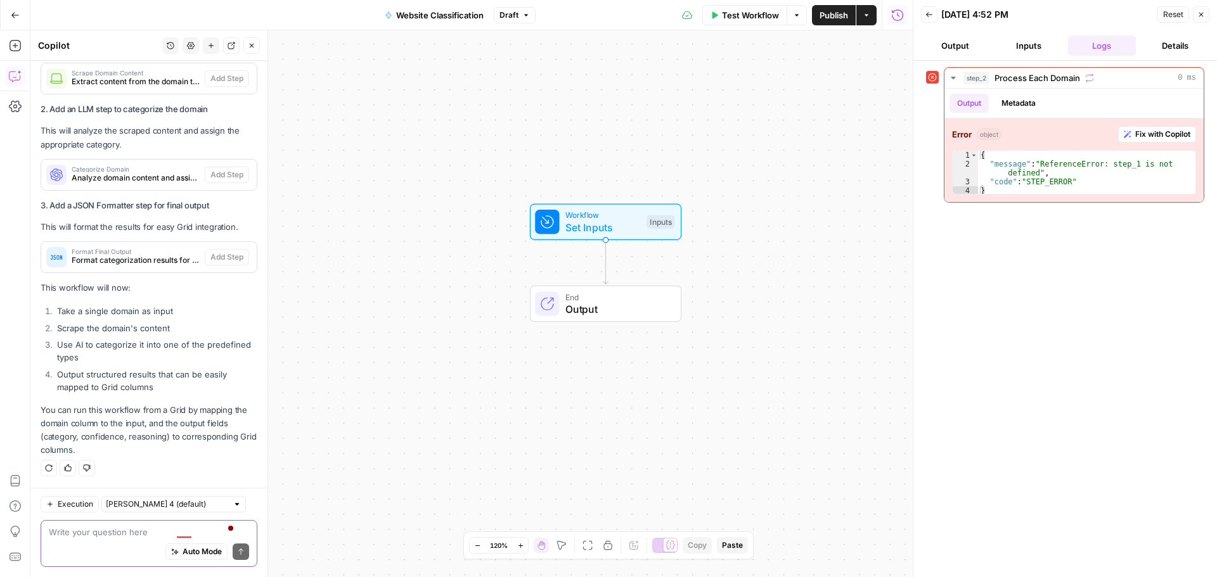
scroll to position [6161, 0]
